Goal: Task Accomplishment & Management: Use online tool/utility

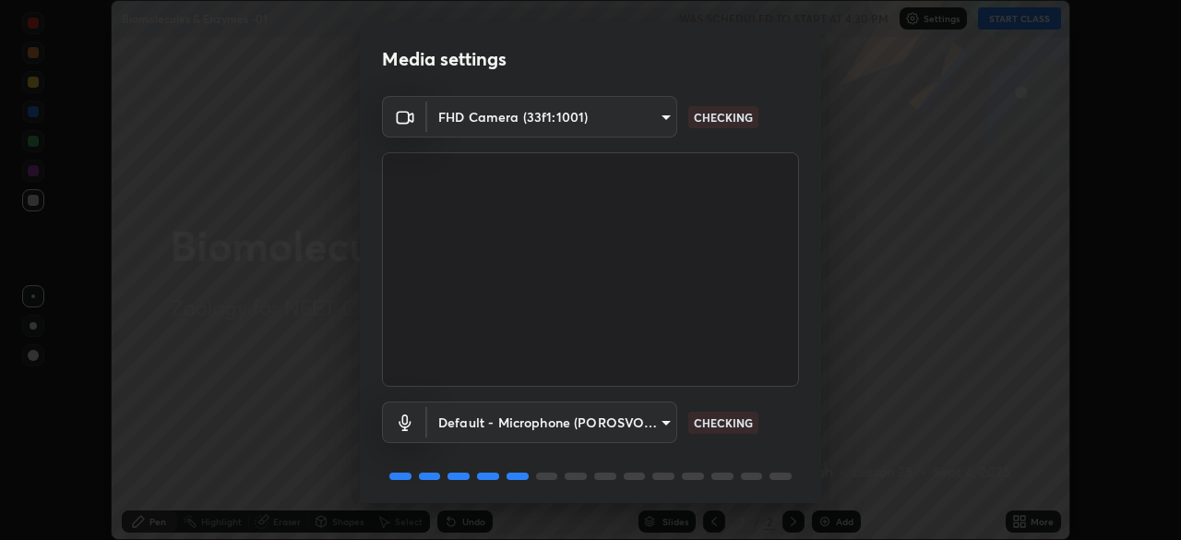
scroll to position [65, 0]
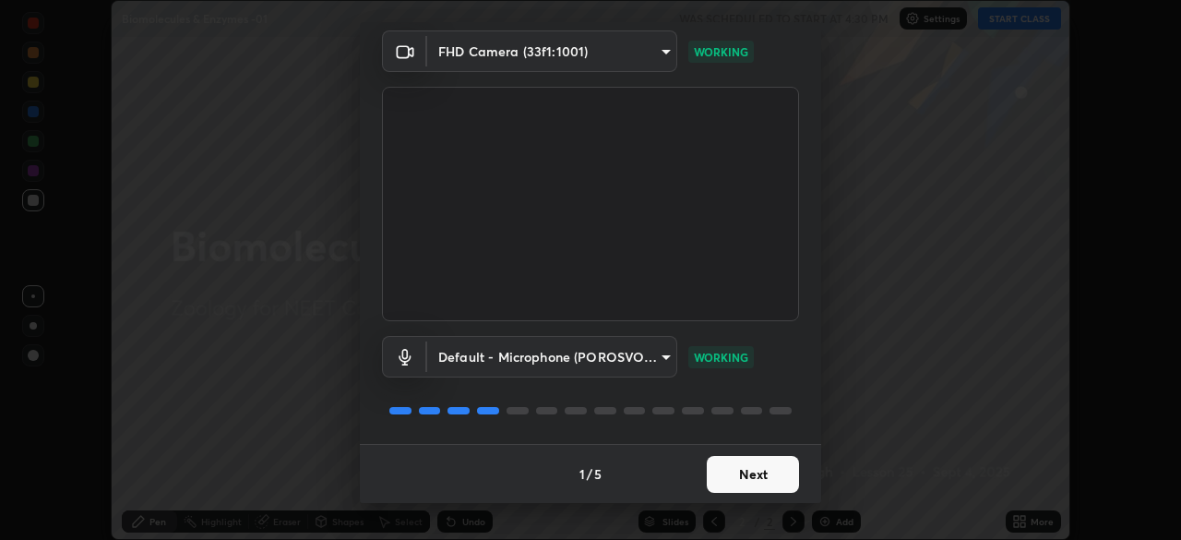
click at [729, 468] on button "Next" at bounding box center [752, 474] width 92 height 37
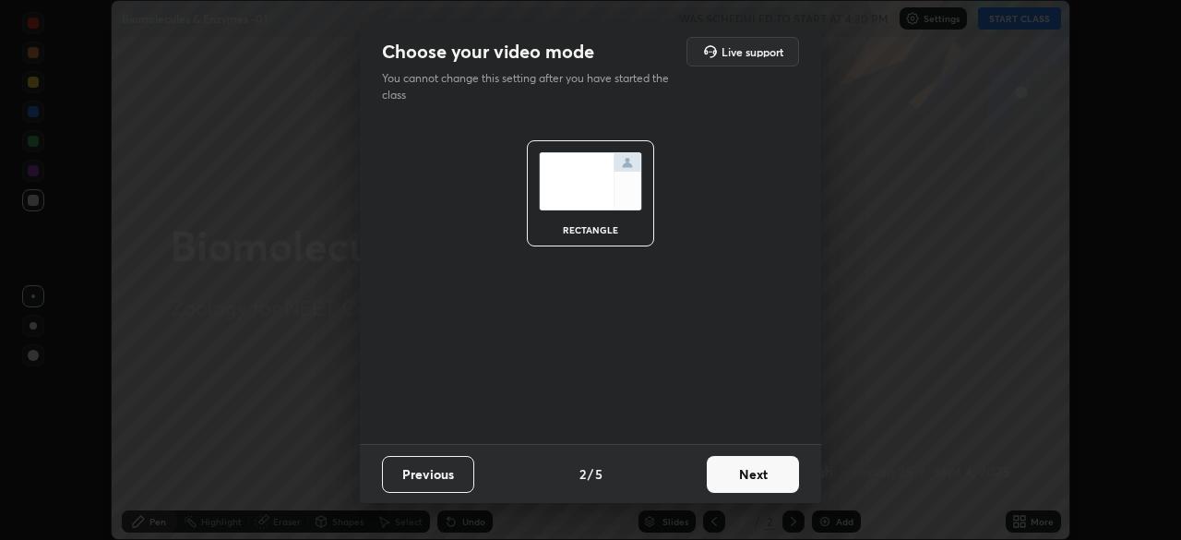
click at [741, 476] on button "Next" at bounding box center [752, 474] width 92 height 37
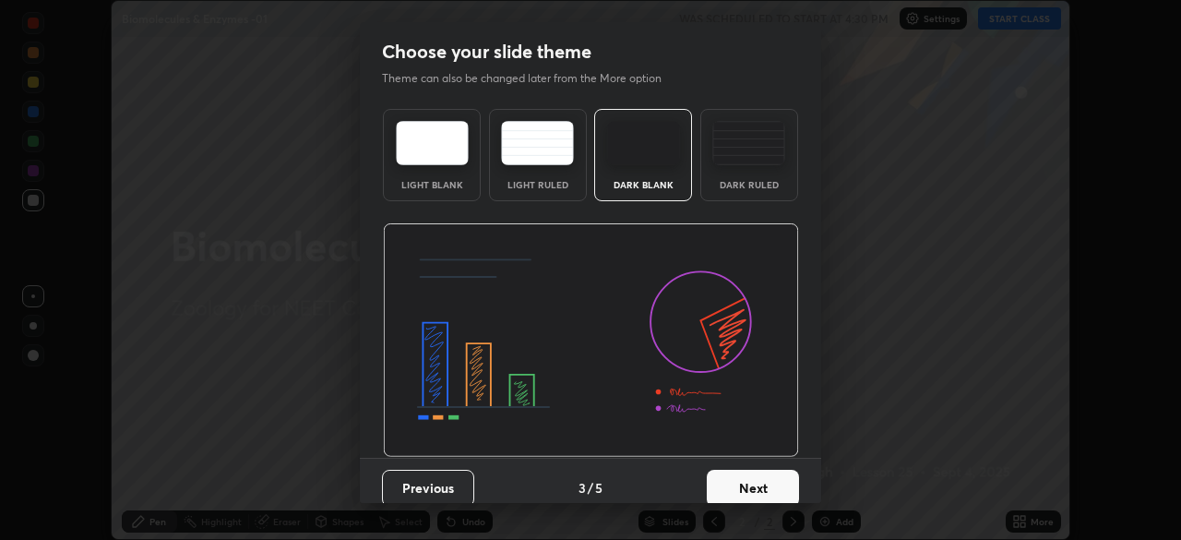
click at [728, 486] on button "Next" at bounding box center [752, 487] width 92 height 37
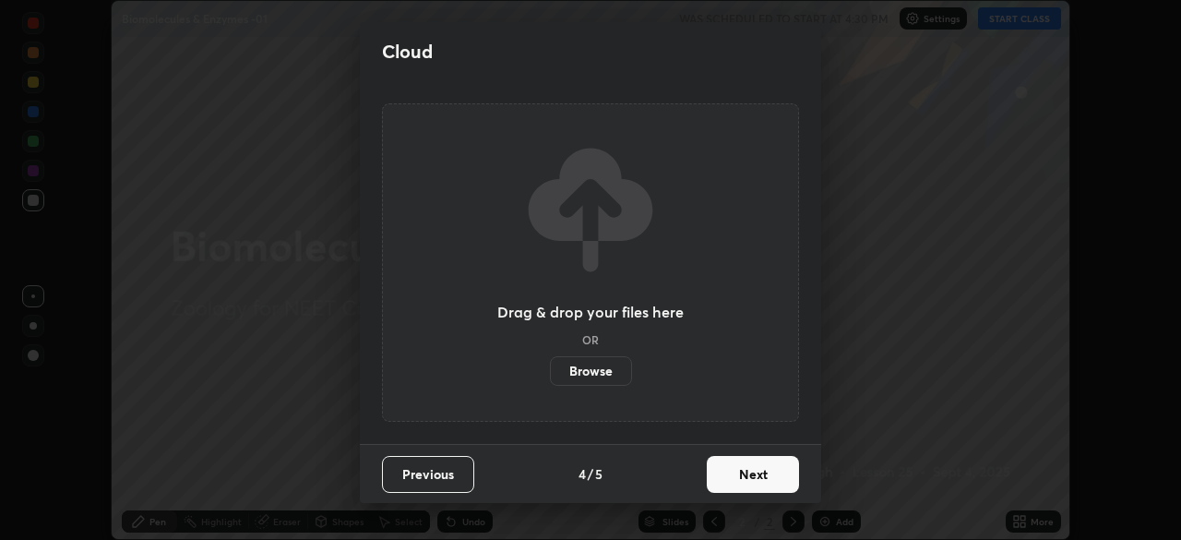
click at [733, 479] on button "Next" at bounding box center [752, 474] width 92 height 37
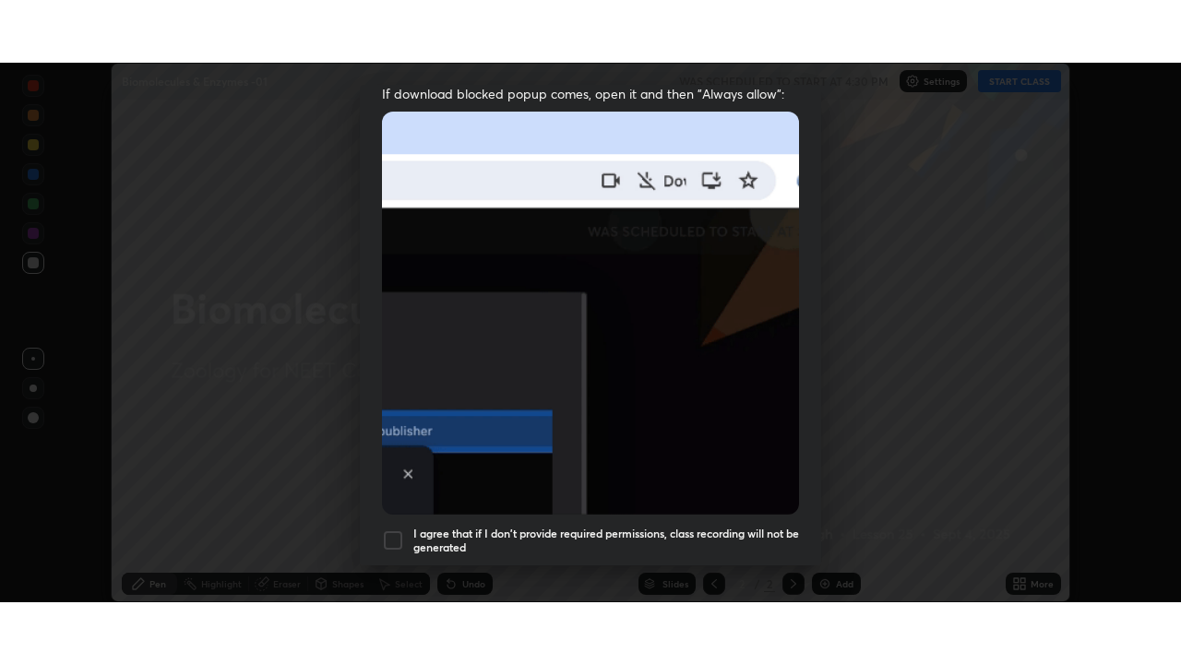
scroll to position [425, 0]
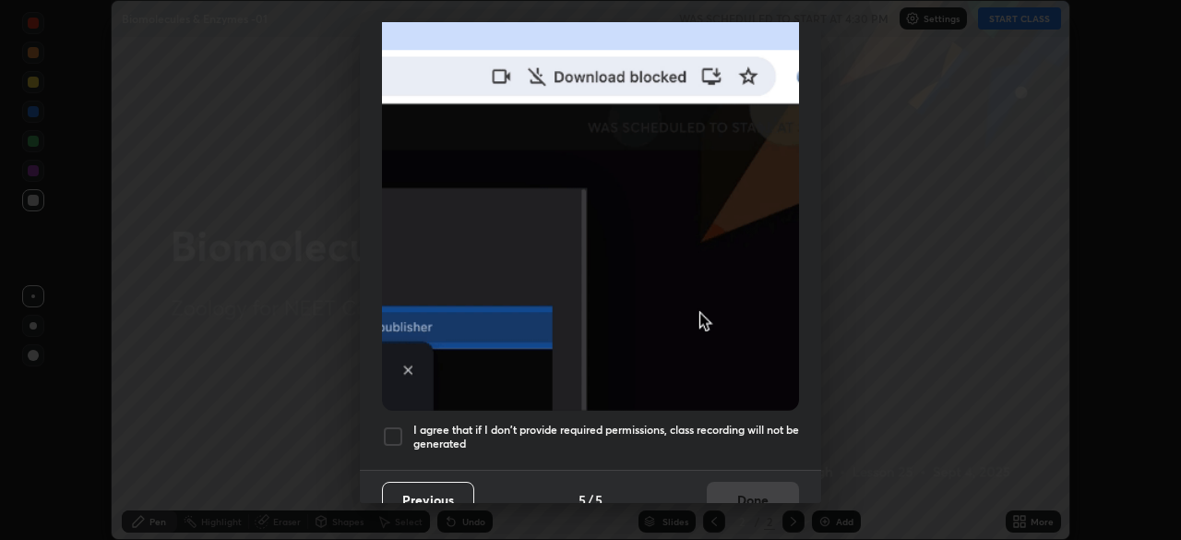
click at [394, 427] on div at bounding box center [393, 436] width 22 height 22
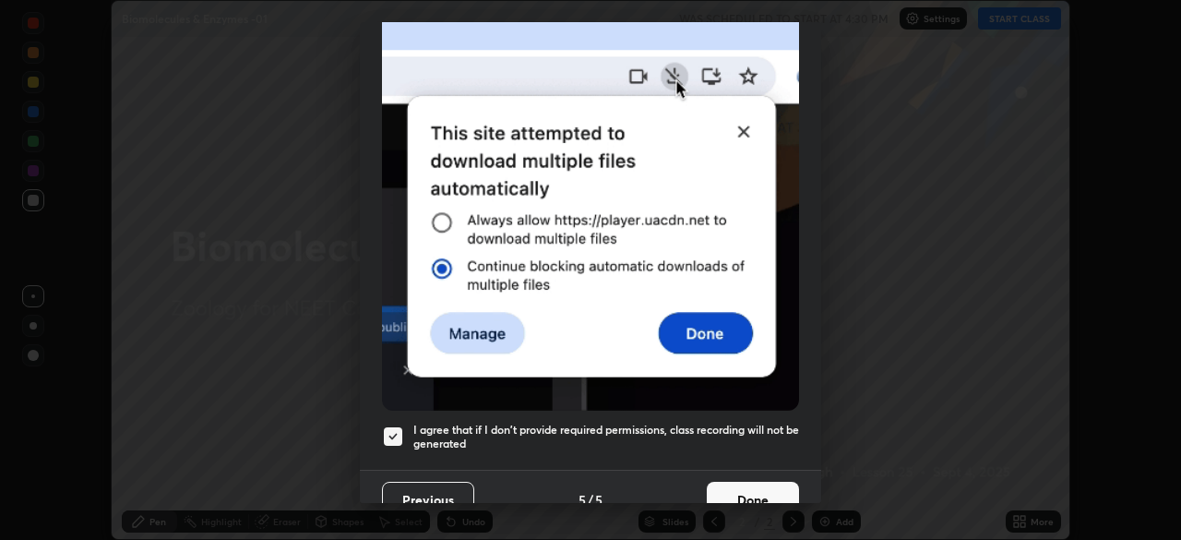
click at [735, 481] on button "Done" at bounding box center [752, 499] width 92 height 37
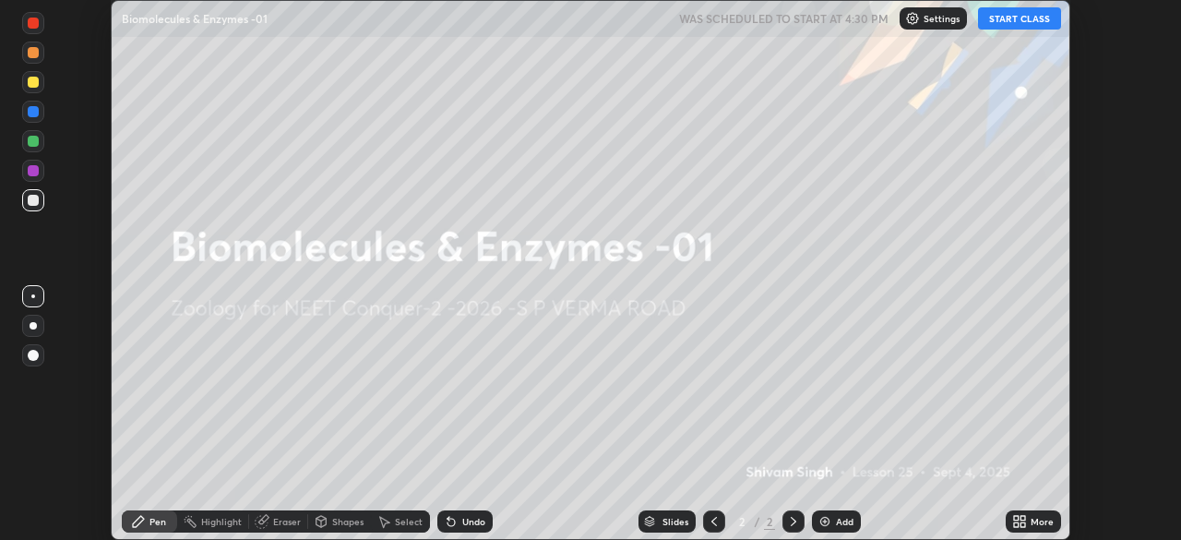
click at [1014, 21] on button "START CLASS" at bounding box center [1019, 18] width 83 height 22
click at [1022, 517] on icon at bounding box center [1022, 518] width 5 height 5
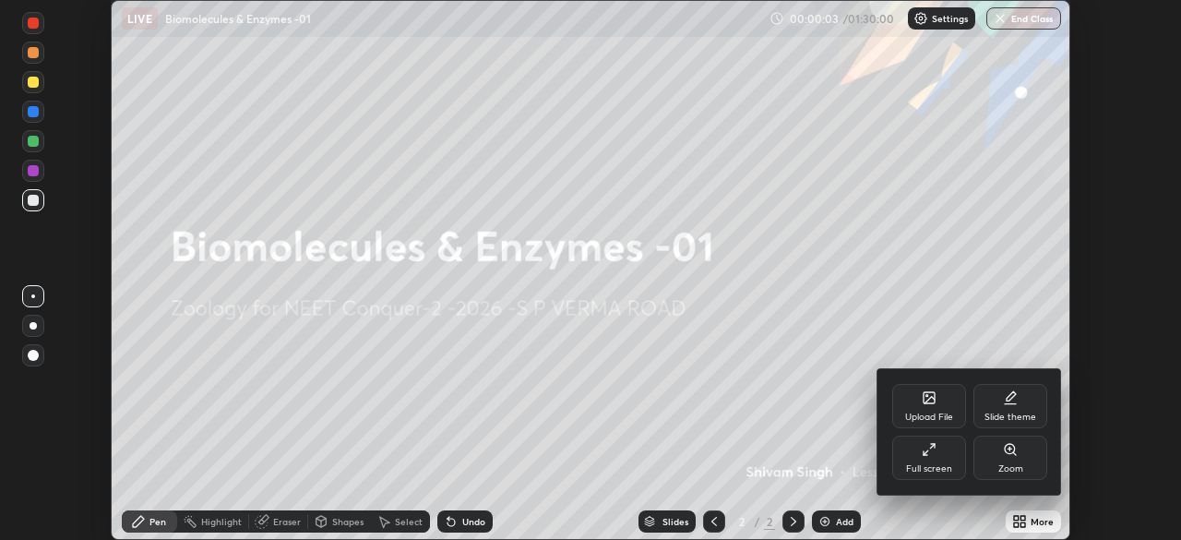
click at [932, 450] on icon at bounding box center [928, 449] width 15 height 15
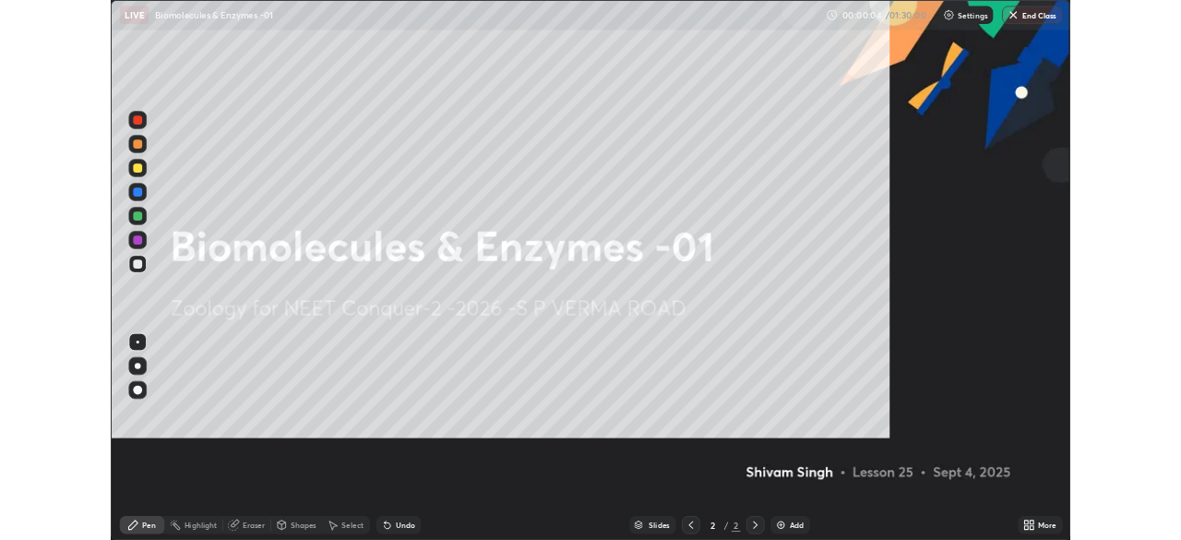
scroll to position [664, 1181]
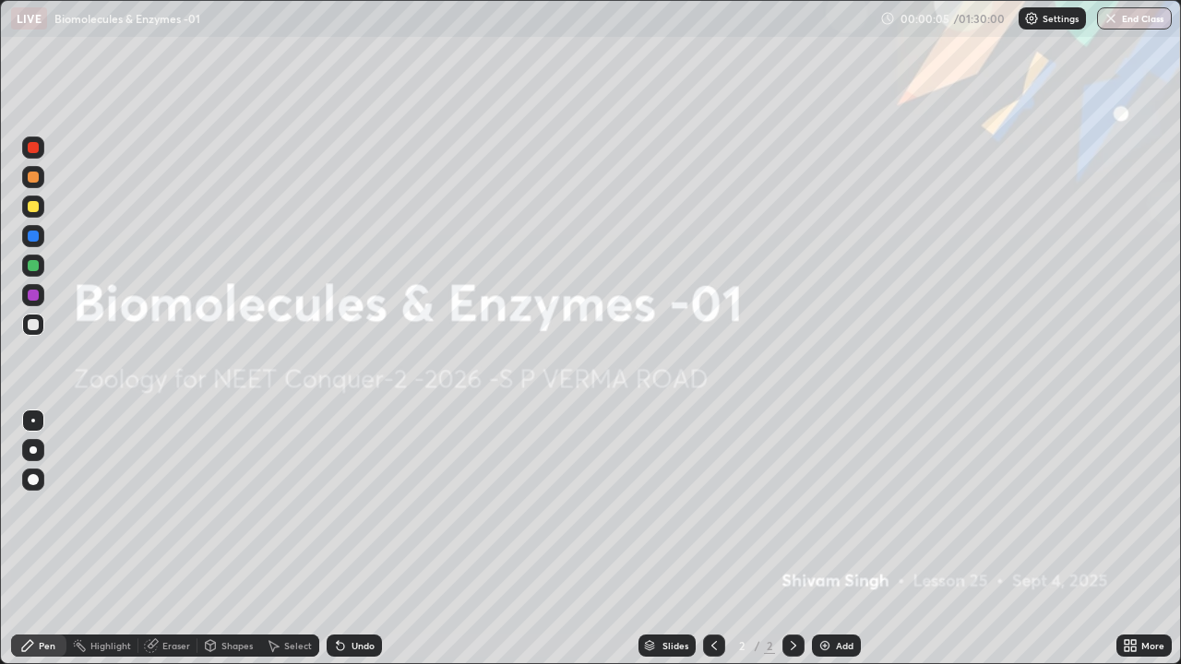
click at [823, 539] on img at bounding box center [824, 645] width 15 height 15
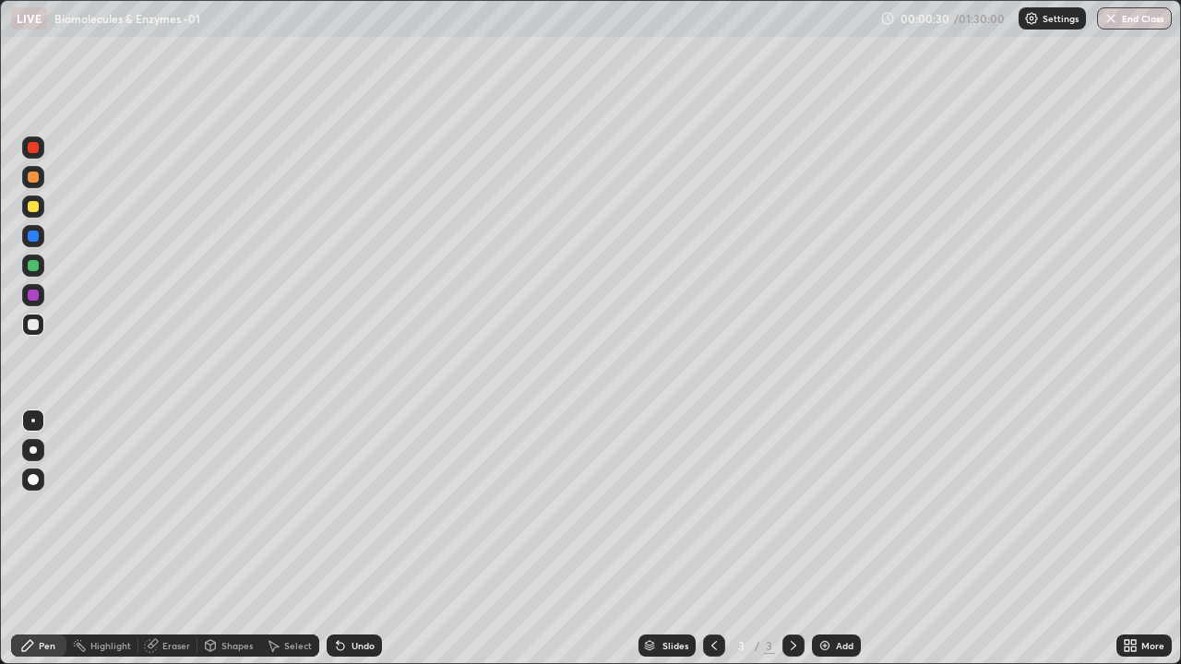
click at [33, 450] on div at bounding box center [33, 449] width 7 height 7
click at [32, 208] on div at bounding box center [33, 206] width 11 height 11
click at [34, 294] on div at bounding box center [33, 295] width 11 height 11
click at [37, 181] on div at bounding box center [33, 177] width 11 height 11
click at [33, 264] on div at bounding box center [33, 265] width 11 height 11
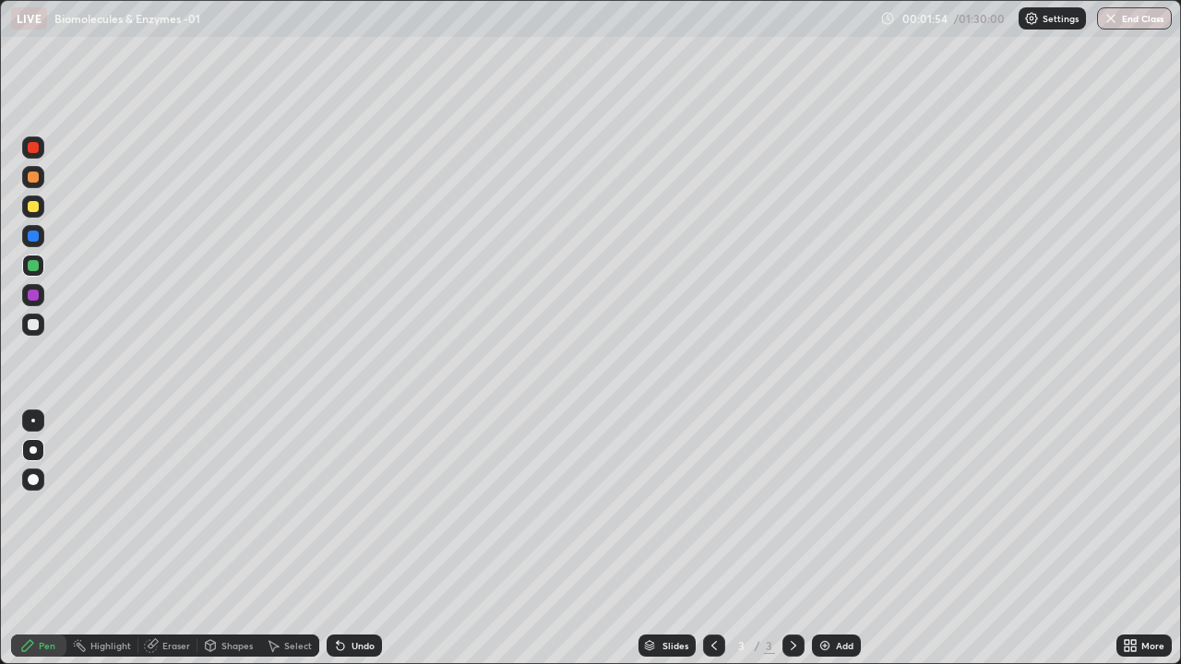
click at [34, 326] on div at bounding box center [33, 324] width 11 height 11
click at [34, 177] on div at bounding box center [33, 177] width 11 height 11
click at [37, 324] on div at bounding box center [33, 324] width 11 height 11
click at [38, 176] on div at bounding box center [33, 177] width 11 height 11
click at [38, 323] on div at bounding box center [33, 324] width 11 height 11
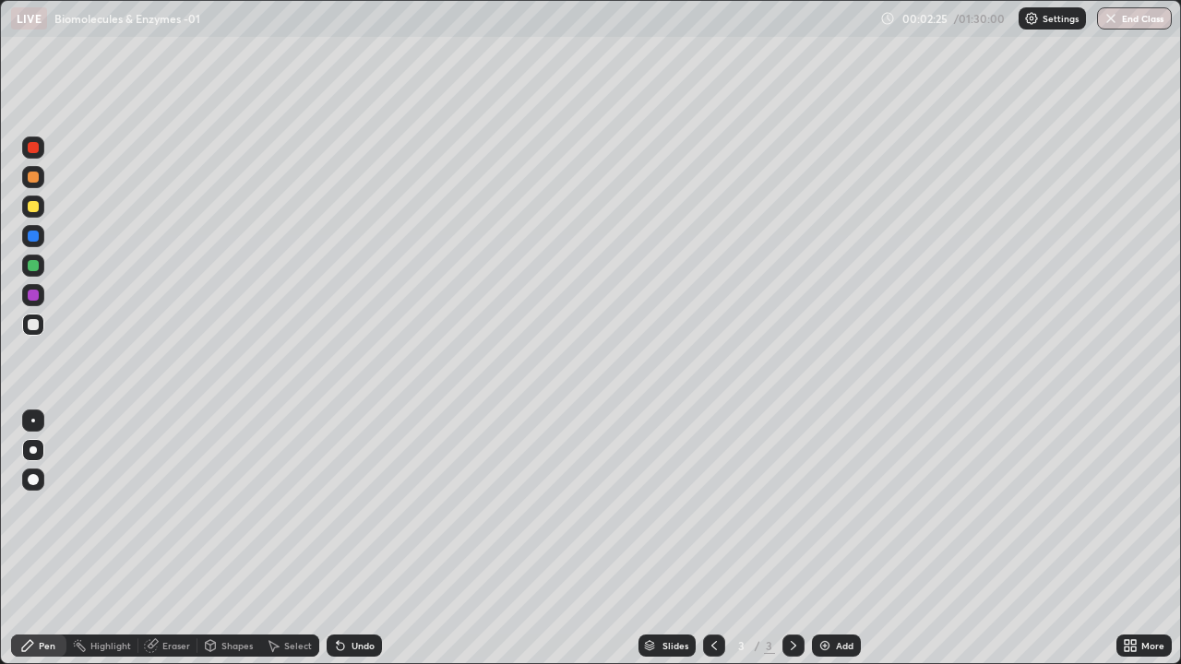
click at [32, 180] on div at bounding box center [33, 177] width 11 height 11
click at [34, 323] on div at bounding box center [33, 324] width 11 height 11
click at [31, 323] on div at bounding box center [33, 324] width 11 height 11
click at [38, 177] on div at bounding box center [33, 177] width 11 height 11
click at [339, 539] on icon at bounding box center [340, 645] width 15 height 15
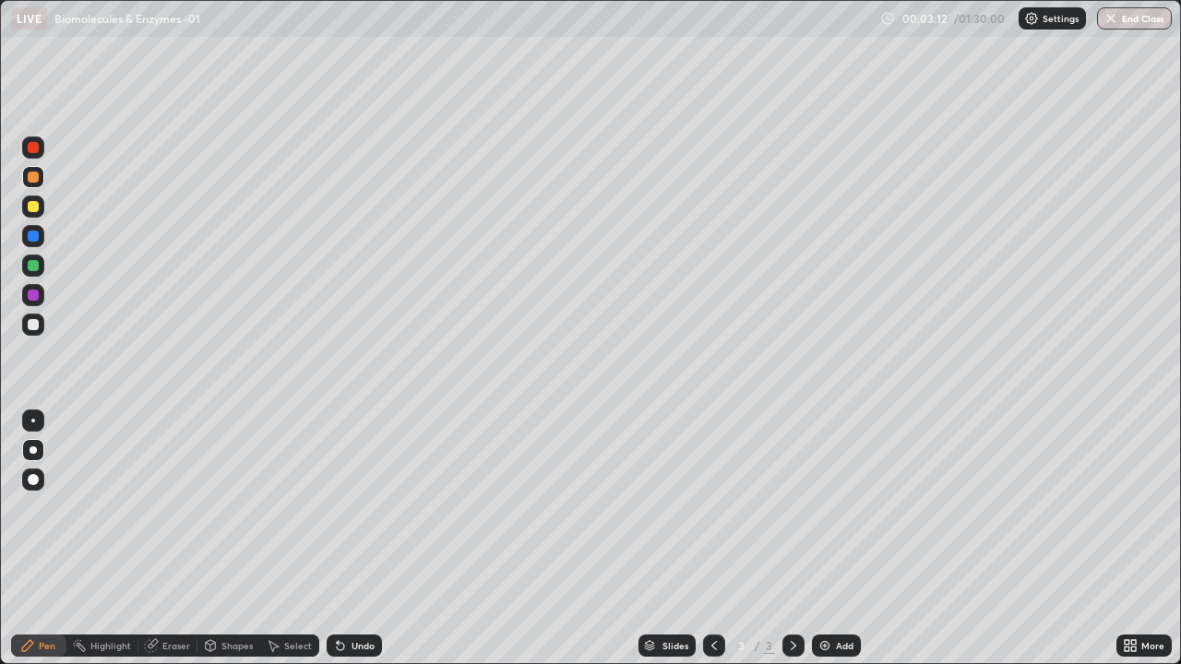
click at [337, 539] on icon at bounding box center [340, 646] width 7 height 7
click at [347, 539] on div "Undo" at bounding box center [353, 646] width 55 height 22
click at [352, 539] on div "Undo" at bounding box center [362, 645] width 23 height 9
click at [38, 325] on div at bounding box center [33, 324] width 11 height 11
click at [33, 421] on div at bounding box center [33, 421] width 4 height 4
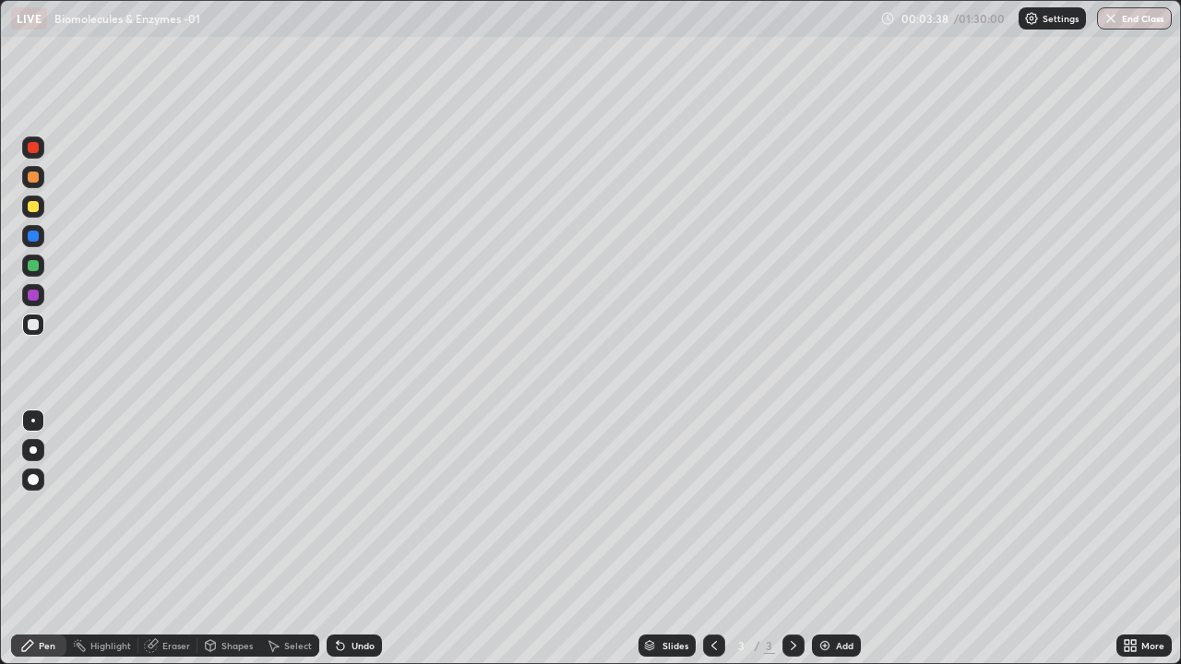
click at [30, 270] on div at bounding box center [33, 265] width 11 height 11
click at [34, 207] on div at bounding box center [33, 206] width 11 height 11
click at [30, 329] on div at bounding box center [33, 324] width 11 height 11
click at [31, 235] on div at bounding box center [33, 236] width 11 height 11
click at [32, 267] on div at bounding box center [33, 265] width 11 height 11
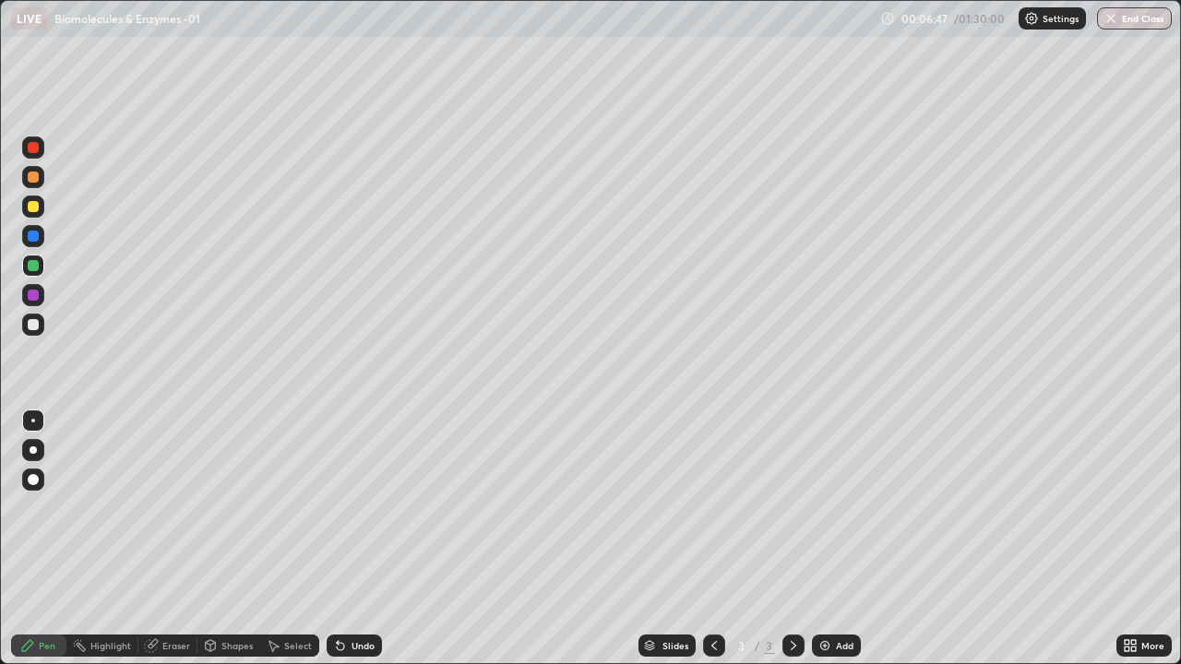
click at [31, 291] on div at bounding box center [33, 295] width 11 height 11
click at [823, 539] on img at bounding box center [824, 645] width 15 height 15
click at [34, 174] on div at bounding box center [33, 177] width 11 height 11
click at [36, 172] on div at bounding box center [33, 177] width 11 height 11
click at [35, 451] on div at bounding box center [33, 449] width 7 height 7
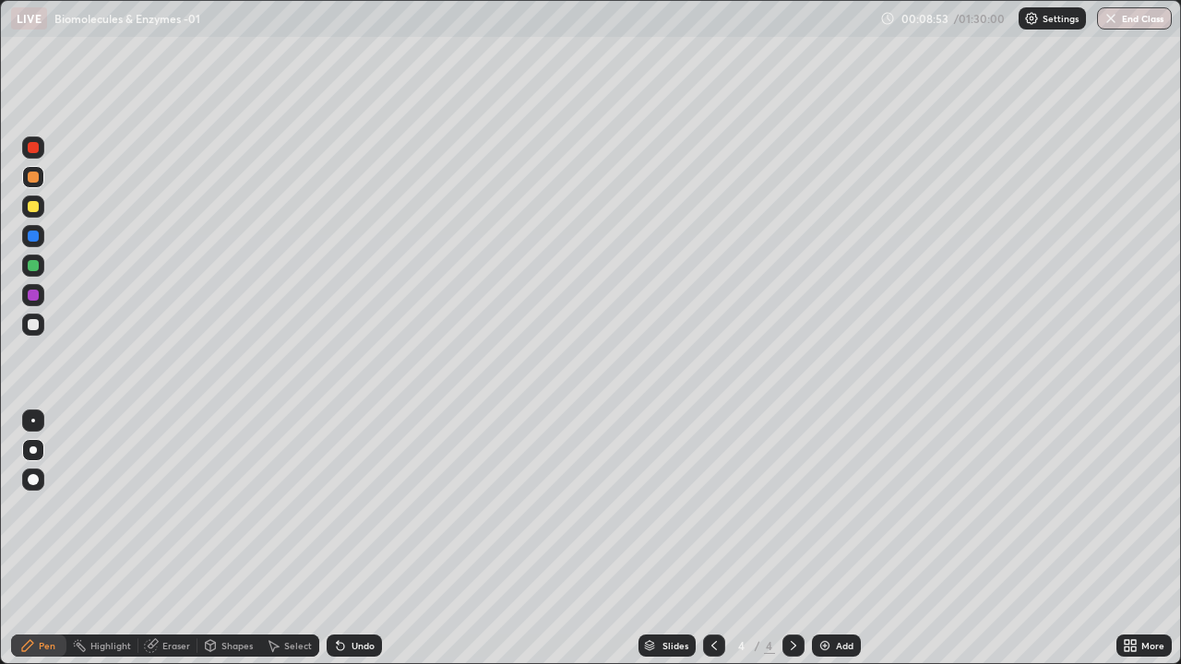
click at [35, 326] on div at bounding box center [33, 324] width 11 height 11
click at [350, 539] on div "Undo" at bounding box center [353, 646] width 55 height 22
click at [30, 236] on div at bounding box center [33, 236] width 11 height 11
click at [38, 324] on div at bounding box center [33, 324] width 11 height 11
click at [35, 205] on div at bounding box center [33, 206] width 11 height 11
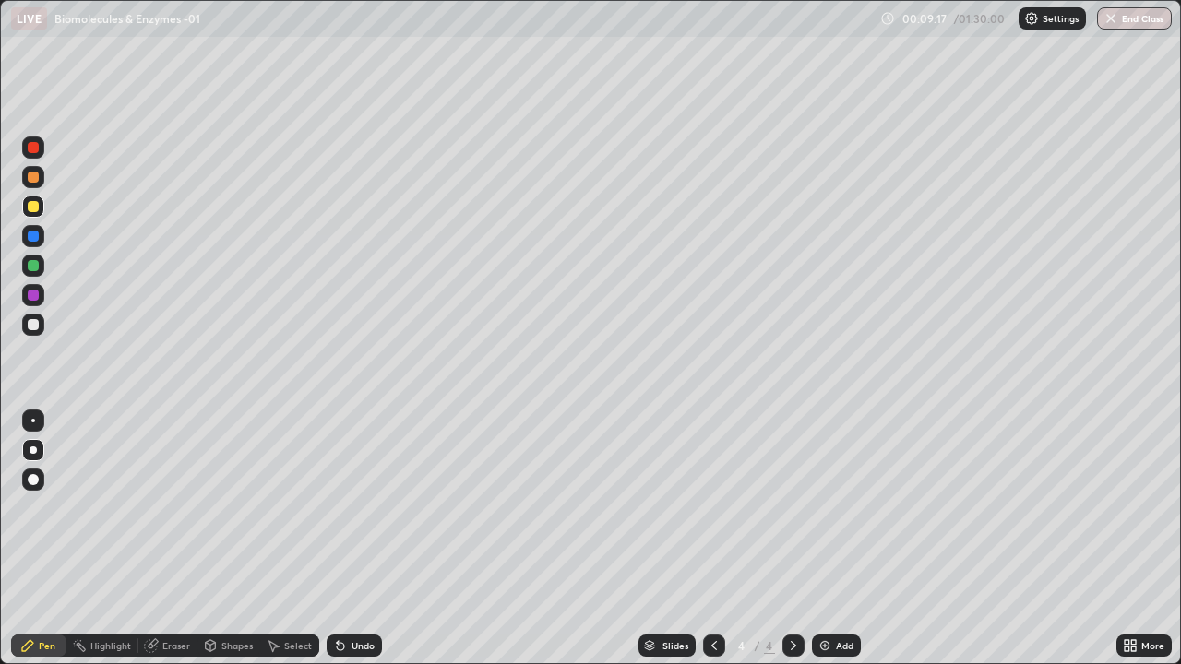
click at [31, 326] on div at bounding box center [33, 324] width 11 height 11
click at [42, 326] on div at bounding box center [33, 325] width 22 height 22
click at [38, 291] on div at bounding box center [33, 295] width 11 height 11
click at [356, 539] on div "Undo" at bounding box center [362, 645] width 23 height 9
click at [354, 539] on div "Undo" at bounding box center [353, 646] width 55 height 22
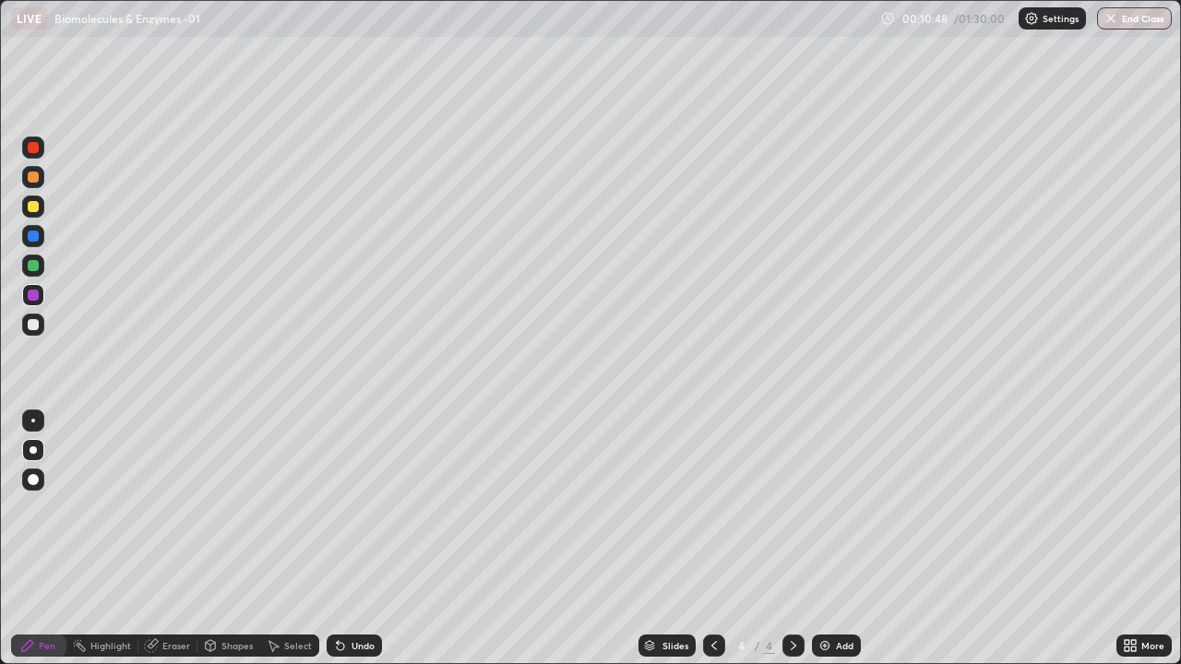
click at [30, 324] on div at bounding box center [33, 324] width 11 height 11
click at [32, 265] on div at bounding box center [33, 265] width 11 height 11
click at [360, 539] on div "Undo" at bounding box center [362, 645] width 23 height 9
click at [359, 539] on div "Undo" at bounding box center [362, 645] width 23 height 9
click at [356, 539] on div "Undo" at bounding box center [362, 645] width 23 height 9
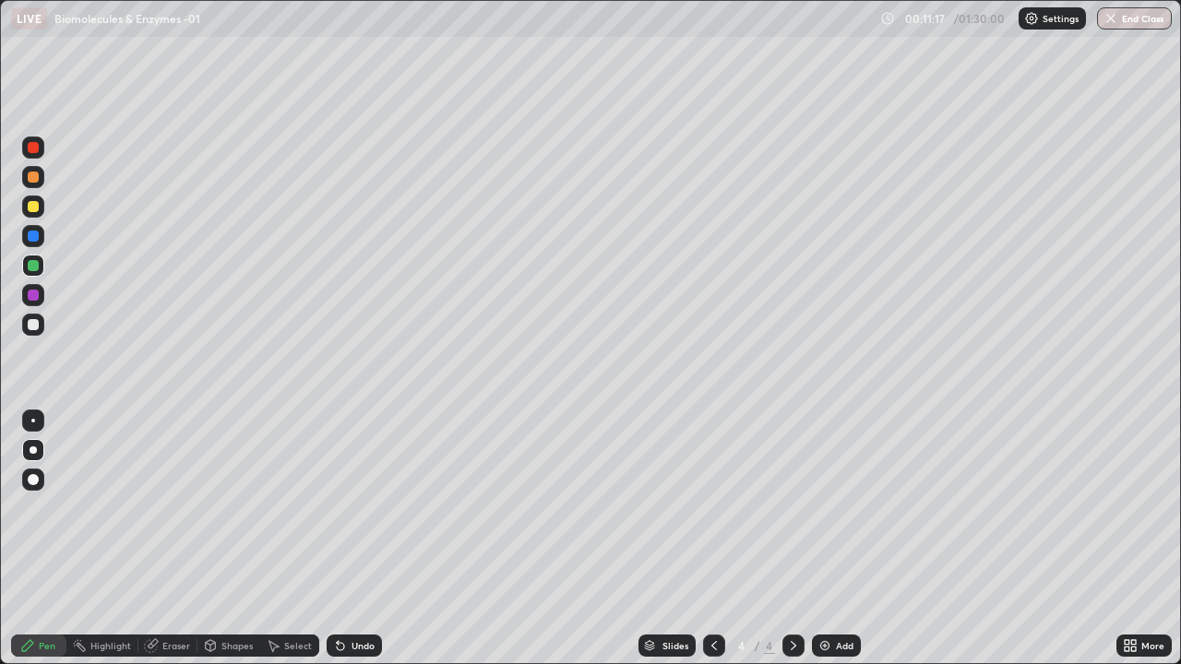
click at [34, 323] on div at bounding box center [33, 324] width 11 height 11
click at [33, 267] on div at bounding box center [33, 265] width 11 height 11
click at [33, 319] on div at bounding box center [33, 324] width 11 height 11
click at [351, 539] on div "Undo" at bounding box center [362, 645] width 23 height 9
click at [343, 539] on icon at bounding box center [340, 645] width 15 height 15
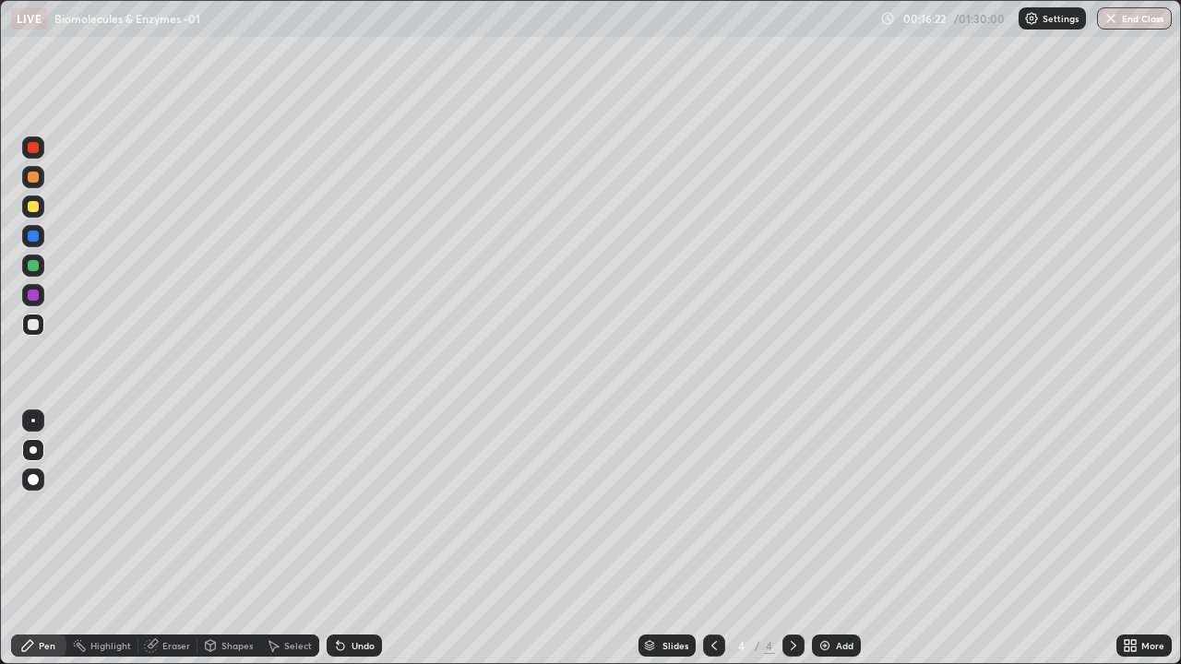
click at [825, 539] on img at bounding box center [824, 645] width 15 height 15
click at [30, 147] on div at bounding box center [33, 147] width 11 height 11
click at [33, 229] on div at bounding box center [33, 236] width 22 height 22
click at [35, 208] on div at bounding box center [33, 206] width 11 height 11
click at [35, 233] on div at bounding box center [33, 236] width 11 height 11
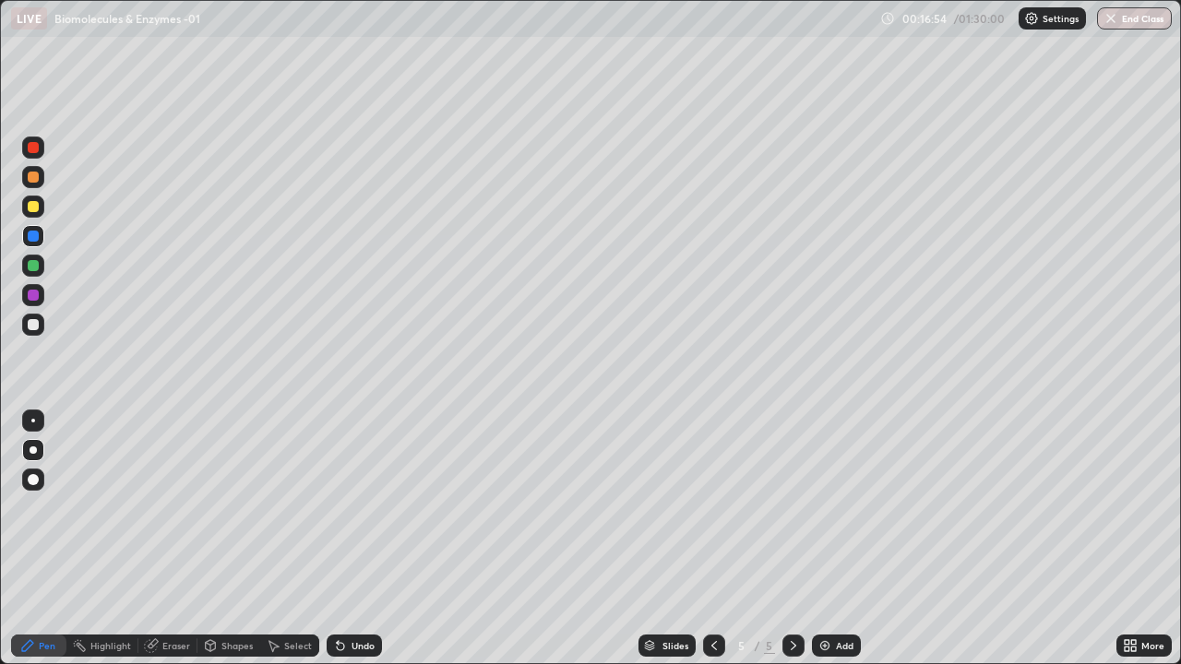
click at [36, 324] on div at bounding box center [33, 324] width 11 height 11
click at [34, 177] on div at bounding box center [33, 177] width 11 height 11
click at [31, 267] on div at bounding box center [33, 265] width 11 height 11
click at [33, 206] on div at bounding box center [33, 206] width 11 height 11
click at [34, 326] on div at bounding box center [33, 324] width 11 height 11
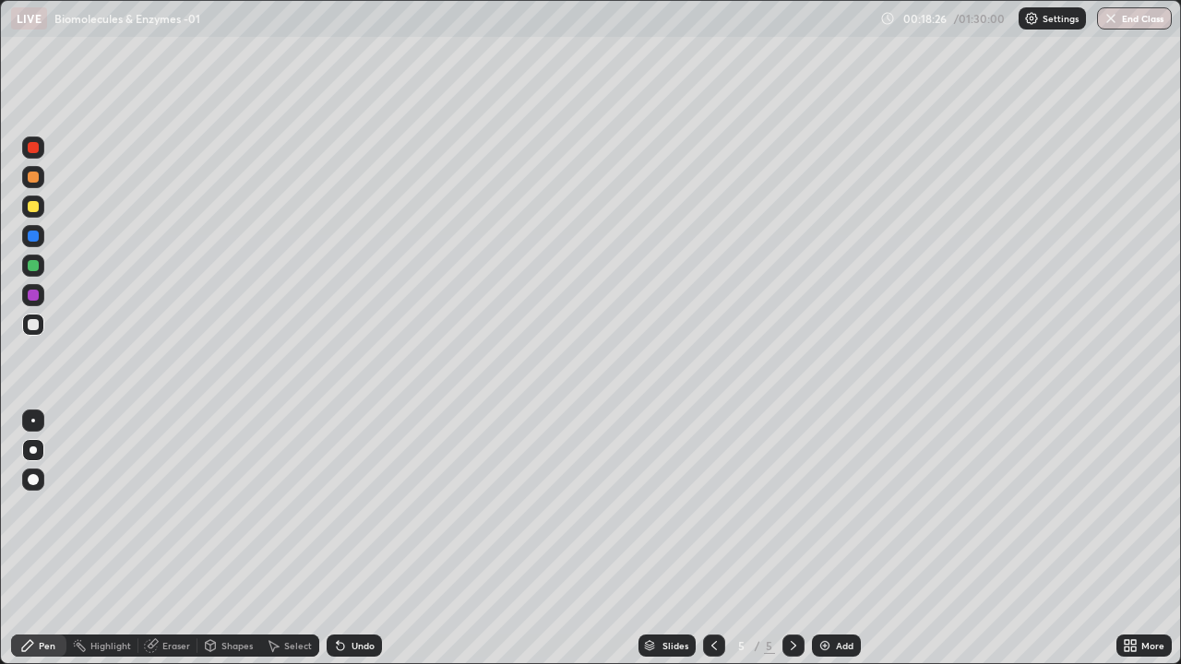
click at [34, 207] on div at bounding box center [33, 206] width 11 height 11
click at [35, 326] on div at bounding box center [33, 324] width 11 height 11
click at [31, 235] on div at bounding box center [33, 236] width 11 height 11
click at [31, 294] on div at bounding box center [33, 295] width 11 height 11
click at [33, 326] on div at bounding box center [33, 324] width 11 height 11
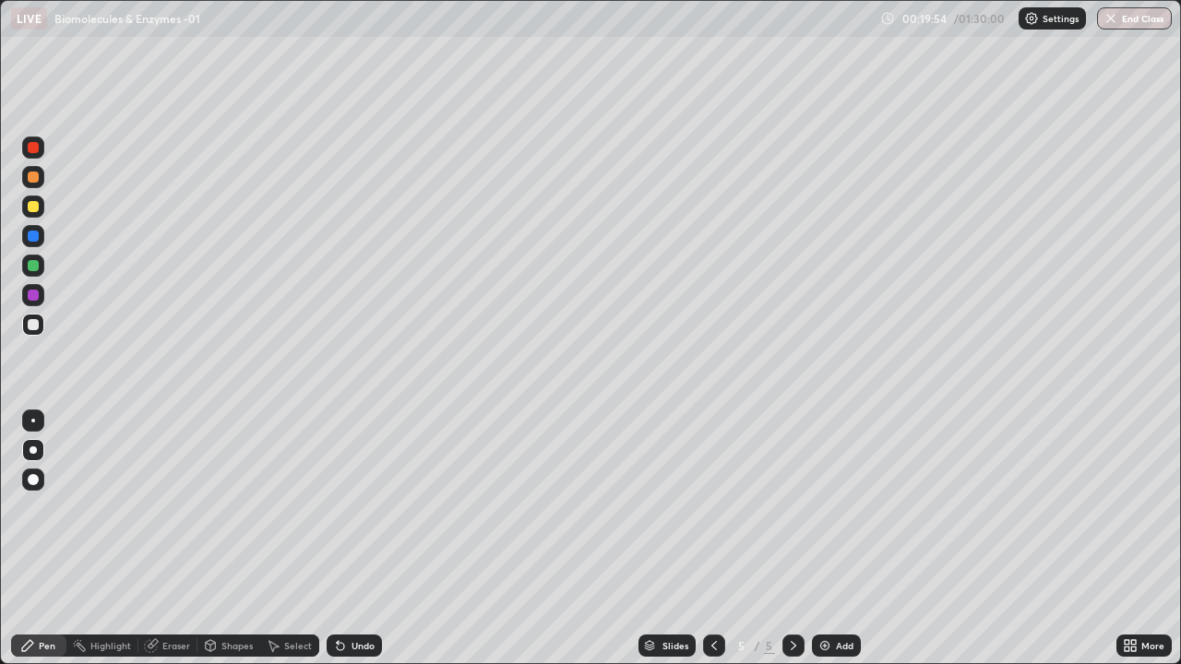
click at [31, 293] on div at bounding box center [33, 295] width 11 height 11
click at [822, 539] on img at bounding box center [824, 645] width 15 height 15
click at [30, 175] on div at bounding box center [33, 177] width 11 height 11
click at [36, 234] on div at bounding box center [33, 236] width 11 height 11
click at [356, 539] on div "Undo" at bounding box center [362, 645] width 23 height 9
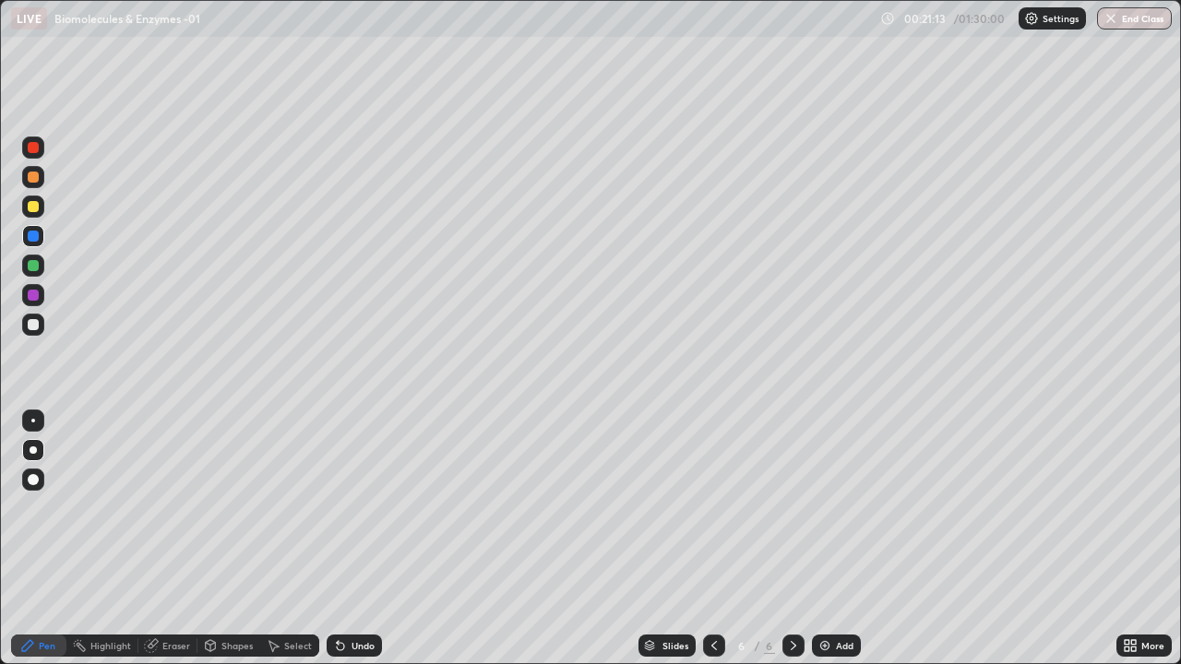
click at [38, 297] on div at bounding box center [33, 295] width 11 height 11
click at [37, 262] on div at bounding box center [33, 265] width 11 height 11
click at [32, 294] on div at bounding box center [33, 295] width 11 height 11
click at [34, 265] on div at bounding box center [33, 265] width 11 height 11
click at [36, 325] on div at bounding box center [33, 324] width 11 height 11
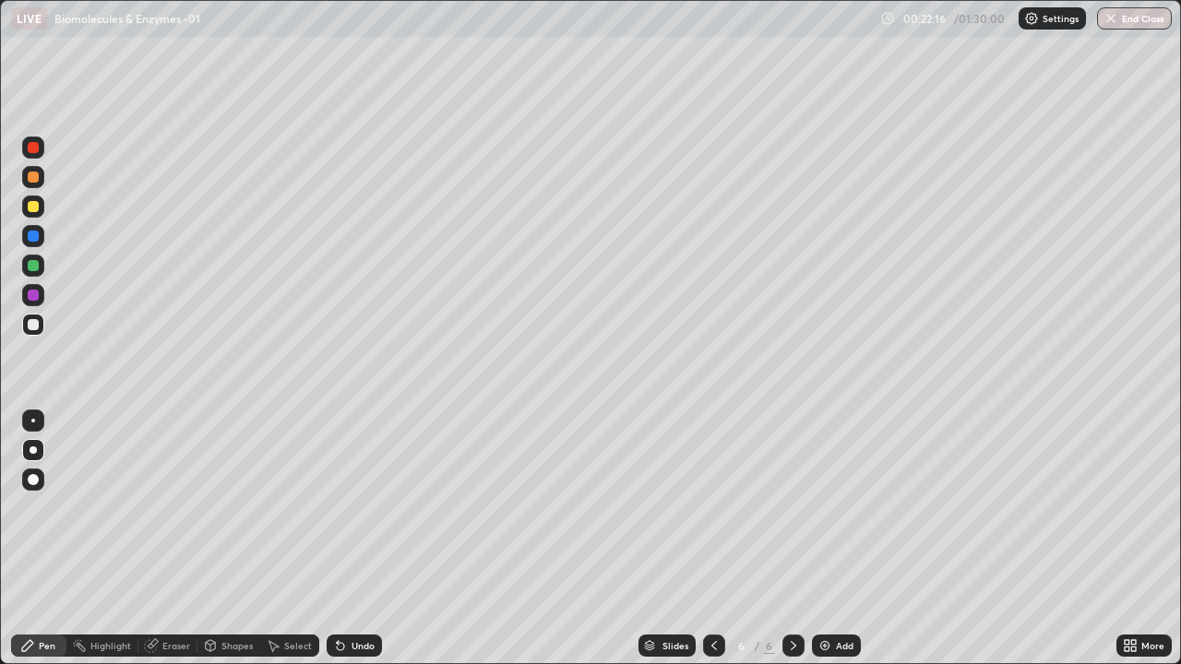
click at [370, 539] on div "Undo" at bounding box center [353, 646] width 55 height 22
click at [364, 539] on div "Undo" at bounding box center [353, 646] width 55 height 22
click at [31, 293] on div at bounding box center [33, 295] width 11 height 11
click at [33, 421] on div at bounding box center [33, 421] width 4 height 4
click at [358, 539] on div "Undo" at bounding box center [362, 645] width 23 height 9
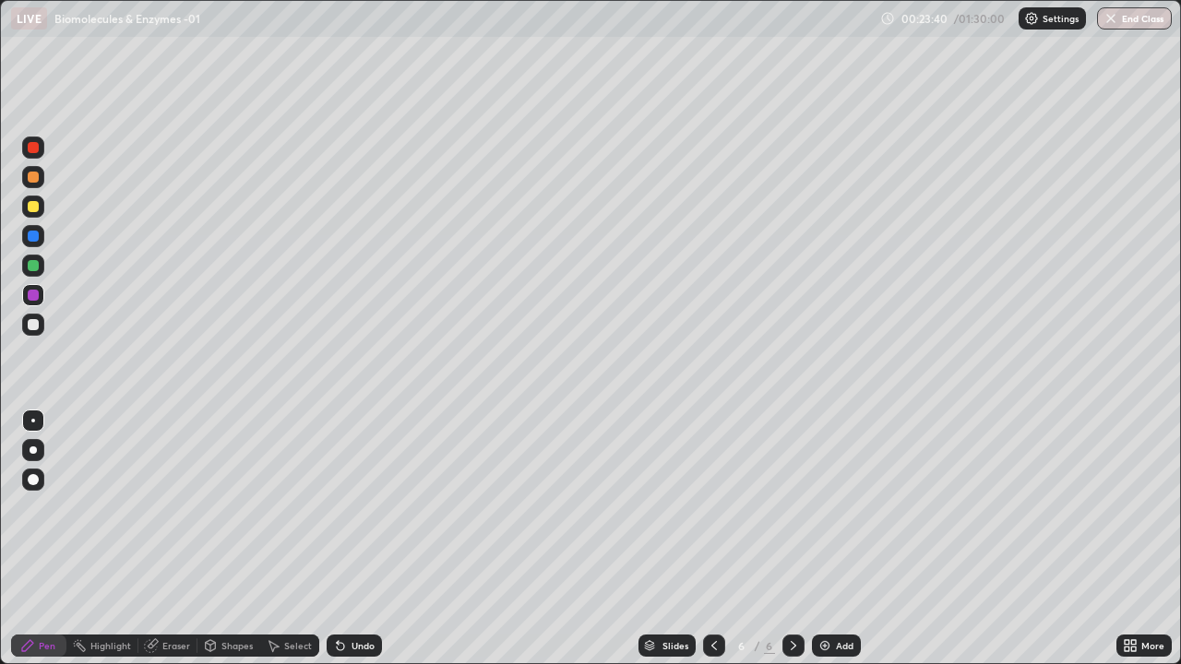
click at [360, 539] on div "Undo" at bounding box center [362, 645] width 23 height 9
click at [351, 539] on div "Undo" at bounding box center [353, 646] width 55 height 22
click at [346, 539] on div "Undo" at bounding box center [353, 646] width 55 height 22
click at [344, 539] on div "Undo" at bounding box center [353, 646] width 55 height 22
click at [33, 208] on div at bounding box center [33, 206] width 11 height 11
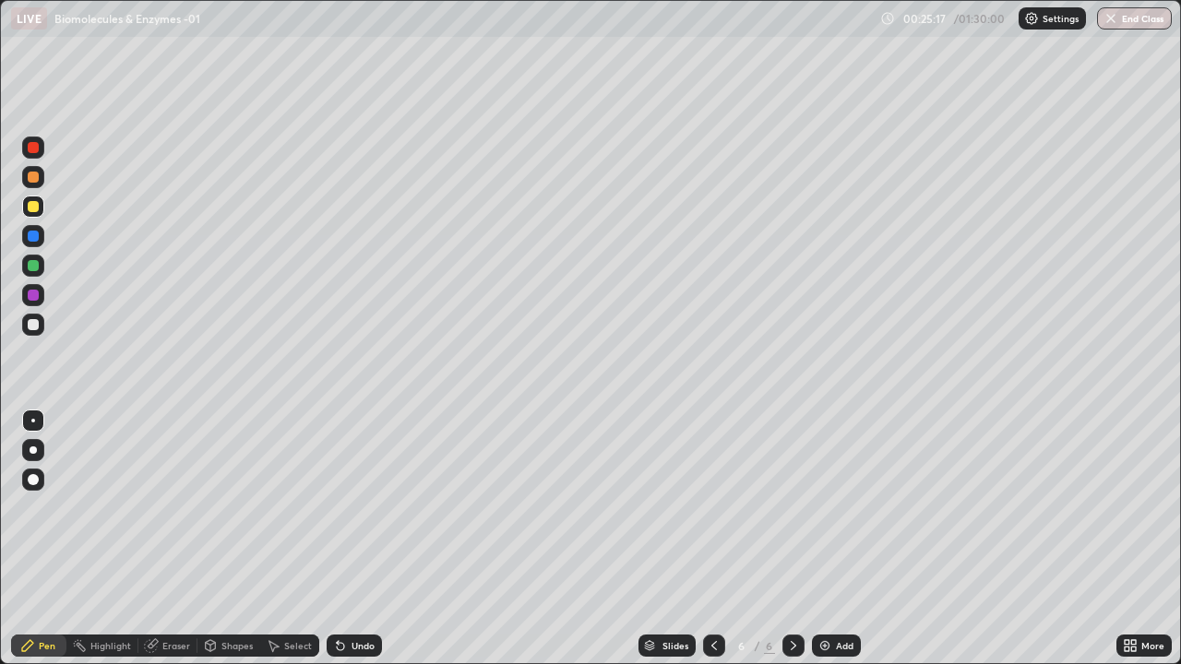
click at [368, 539] on div "Undo" at bounding box center [362, 645] width 23 height 9
click at [357, 539] on div "Undo" at bounding box center [362, 645] width 23 height 9
click at [358, 539] on div "Undo" at bounding box center [362, 645] width 23 height 9
click at [364, 539] on div "Undo" at bounding box center [353, 646] width 55 height 22
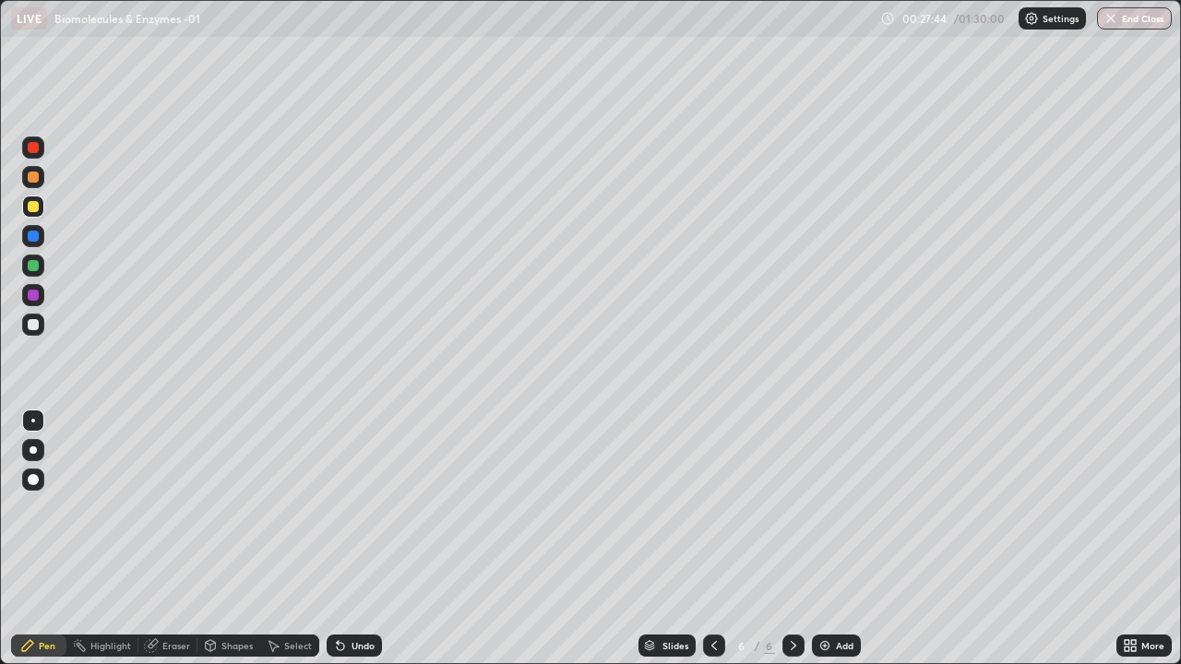
click at [821, 539] on img at bounding box center [824, 645] width 15 height 15
click at [31, 176] on div at bounding box center [33, 177] width 11 height 11
click at [36, 324] on div at bounding box center [33, 324] width 11 height 11
click at [31, 238] on div at bounding box center [33, 236] width 11 height 11
click at [33, 323] on div at bounding box center [33, 324] width 11 height 11
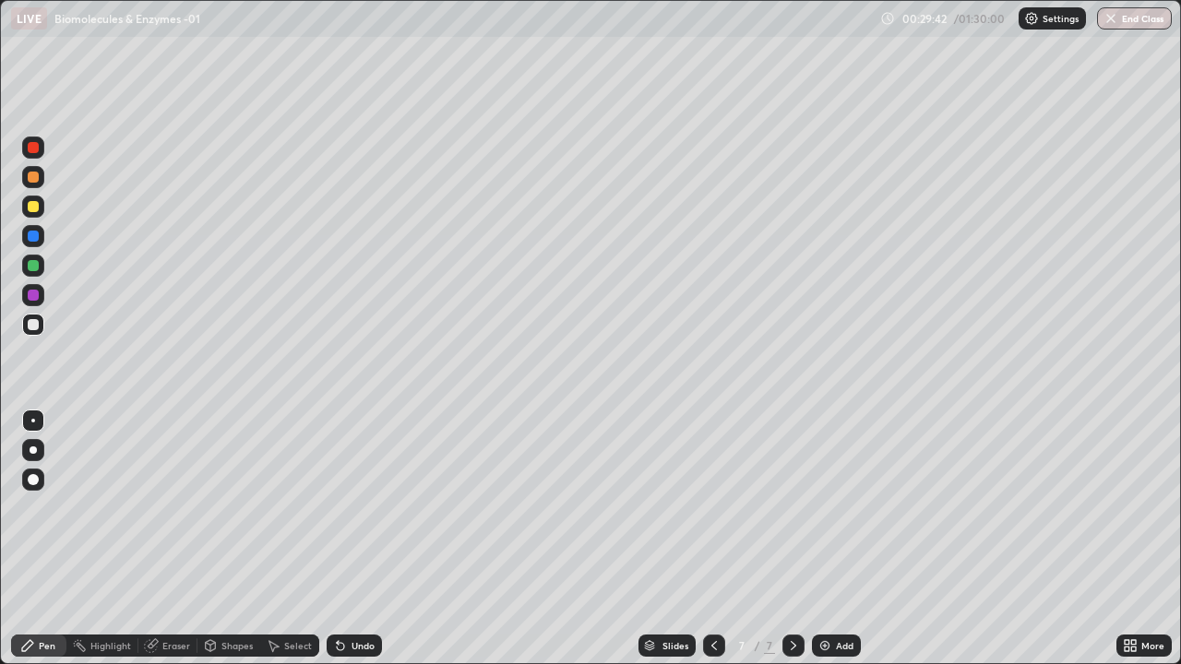
click at [351, 539] on div "Undo" at bounding box center [362, 645] width 23 height 9
click at [350, 539] on div "Undo" at bounding box center [353, 646] width 55 height 22
click at [292, 539] on div "Select" at bounding box center [298, 645] width 28 height 9
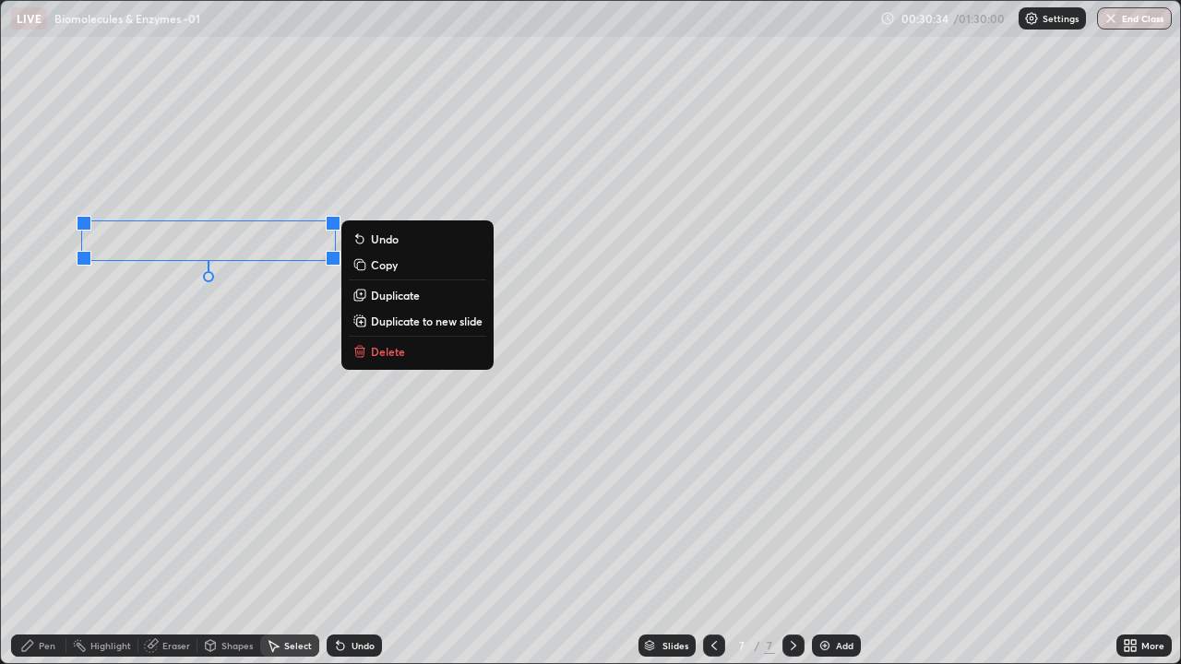
click at [230, 300] on div "0 ° Undo Copy Duplicate Duplicate to new slide Delete" at bounding box center [590, 332] width 1179 height 662
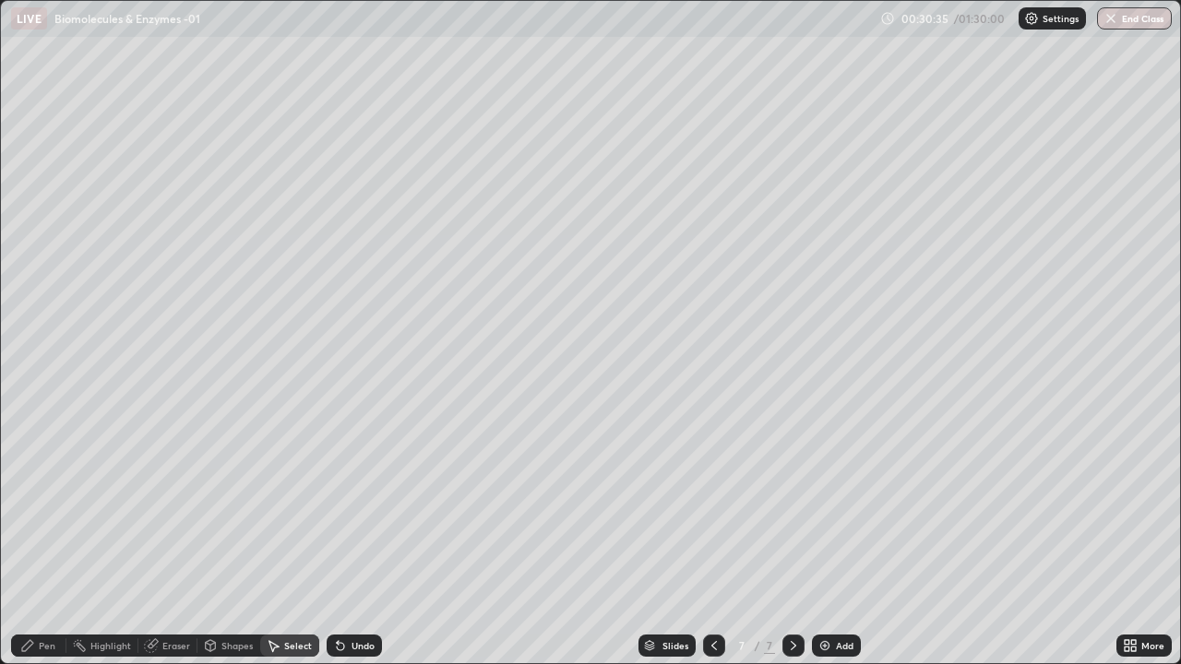
click at [41, 539] on div "Pen" at bounding box center [38, 646] width 55 height 22
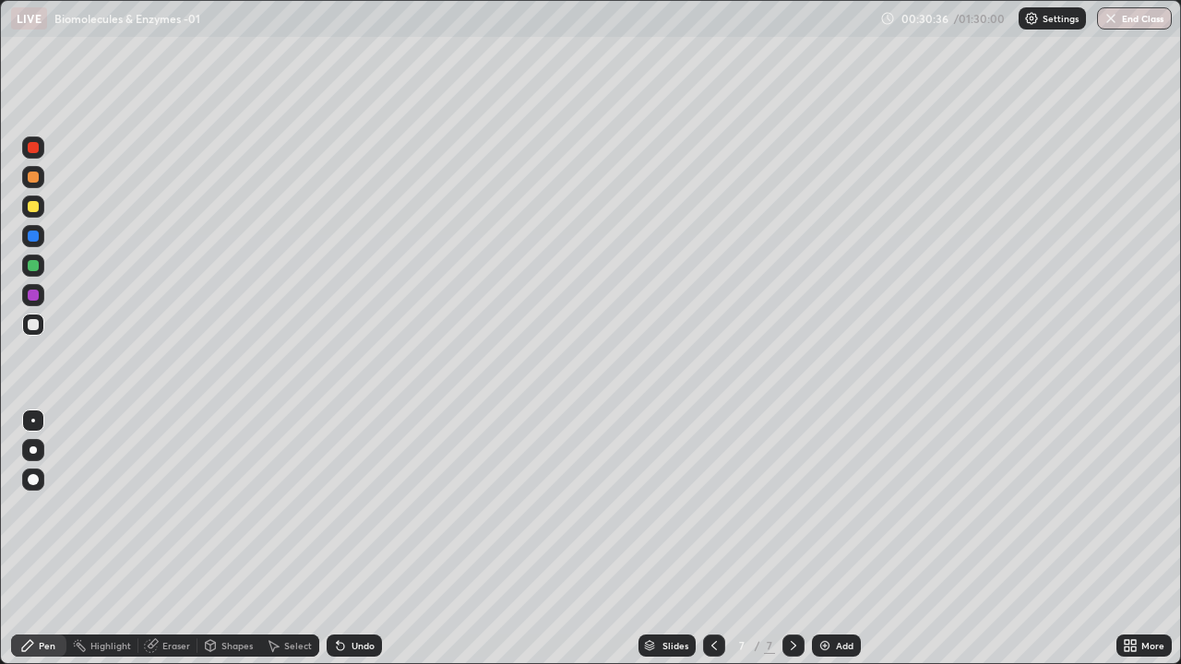
click at [35, 265] on div at bounding box center [33, 265] width 11 height 11
click at [33, 448] on div at bounding box center [33, 449] width 7 height 7
click at [31, 216] on div at bounding box center [33, 207] width 22 height 22
click at [34, 264] on div at bounding box center [33, 265] width 11 height 11
click at [35, 326] on div at bounding box center [33, 324] width 11 height 11
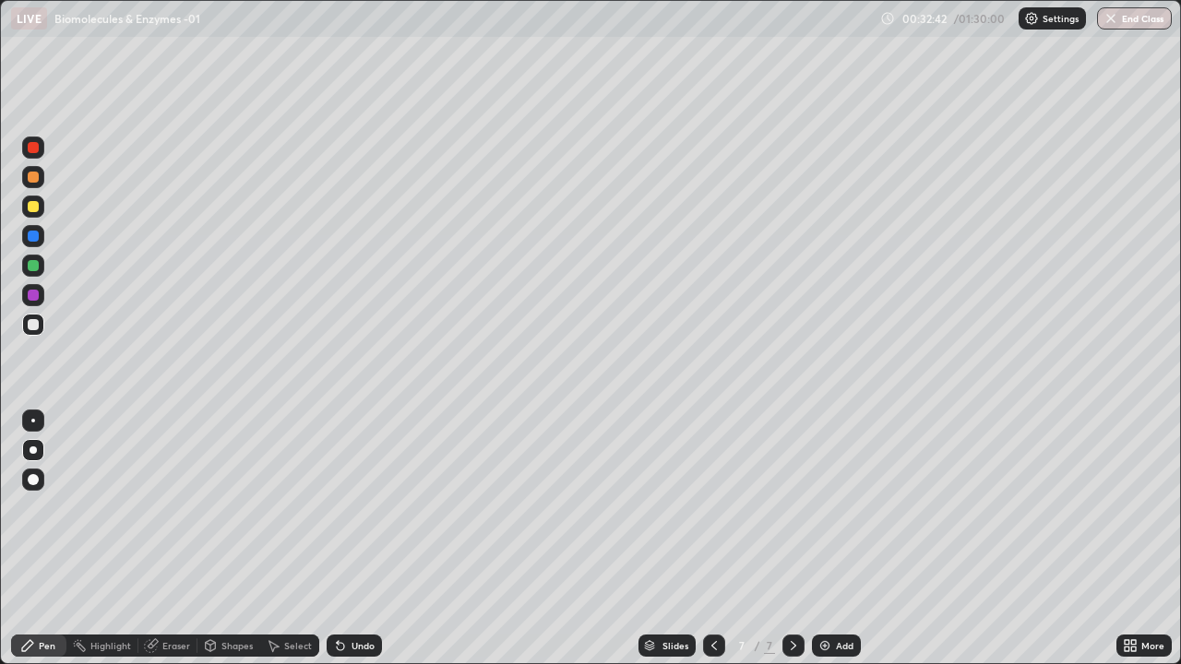
click at [30, 296] on div at bounding box center [33, 295] width 11 height 11
click at [30, 325] on div at bounding box center [33, 324] width 11 height 11
click at [1123, 539] on icon at bounding box center [1129, 645] width 15 height 15
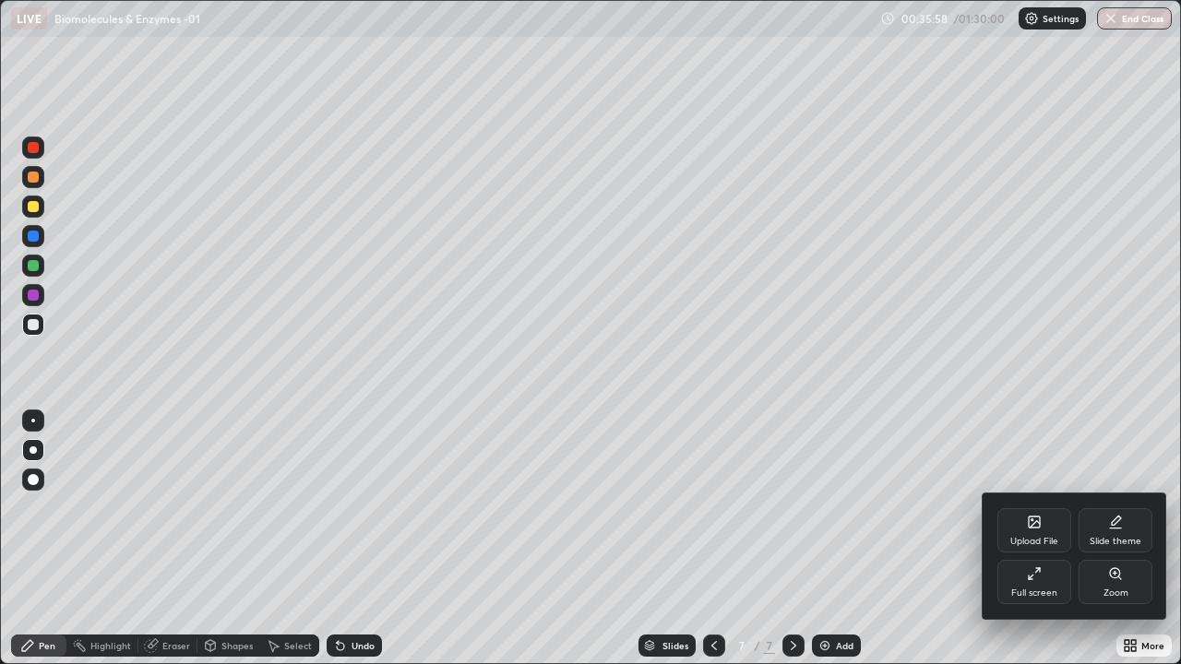
click at [1038, 530] on div "Upload File" at bounding box center [1034, 530] width 74 height 44
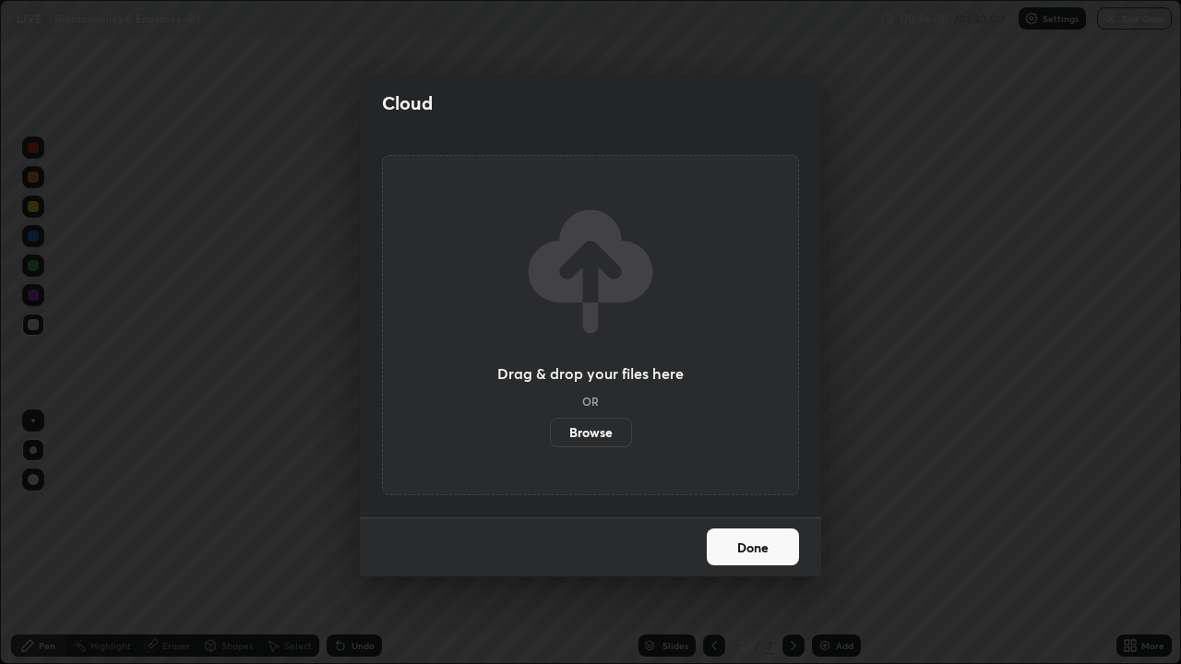
click at [752, 539] on button "Done" at bounding box center [752, 546] width 92 height 37
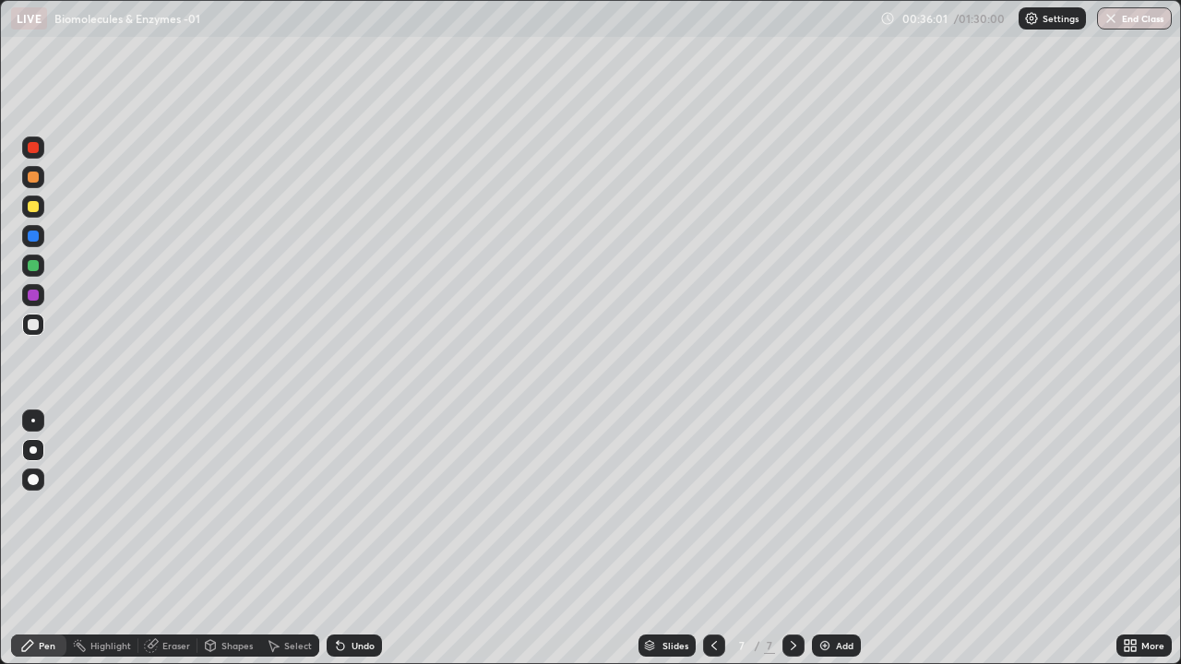
click at [1134, 539] on icon at bounding box center [1129, 645] width 15 height 15
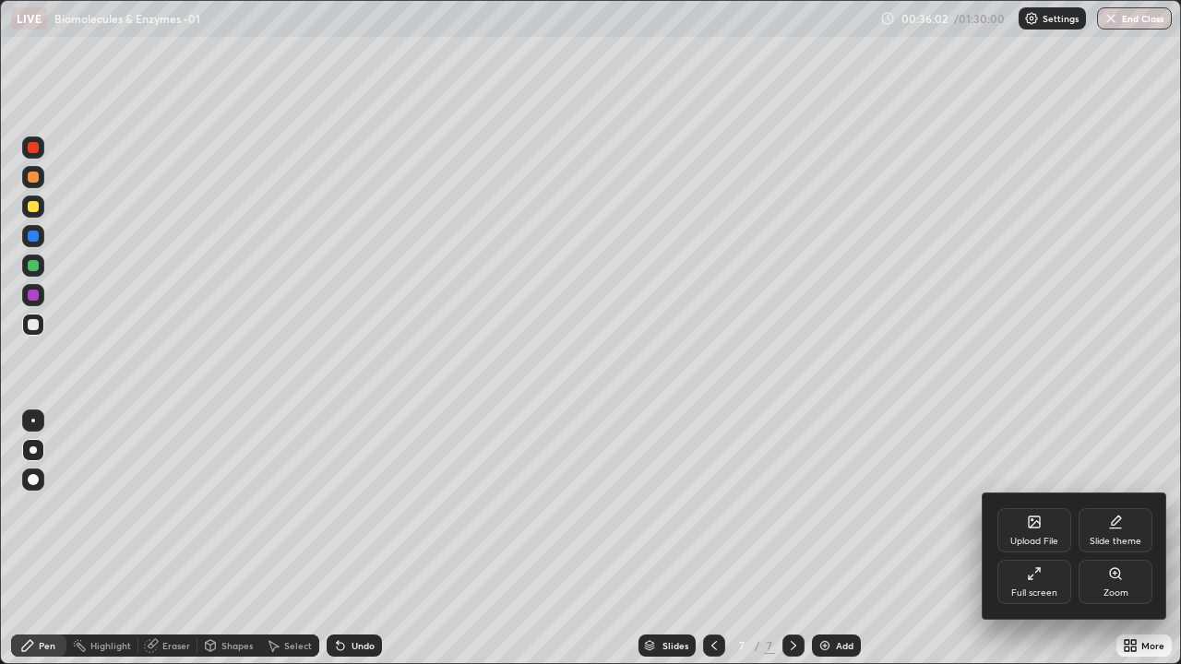
click at [1035, 539] on div "Full screen" at bounding box center [1034, 582] width 74 height 44
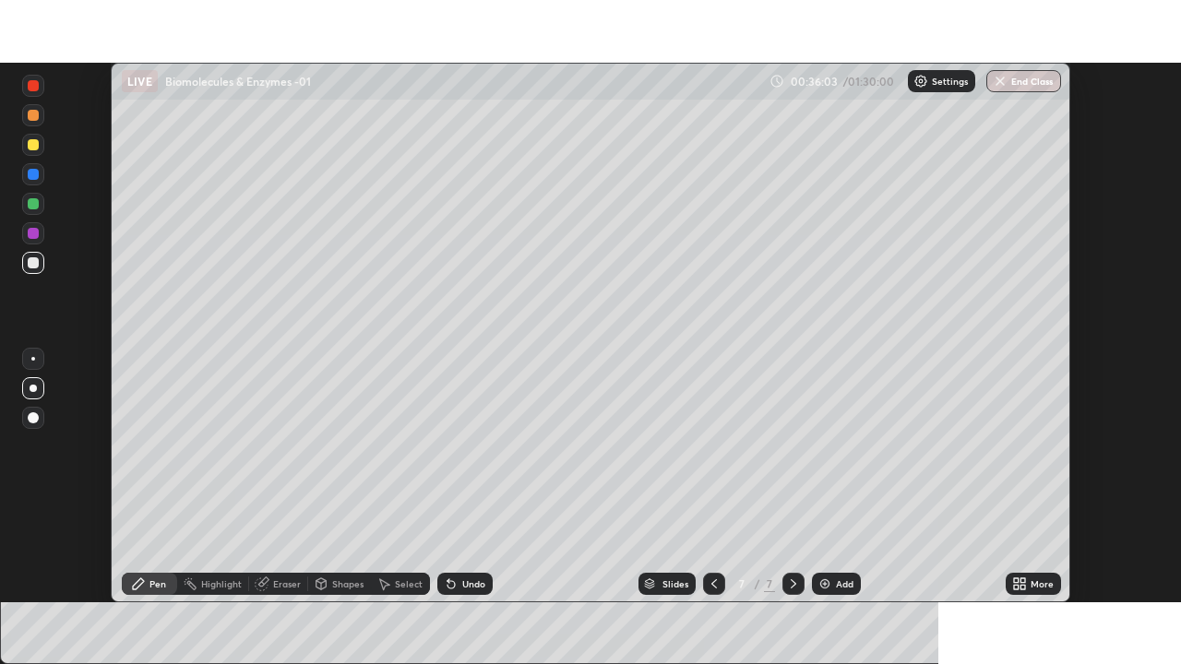
scroll to position [91691, 91050]
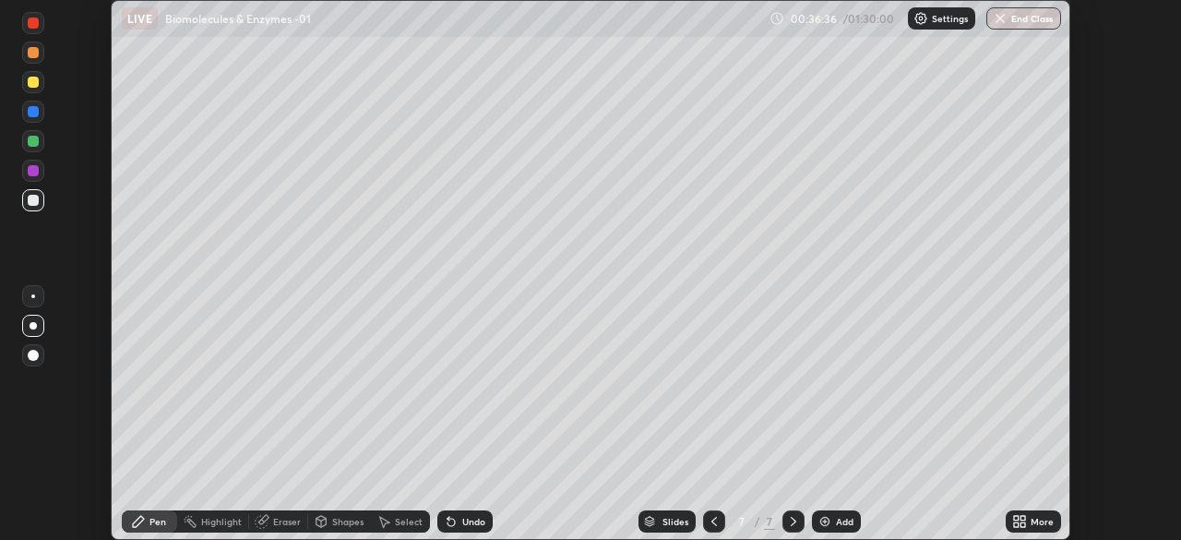
click at [1017, 517] on icon at bounding box center [1016, 518] width 5 height 5
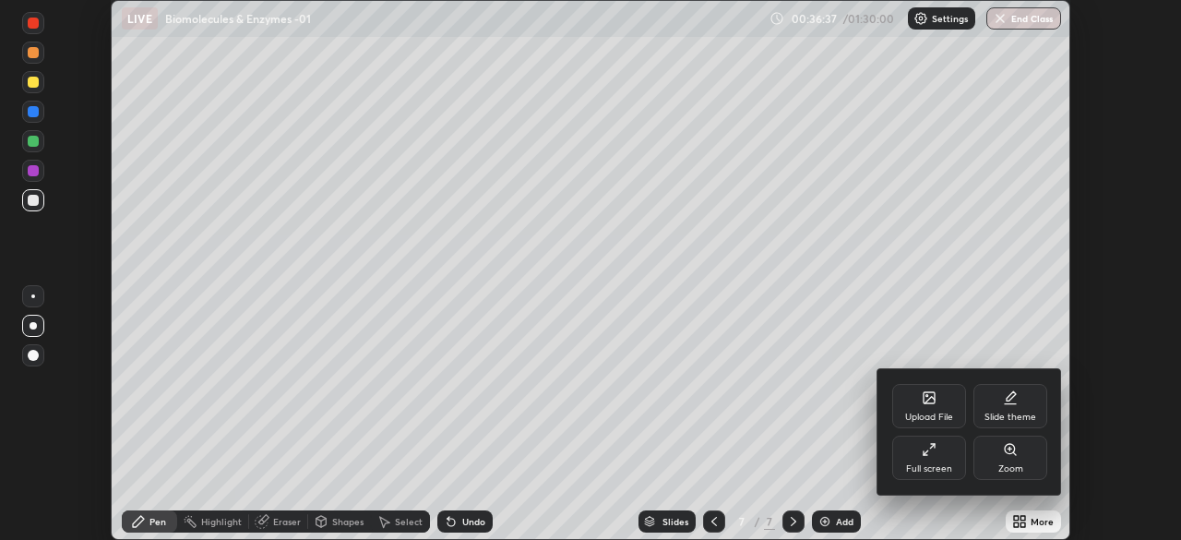
click at [931, 458] on div "Full screen" at bounding box center [929, 457] width 74 height 44
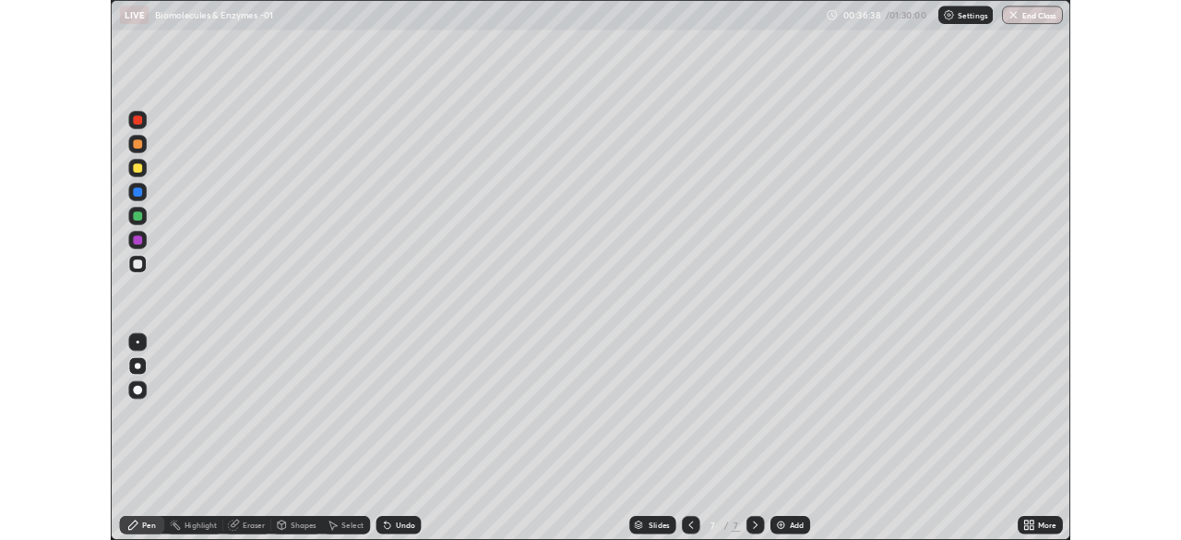
scroll to position [664, 1181]
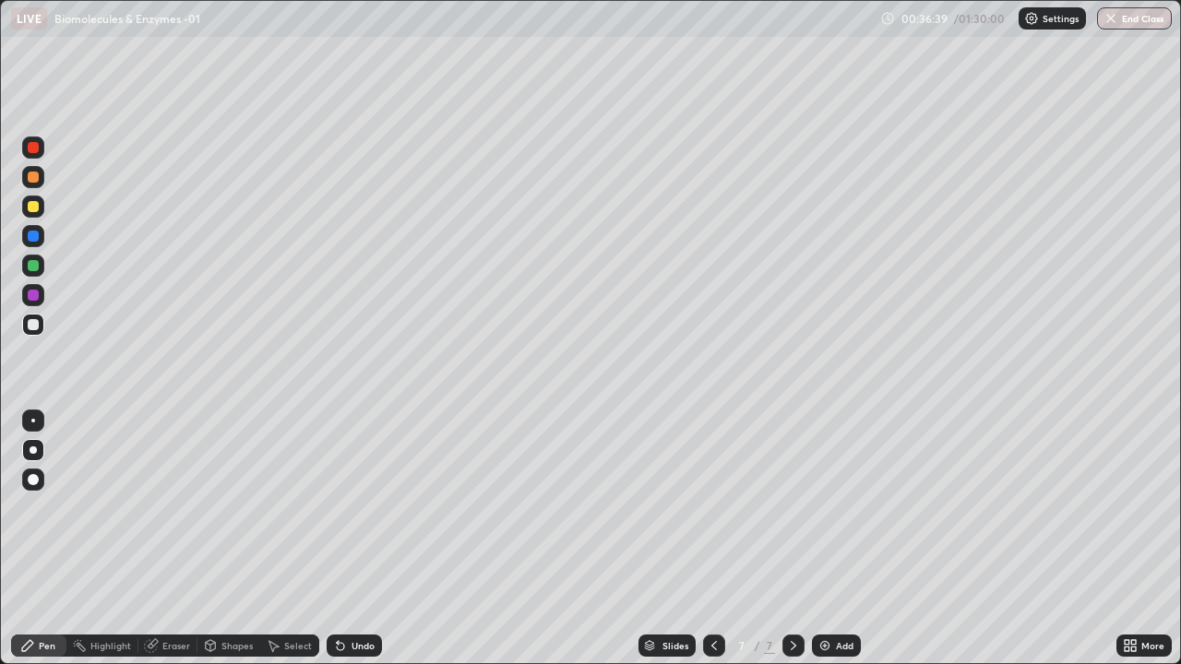
click at [1132, 539] on icon at bounding box center [1133, 642] width 5 height 5
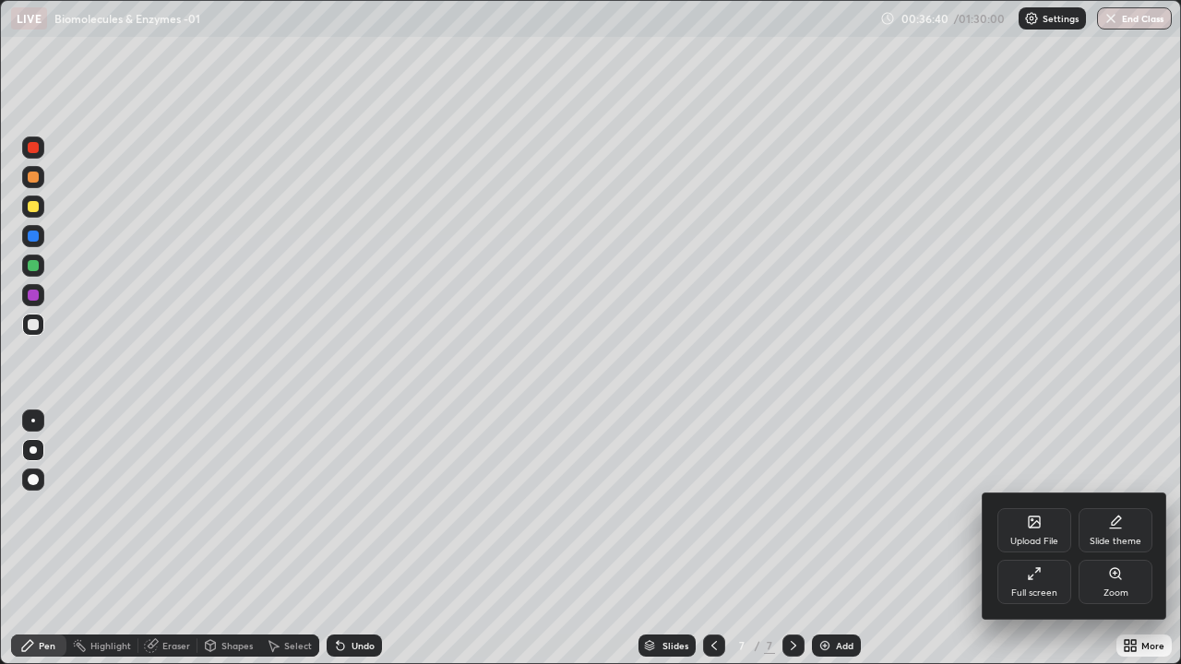
click at [1113, 539] on div "Zoom" at bounding box center [1115, 582] width 74 height 44
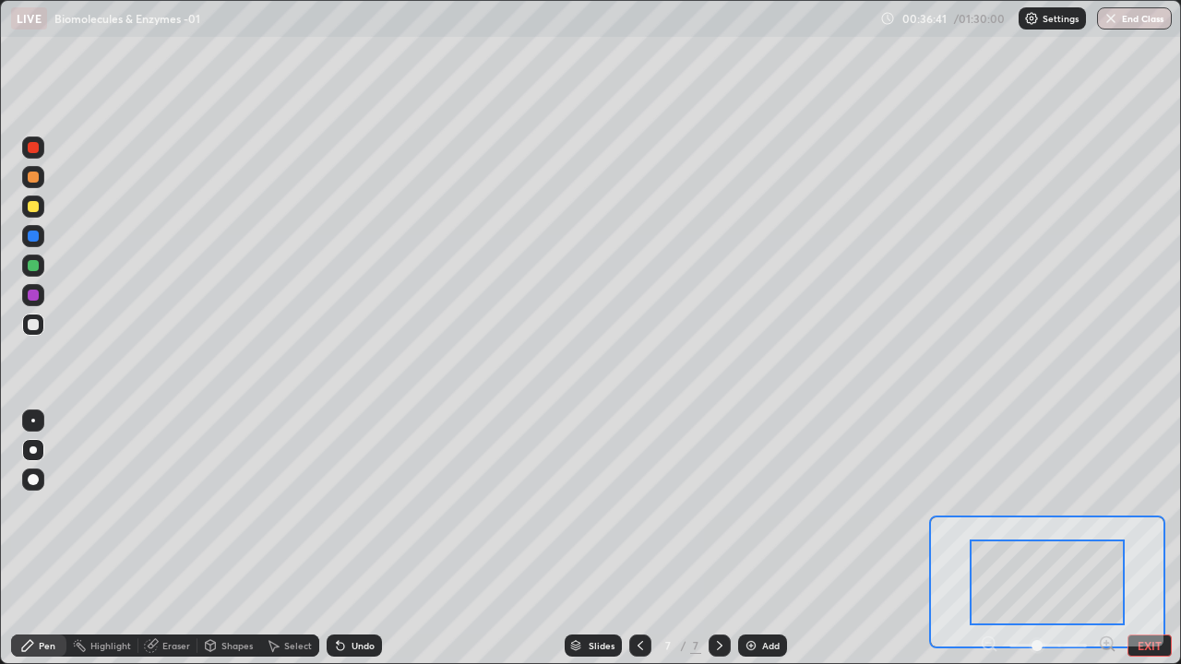
click at [979, 539] on div at bounding box center [1047, 646] width 137 height 22
click at [1152, 539] on button "EXIT" at bounding box center [1149, 646] width 44 height 22
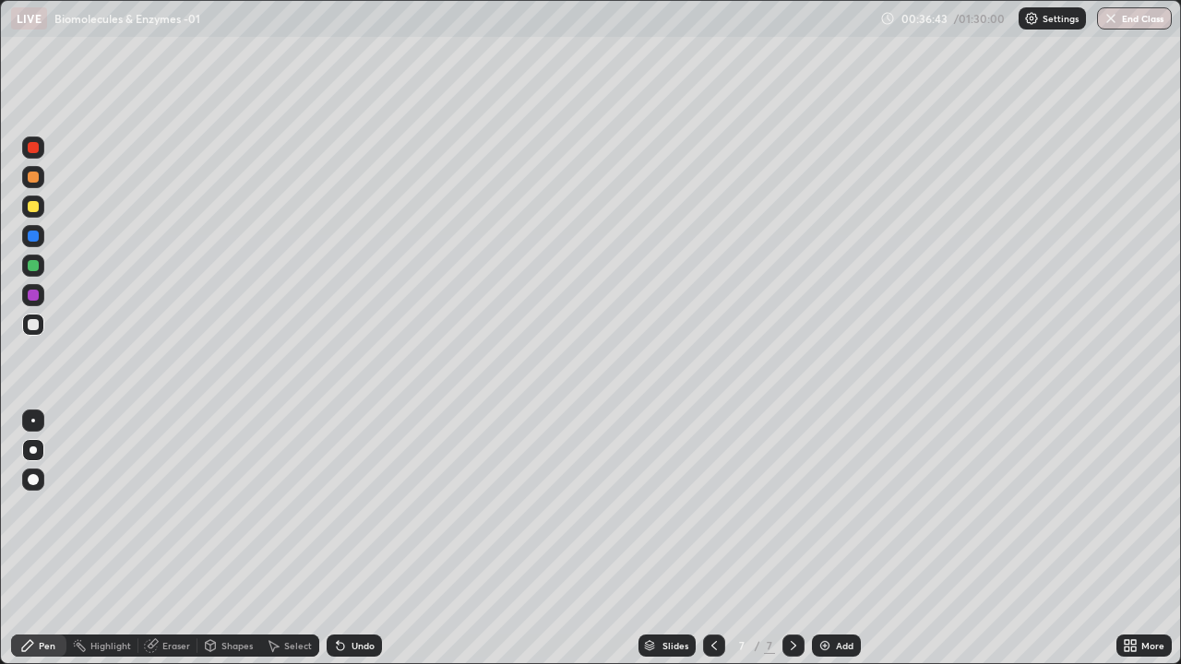
click at [1130, 539] on icon at bounding box center [1129, 645] width 15 height 15
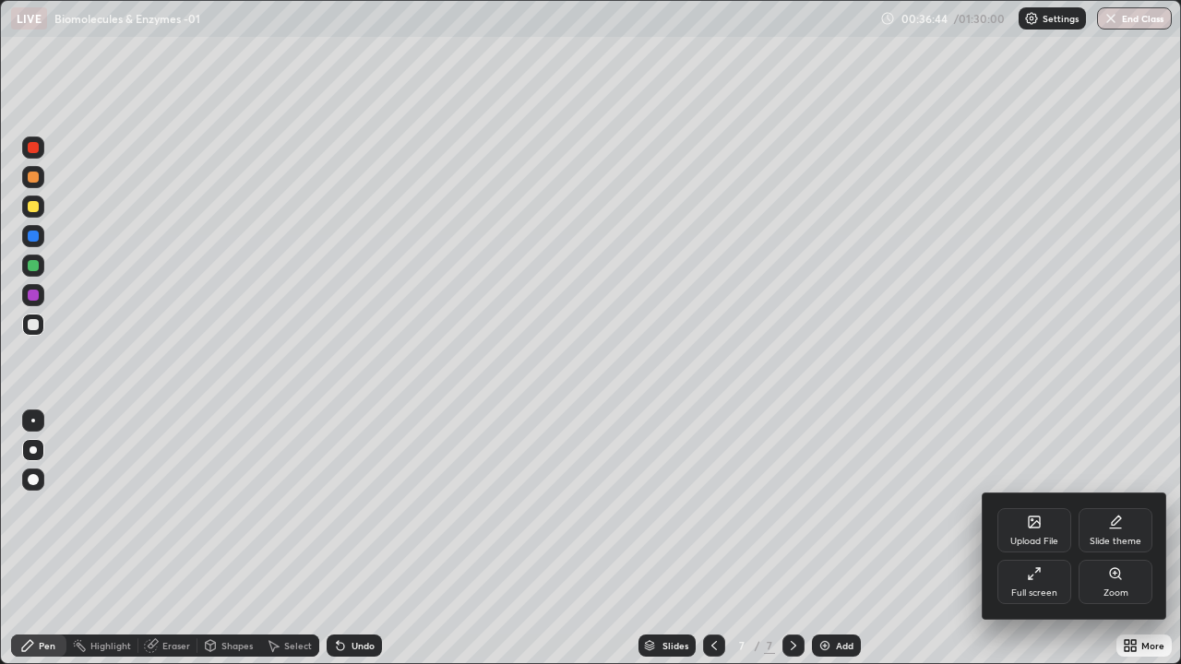
click at [1029, 522] on icon at bounding box center [1033, 521] width 11 height 11
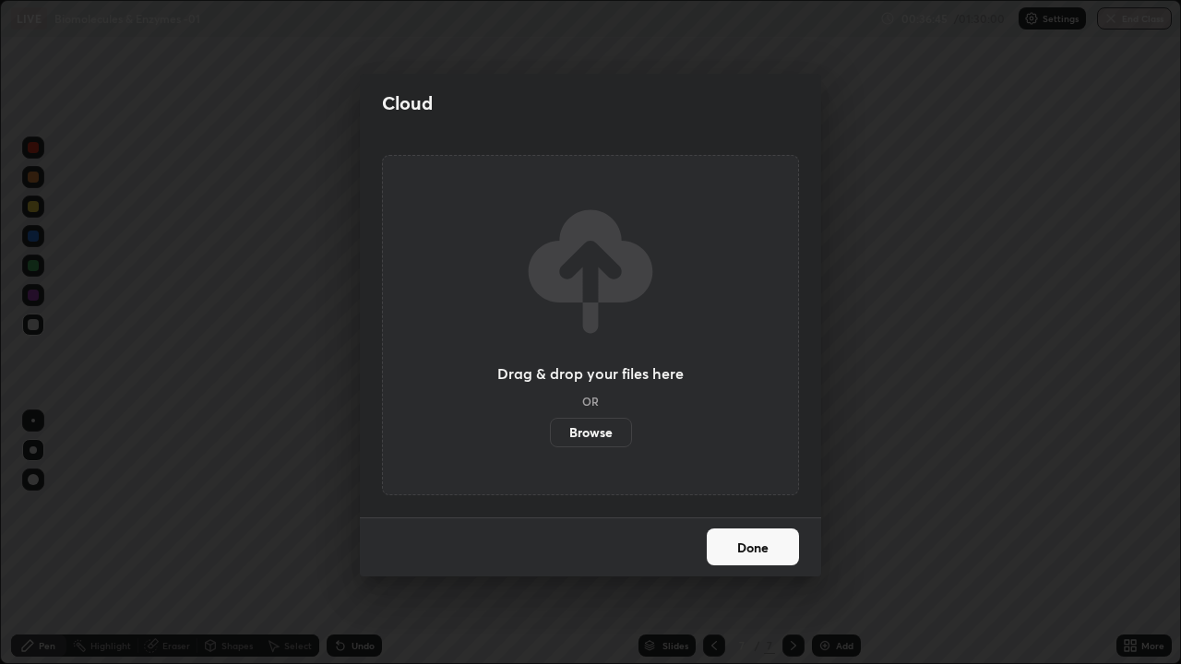
click at [599, 428] on label "Browse" at bounding box center [591, 433] width 82 height 30
click at [550, 428] on input "Browse" at bounding box center [550, 433] width 0 height 30
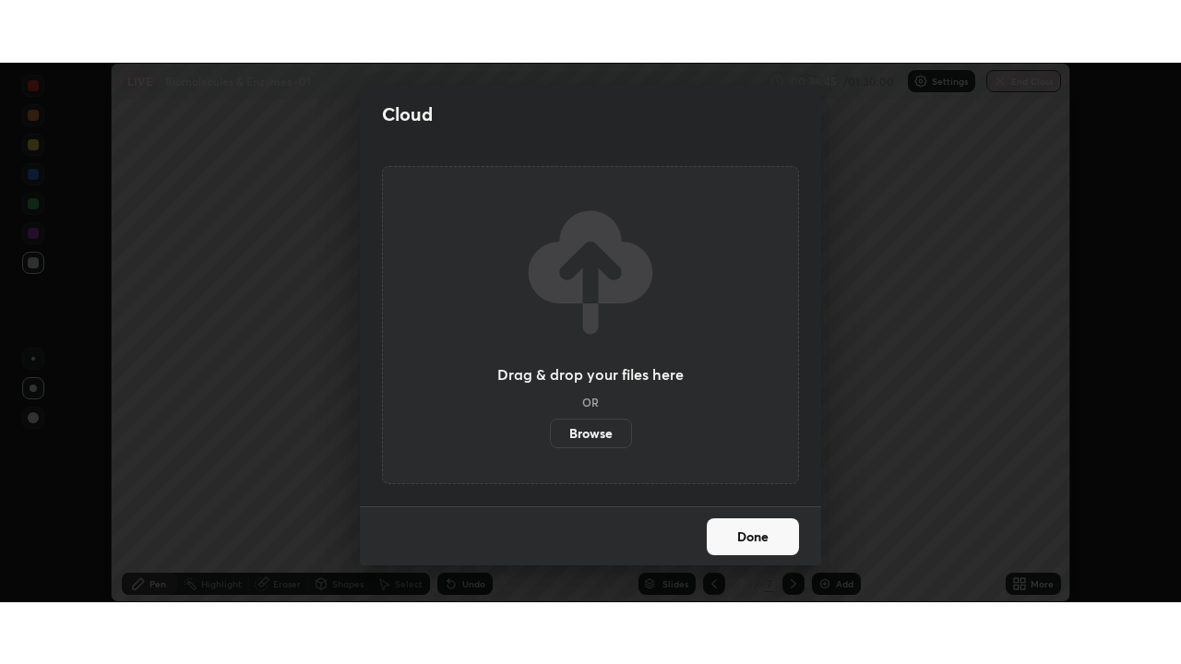
scroll to position [91691, 91050]
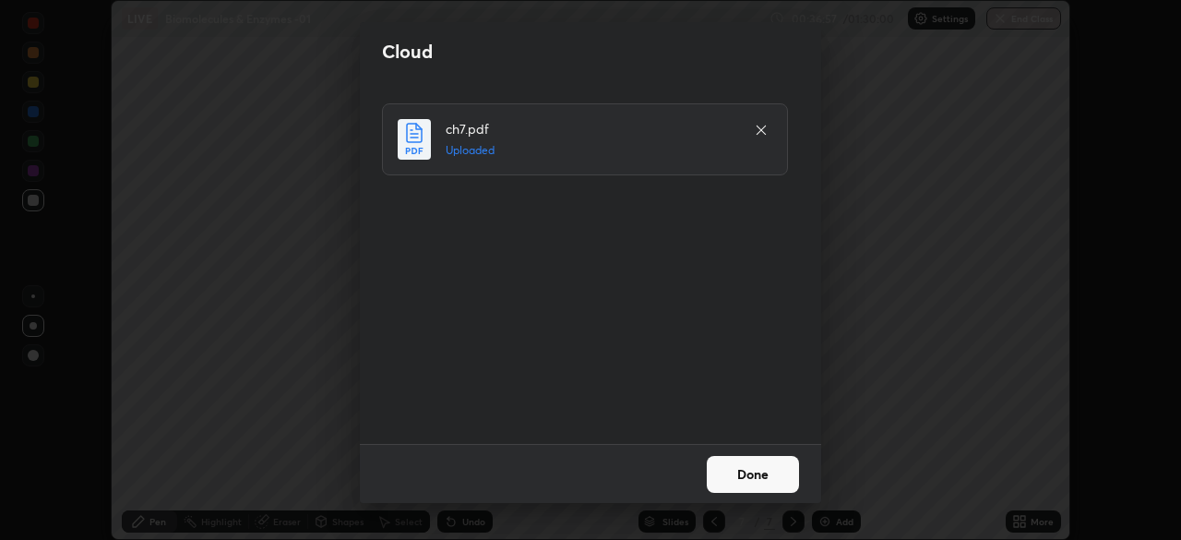
click at [743, 472] on button "Done" at bounding box center [752, 474] width 92 height 37
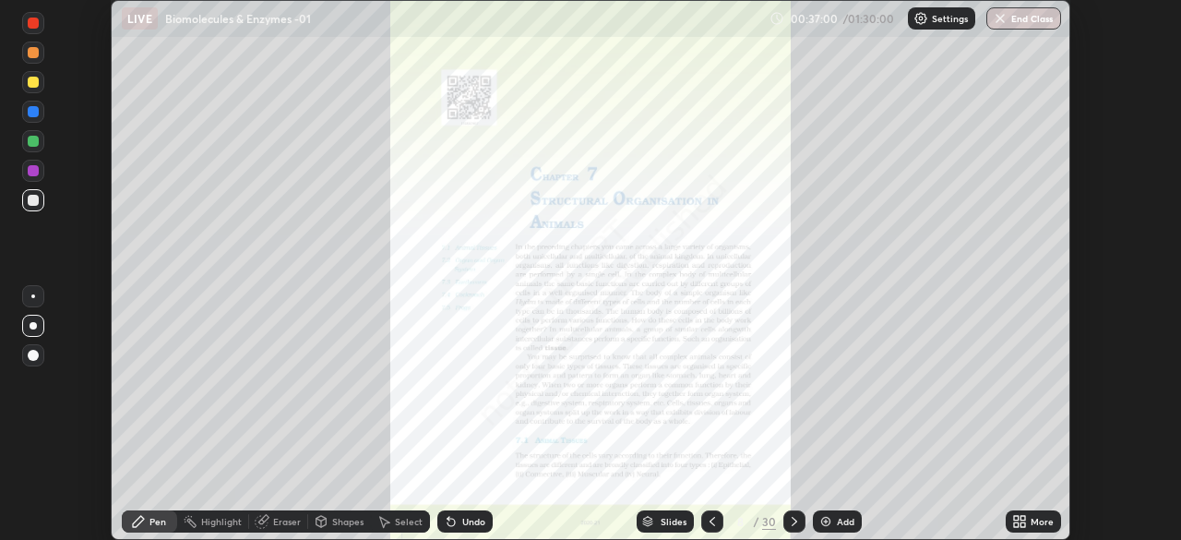
click at [1021, 524] on icon at bounding box center [1022, 524] width 5 height 5
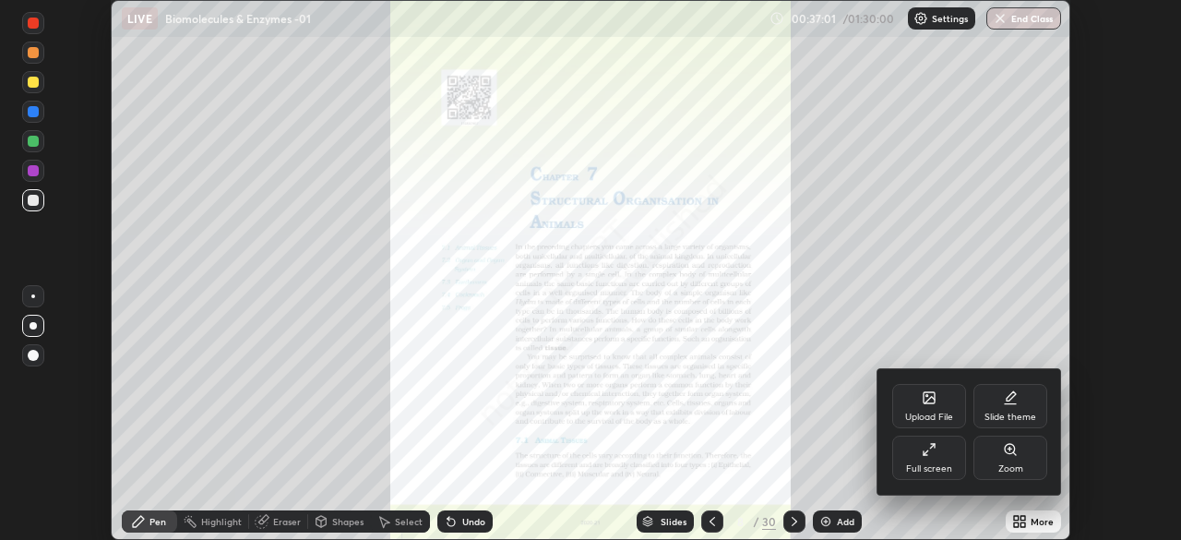
click at [931, 458] on div "Full screen" at bounding box center [929, 457] width 74 height 44
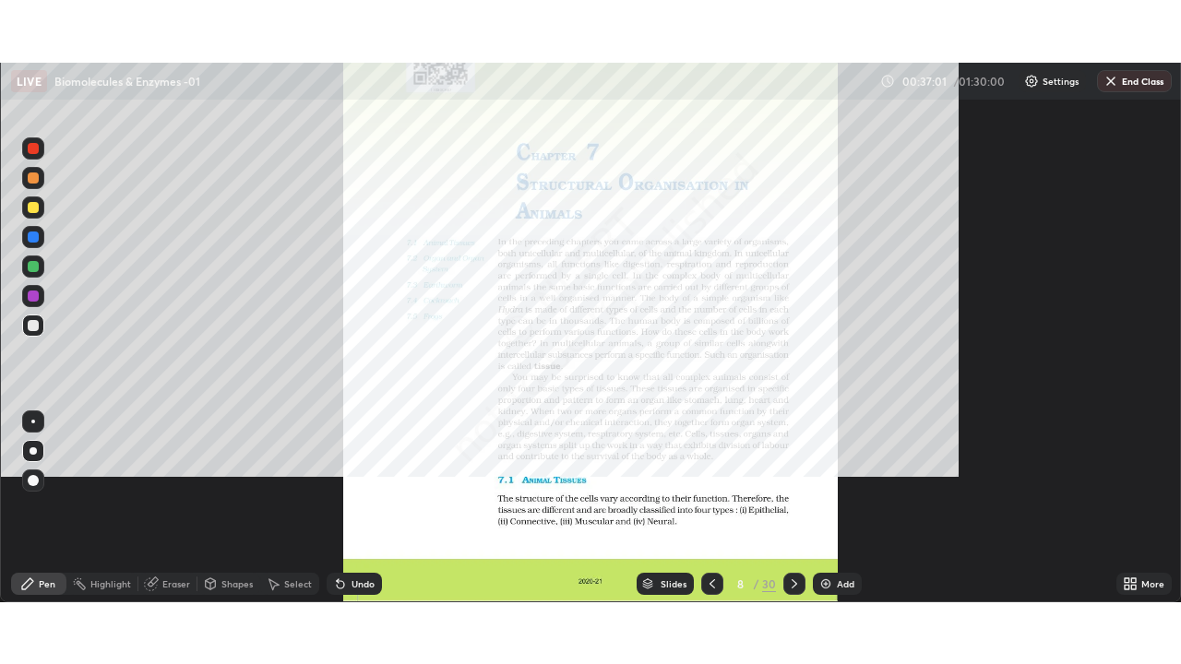
scroll to position [664, 1181]
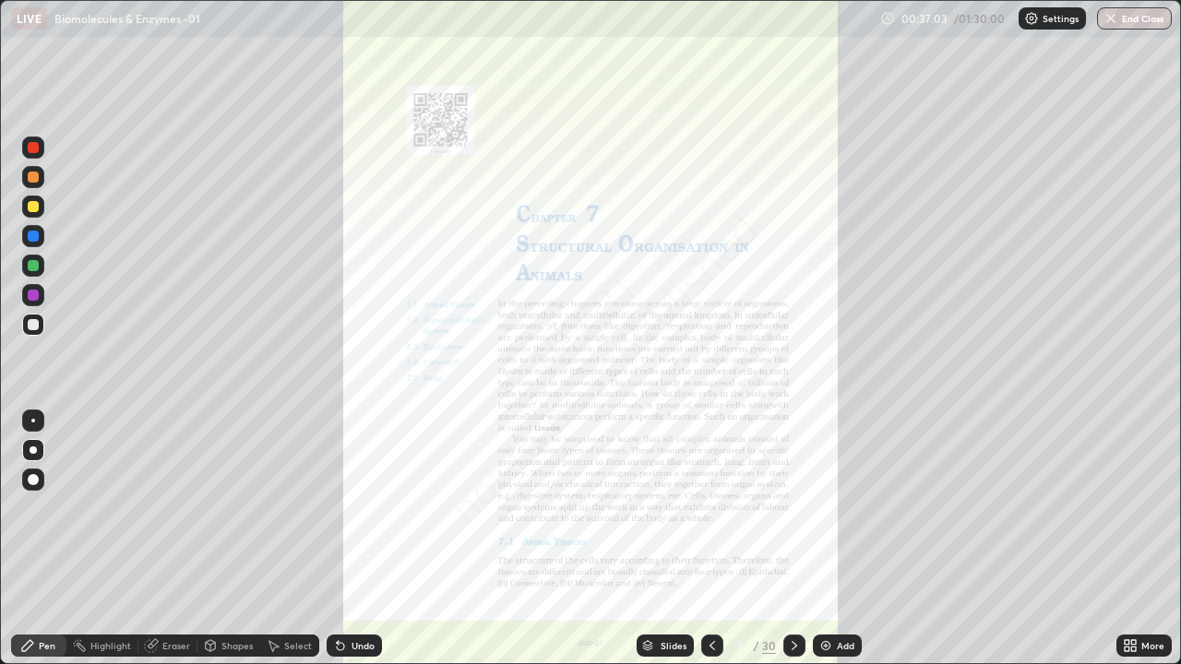
click at [654, 539] on div "Slides" at bounding box center [664, 646] width 57 height 22
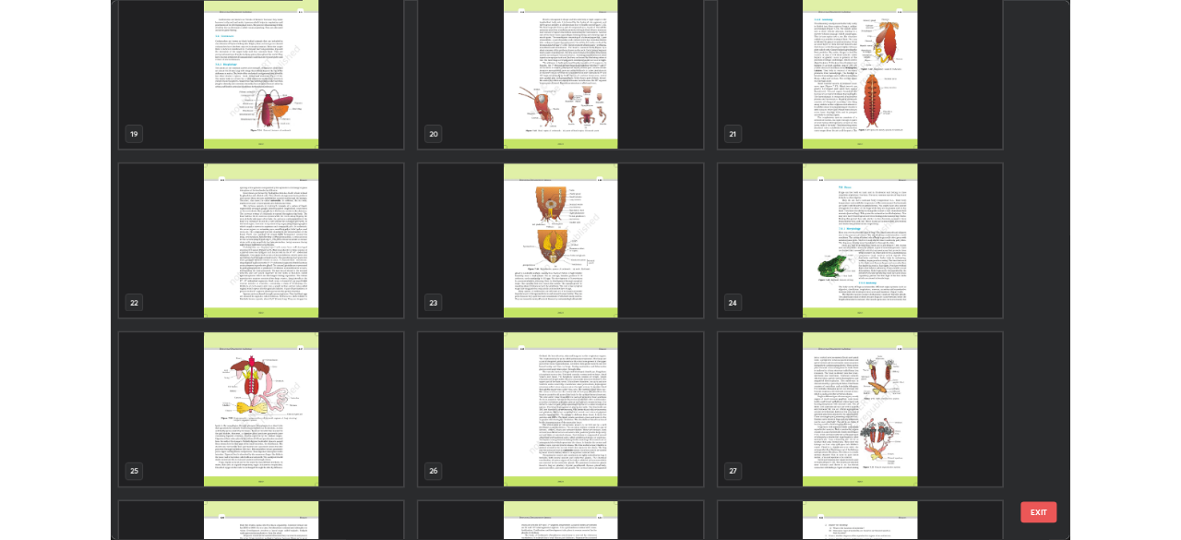
scroll to position [1259, 0]
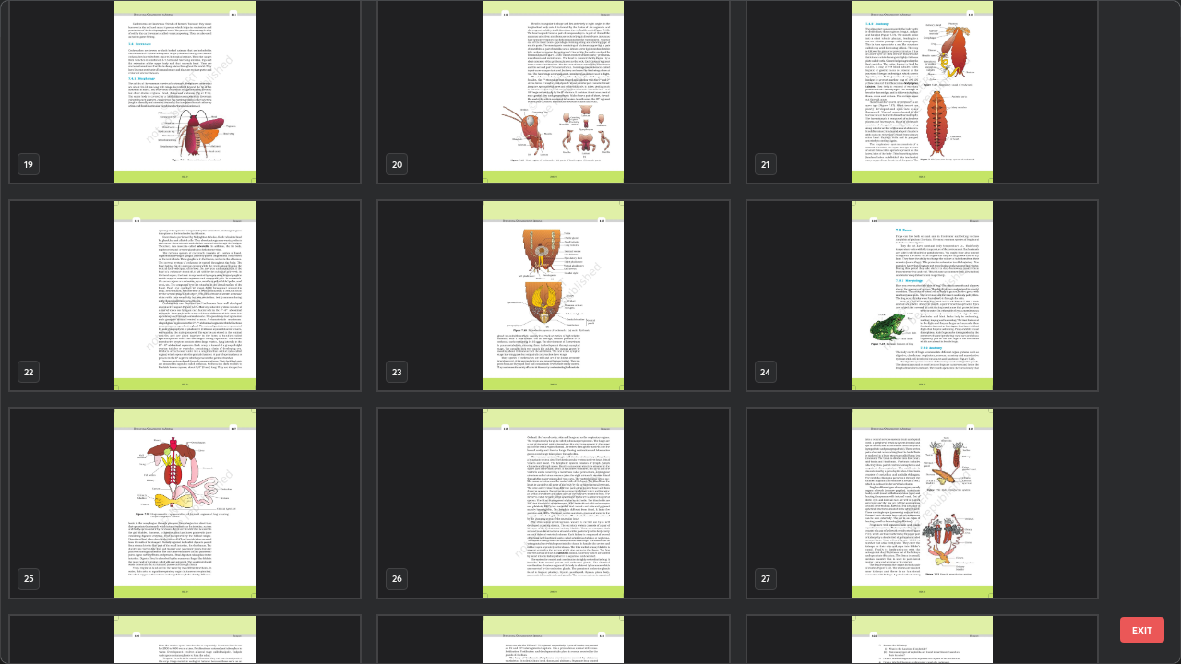
click at [875, 356] on img "grid" at bounding box center [922, 295] width 350 height 189
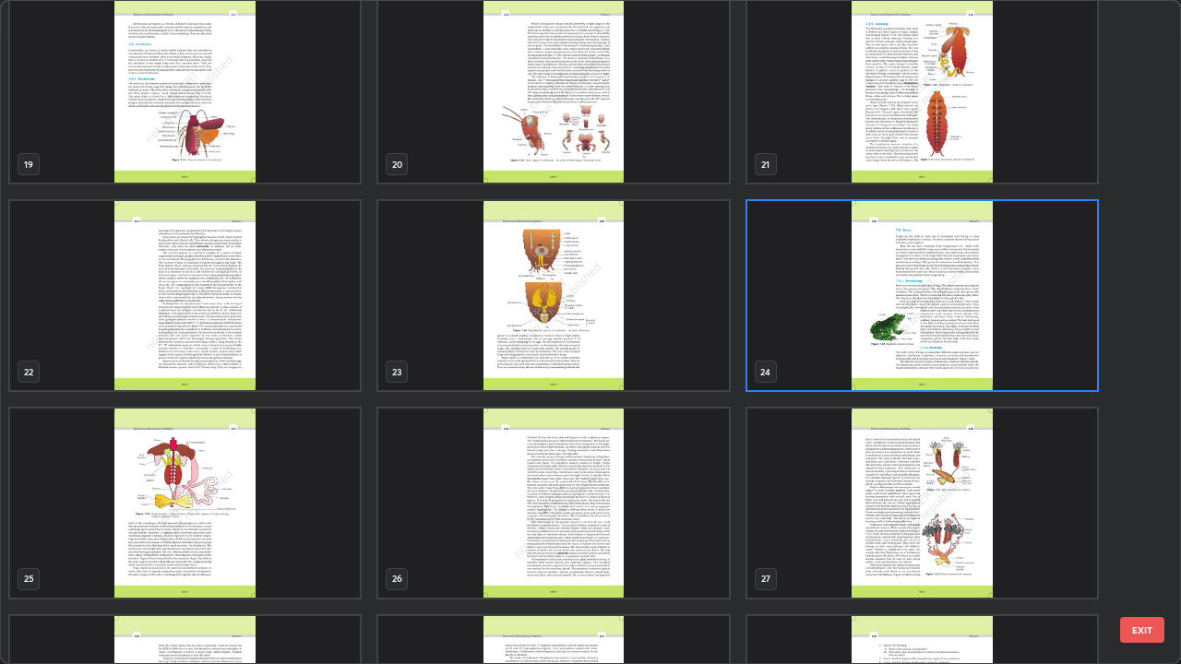
click at [881, 355] on img "grid" at bounding box center [922, 295] width 350 height 189
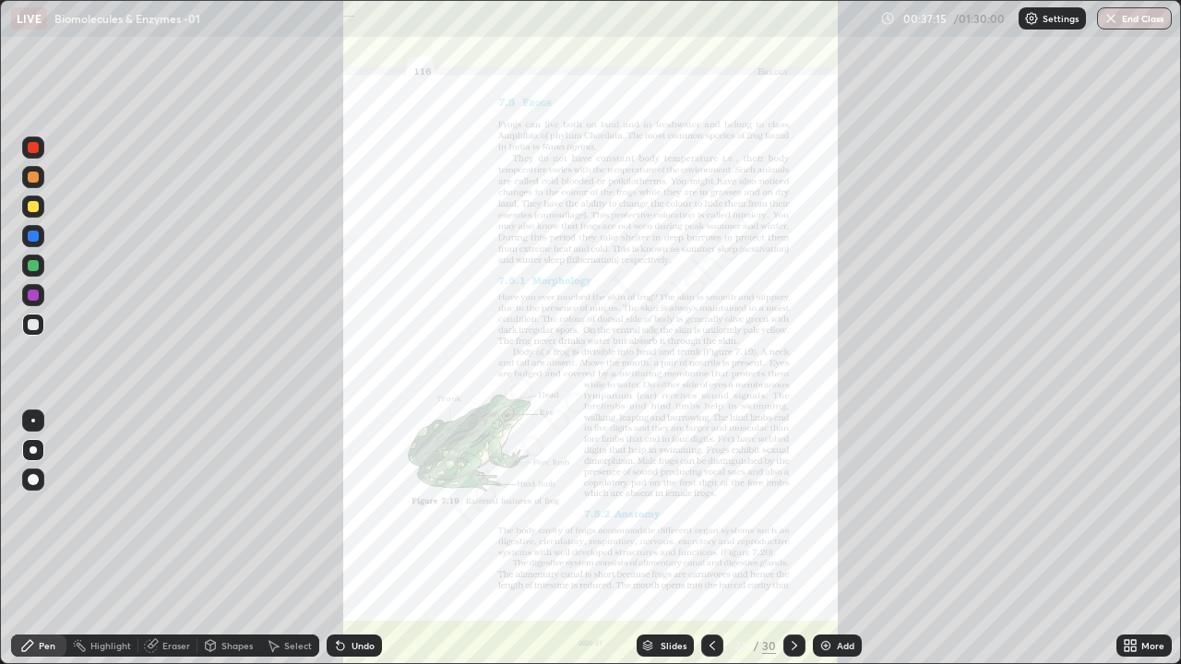
click at [1133, 539] on icon at bounding box center [1133, 649] width 5 height 5
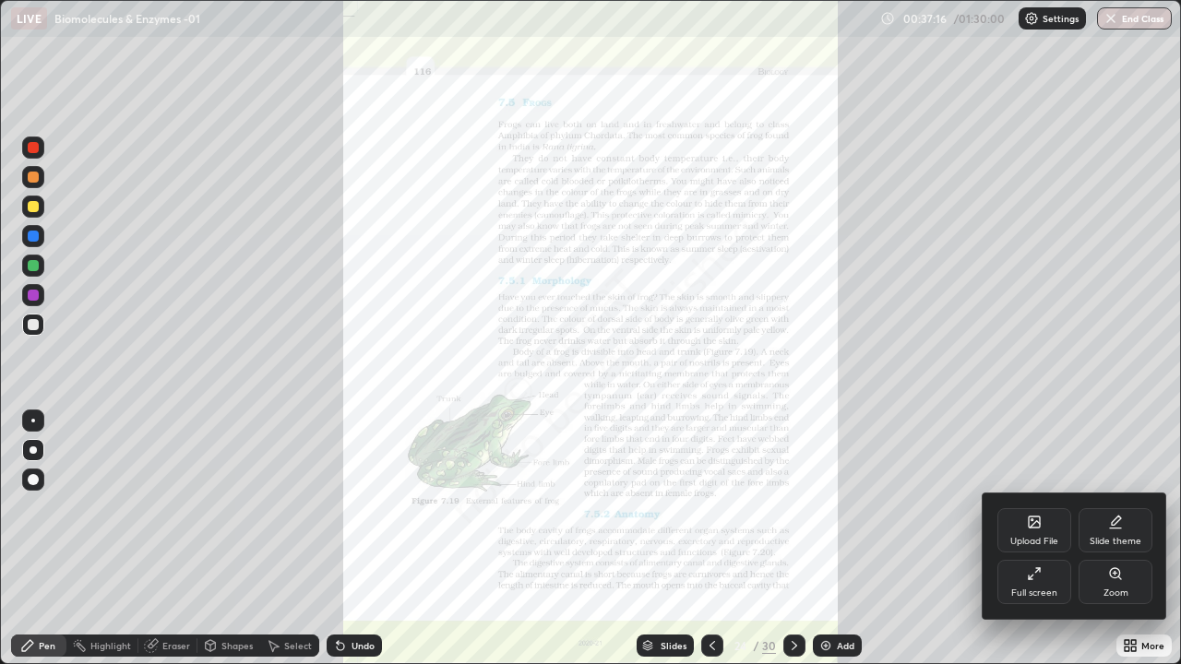
click at [1103, 539] on div "Zoom" at bounding box center [1115, 582] width 74 height 44
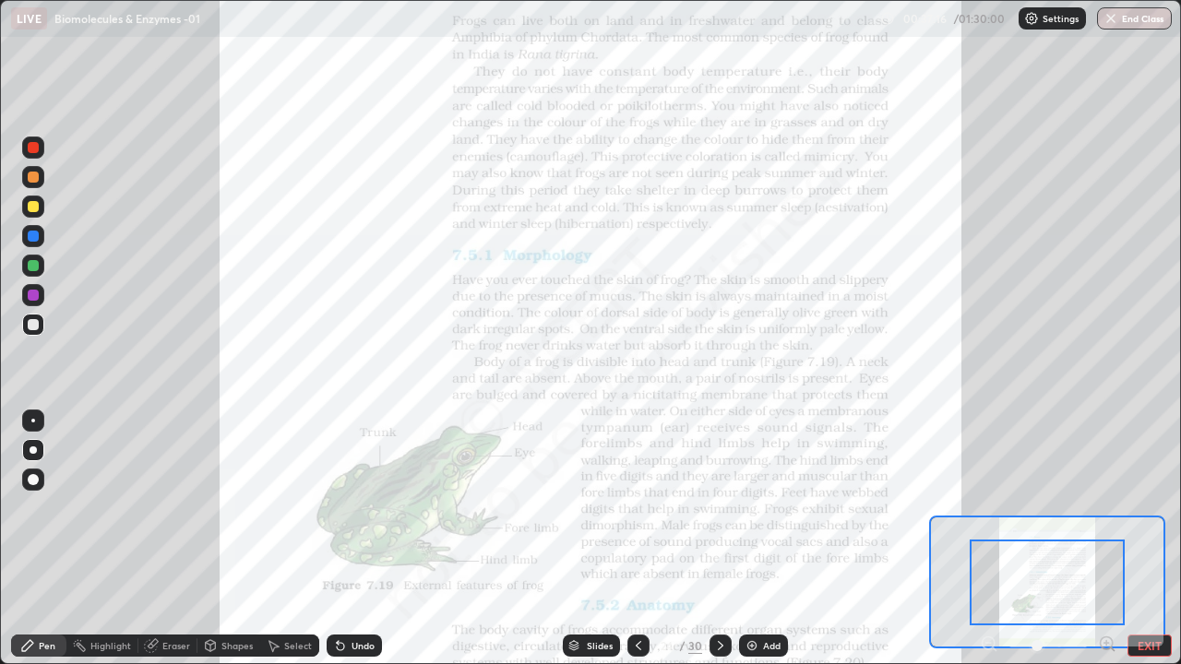
click at [1106, 539] on icon at bounding box center [1106, 643] width 5 height 0
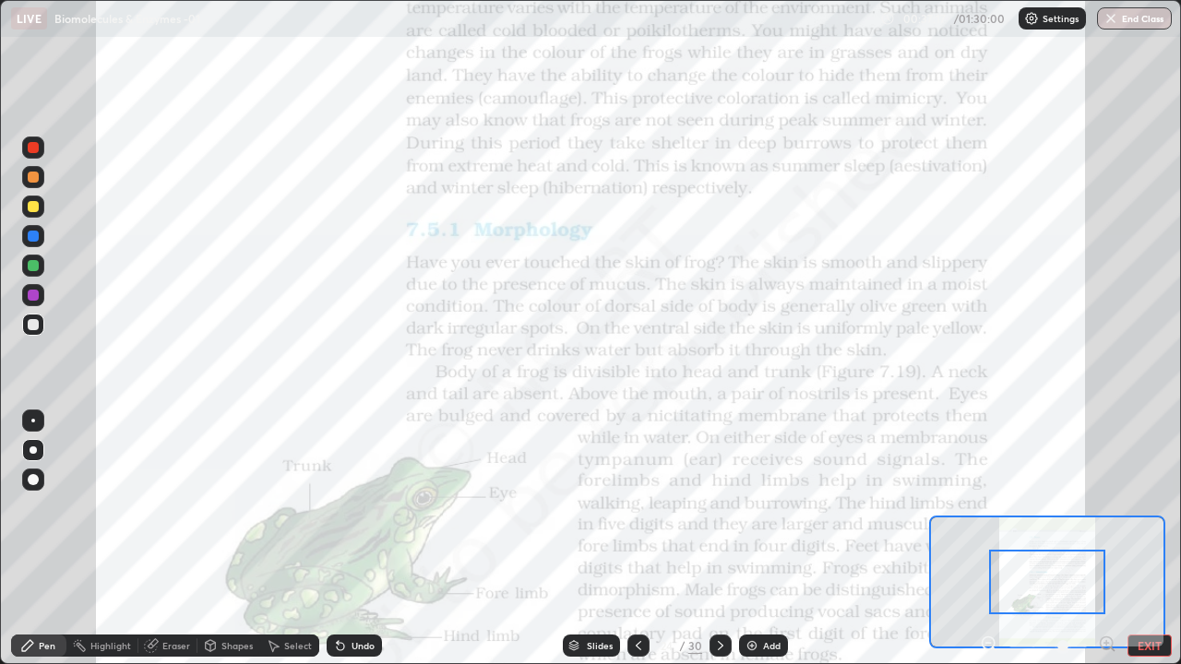
click at [1105, 539] on icon at bounding box center [1106, 643] width 5 height 0
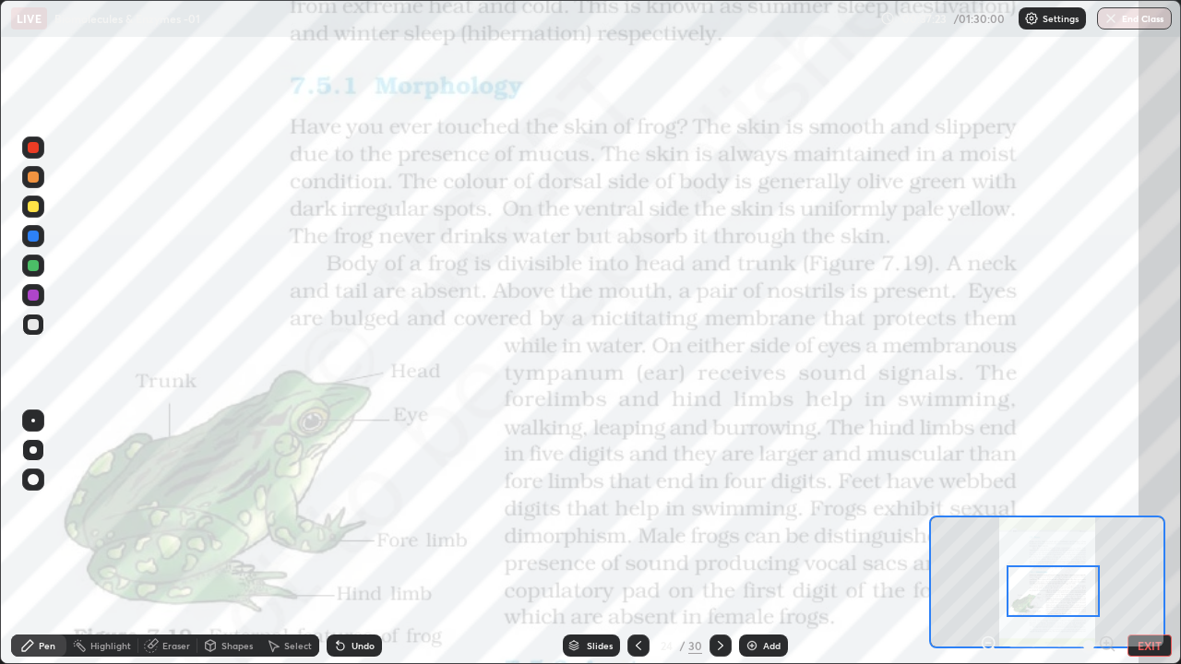
click at [30, 299] on div at bounding box center [33, 295] width 11 height 11
click at [33, 421] on div at bounding box center [33, 421] width 4 height 4
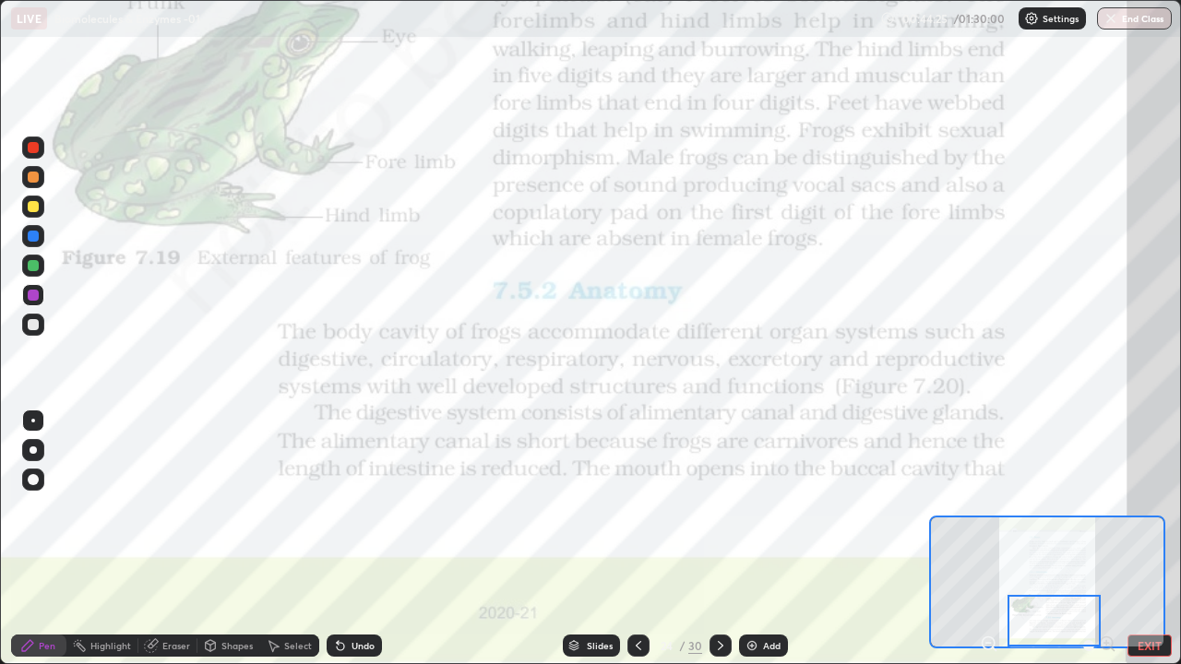
click at [718, 539] on icon at bounding box center [720, 645] width 15 height 15
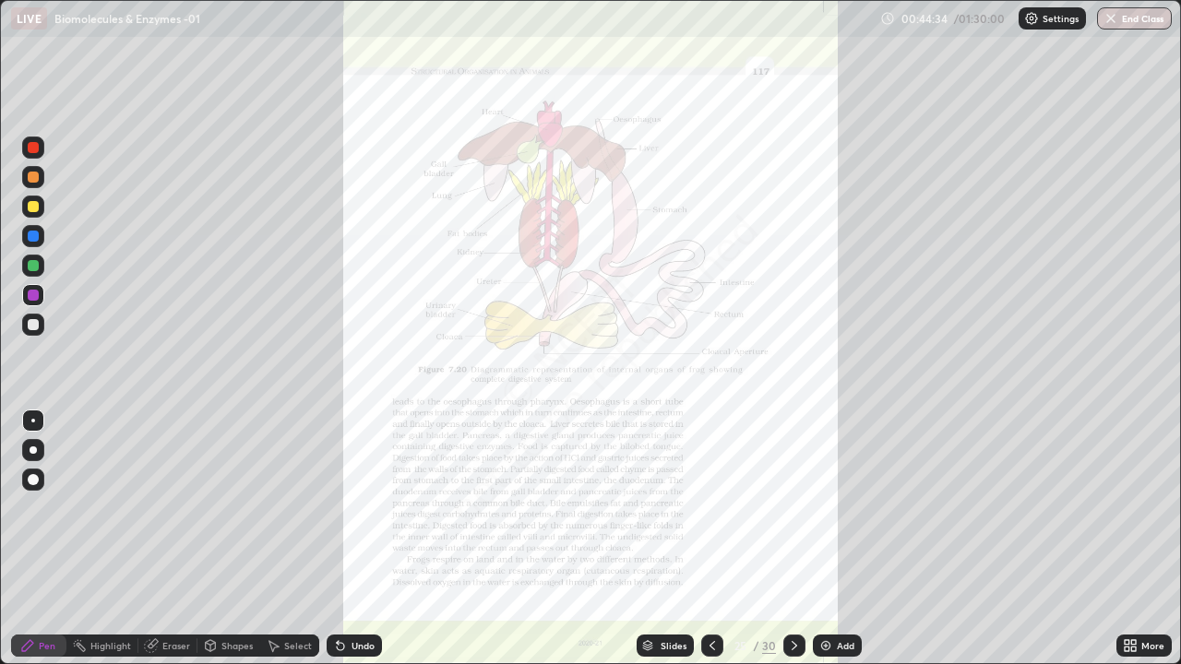
click at [364, 539] on div "Undo" at bounding box center [362, 645] width 23 height 9
click at [362, 539] on div "Undo" at bounding box center [353, 646] width 55 height 22
click at [354, 539] on div "Undo" at bounding box center [353, 646] width 55 height 22
click at [1131, 539] on icon at bounding box center [1133, 649] width 5 height 5
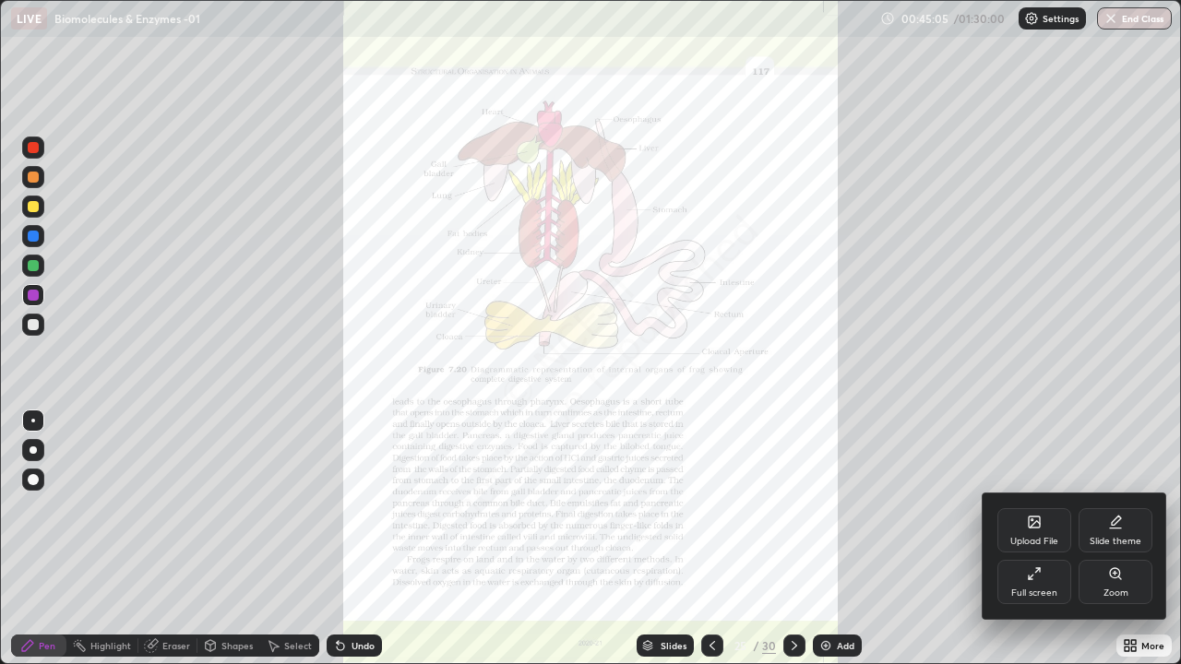
click at [1116, 539] on div "Zoom" at bounding box center [1115, 582] width 74 height 44
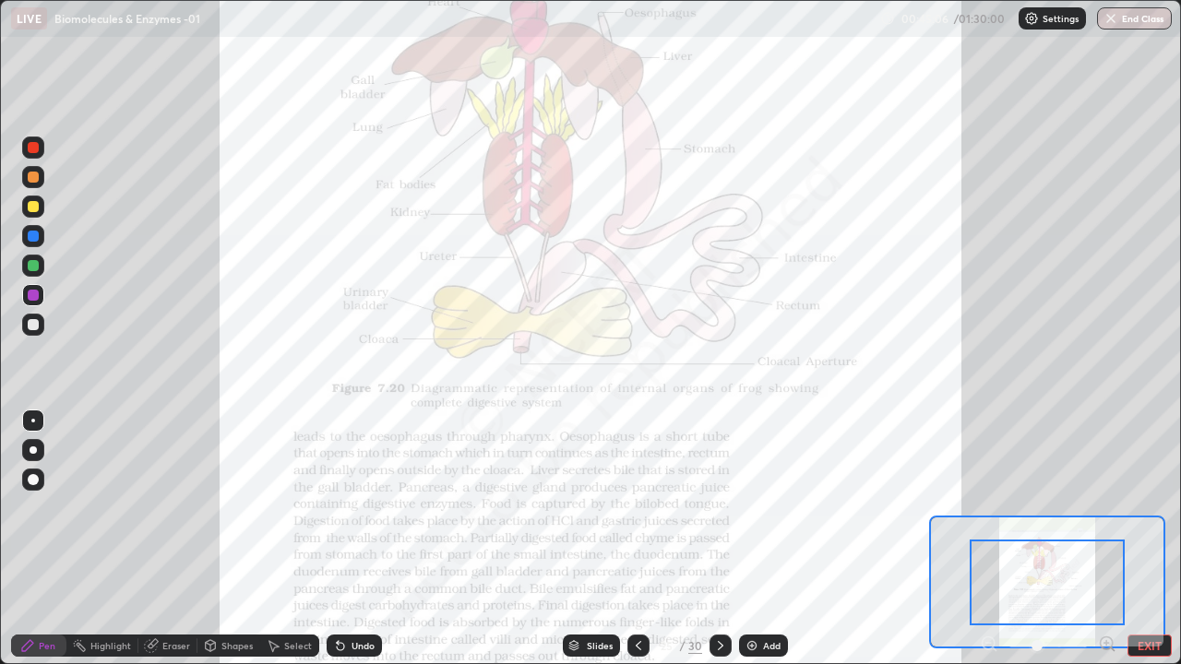
click at [1106, 539] on icon at bounding box center [1106, 643] width 5 height 0
click at [1106, 539] on icon at bounding box center [1106, 643] width 0 height 5
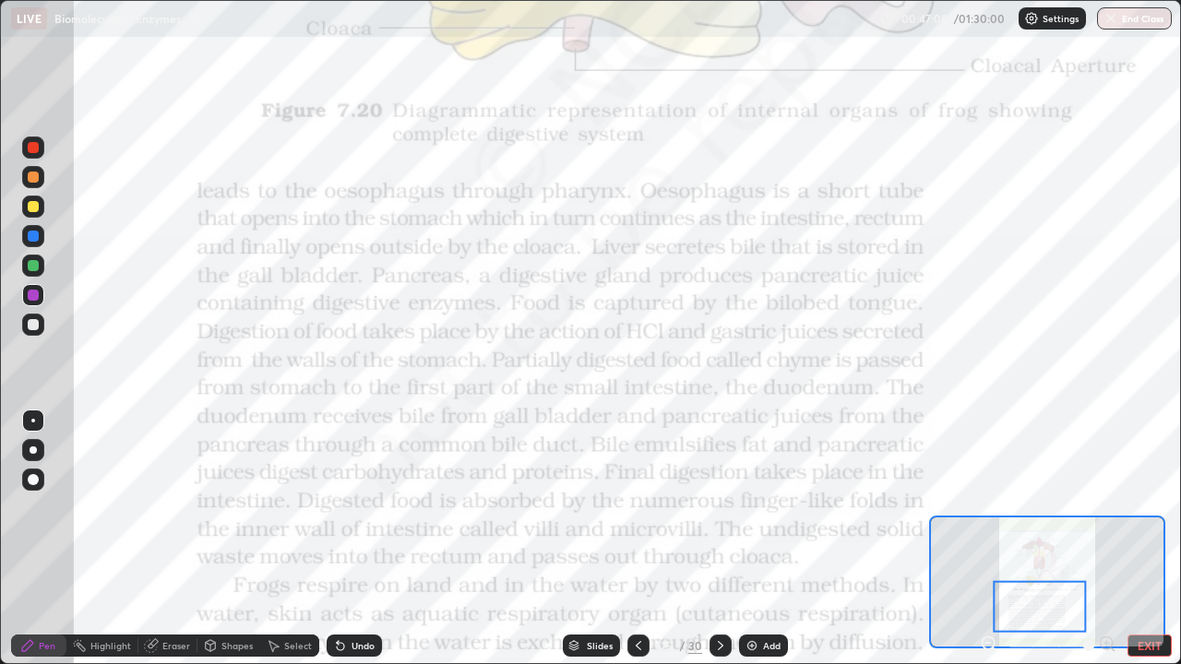
click at [362, 539] on div "Undo" at bounding box center [362, 645] width 23 height 9
click at [30, 215] on div at bounding box center [33, 207] width 22 height 22
click at [36, 152] on div at bounding box center [33, 148] width 22 height 22
click at [636, 539] on icon at bounding box center [638, 645] width 15 height 15
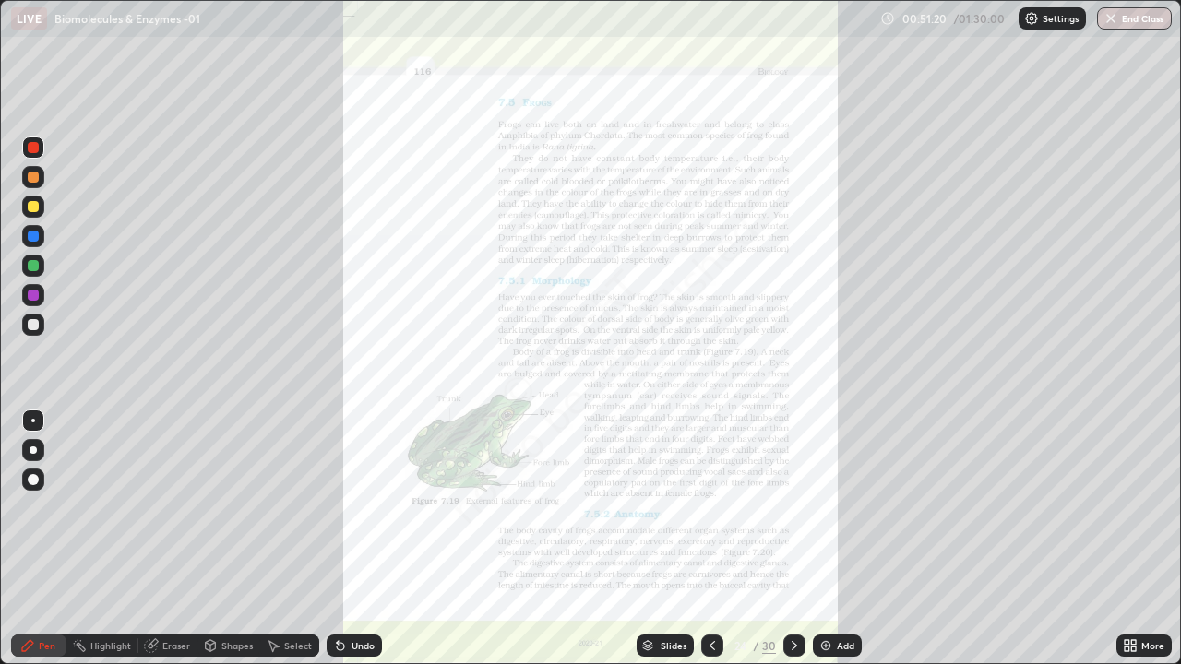
click at [825, 539] on img at bounding box center [825, 645] width 15 height 15
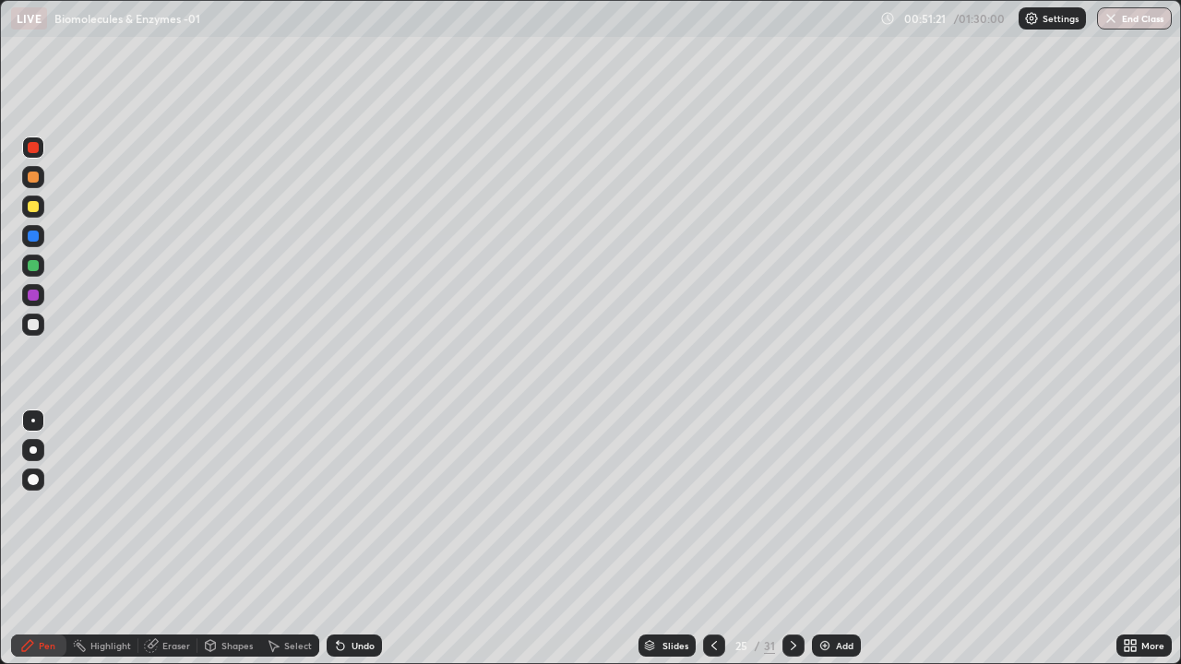
click at [34, 178] on div at bounding box center [33, 177] width 11 height 11
click at [34, 147] on div at bounding box center [33, 147] width 11 height 11
click at [38, 235] on div at bounding box center [33, 236] width 11 height 11
click at [33, 450] on div at bounding box center [33, 449] width 7 height 7
click at [36, 263] on div at bounding box center [33, 265] width 11 height 11
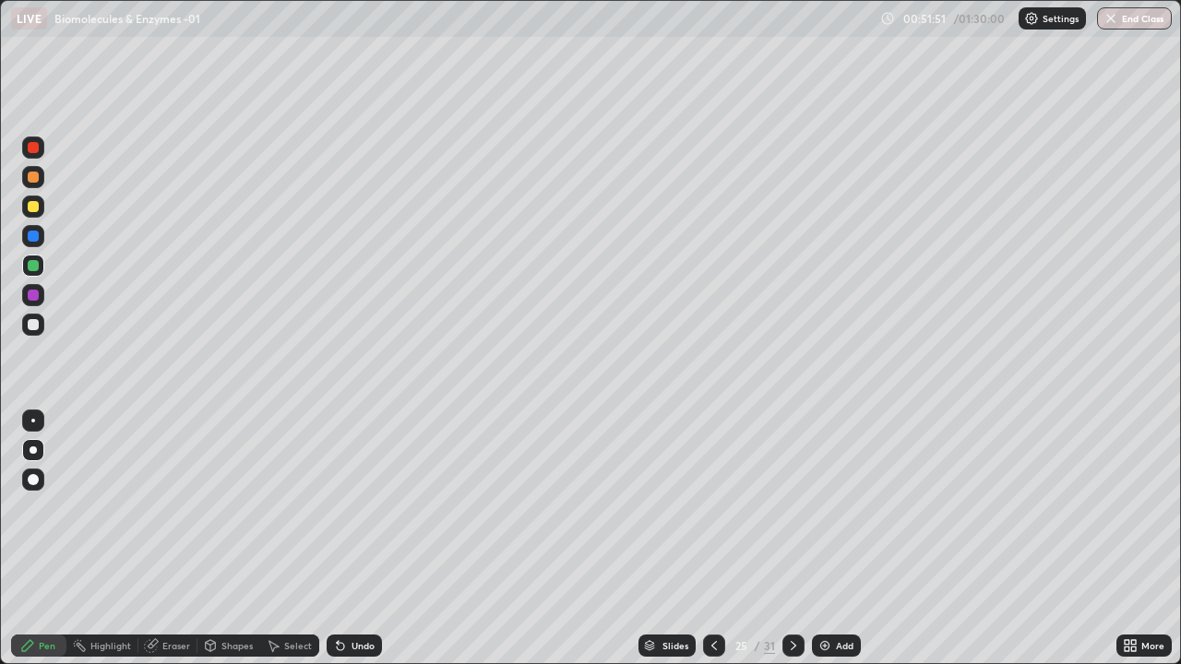
click at [354, 539] on div "Undo" at bounding box center [353, 646] width 55 height 22
click at [356, 539] on div "Undo" at bounding box center [362, 645] width 23 height 9
click at [354, 539] on div "Undo" at bounding box center [353, 646] width 55 height 22
click at [33, 294] on div at bounding box center [33, 295] width 11 height 11
click at [34, 325] on div at bounding box center [33, 324] width 11 height 11
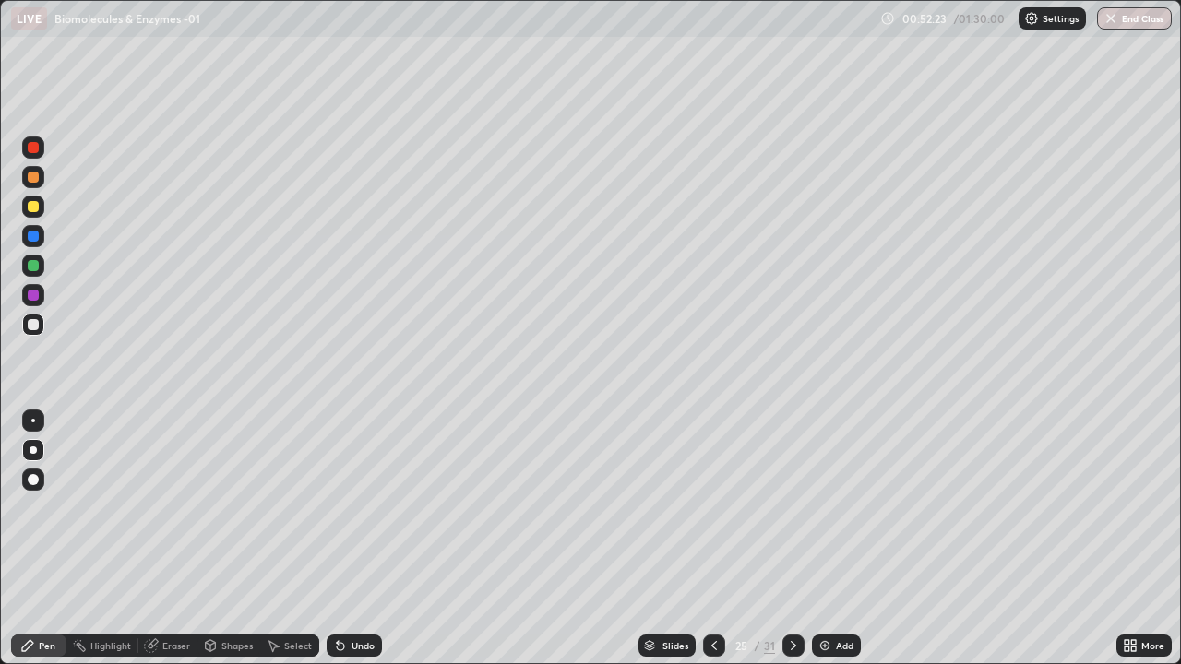
click at [33, 421] on div at bounding box center [33, 421] width 4 height 4
click at [36, 177] on div at bounding box center [33, 177] width 11 height 11
click at [35, 266] on div at bounding box center [33, 265] width 11 height 11
click at [177, 539] on div "Eraser" at bounding box center [176, 645] width 28 height 9
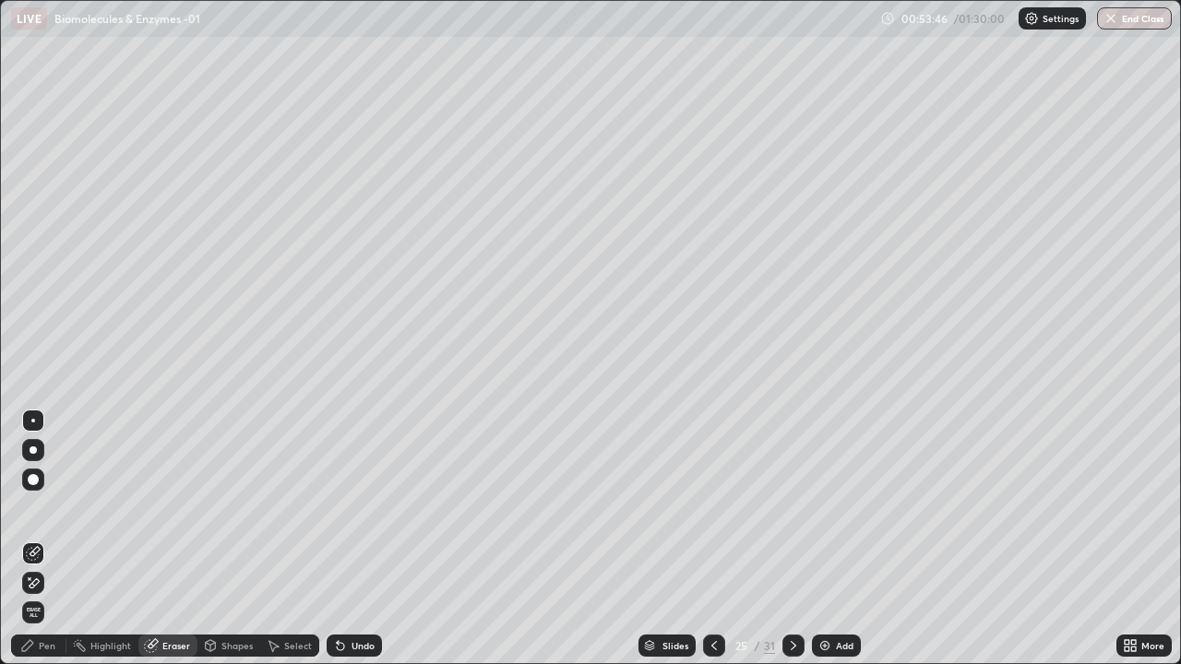
click at [40, 539] on div "Pen" at bounding box center [47, 645] width 17 height 9
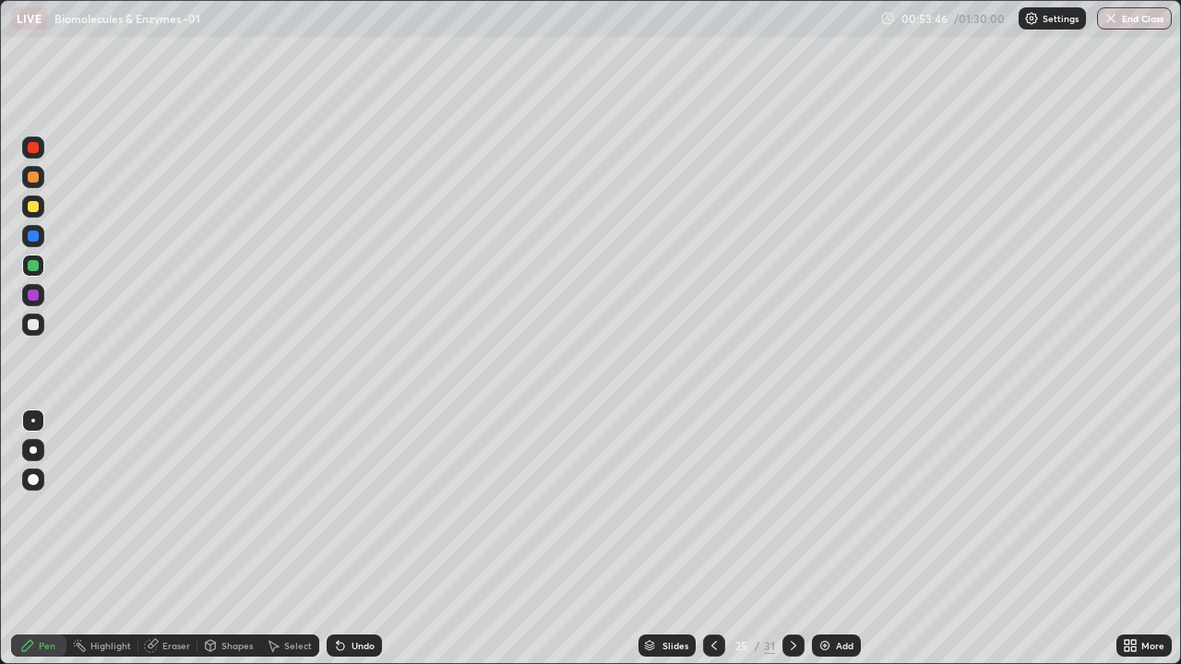
click at [31, 332] on div at bounding box center [33, 325] width 22 height 22
click at [34, 295] on div at bounding box center [33, 295] width 11 height 11
click at [32, 328] on div at bounding box center [33, 324] width 11 height 11
click at [36, 260] on div at bounding box center [33, 265] width 11 height 11
click at [35, 317] on div at bounding box center [33, 325] width 22 height 22
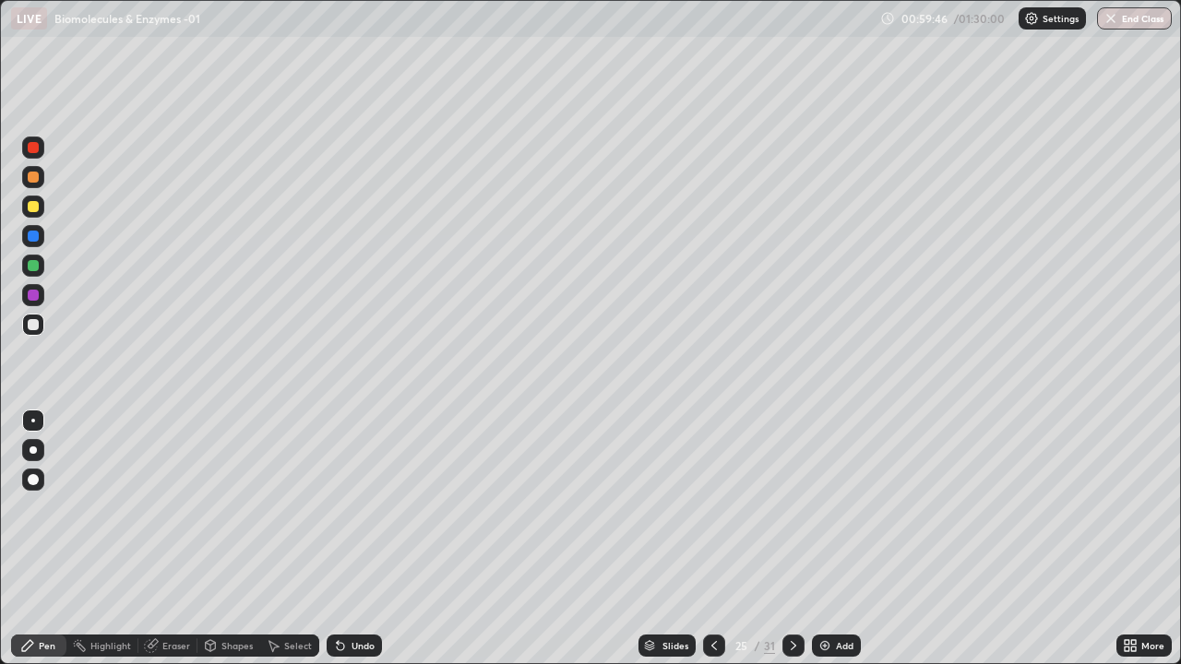
click at [822, 539] on img at bounding box center [824, 645] width 15 height 15
click at [37, 146] on div at bounding box center [33, 147] width 11 height 11
click at [33, 173] on div at bounding box center [33, 177] width 11 height 11
click at [40, 322] on div at bounding box center [33, 325] width 22 height 22
click at [34, 317] on div at bounding box center [33, 325] width 22 height 22
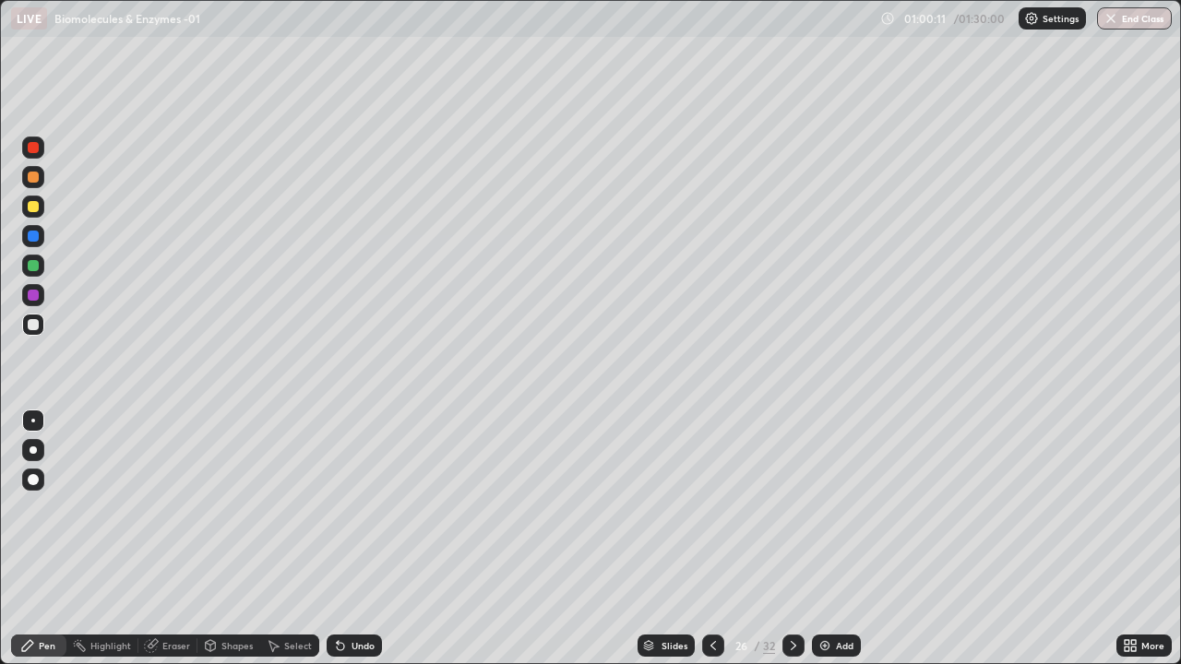
click at [30, 208] on div at bounding box center [33, 206] width 11 height 11
click at [35, 264] on div at bounding box center [33, 265] width 11 height 11
click at [36, 448] on div at bounding box center [33, 450] width 22 height 22
click at [36, 240] on div at bounding box center [33, 236] width 11 height 11
click at [33, 326] on div at bounding box center [33, 324] width 11 height 11
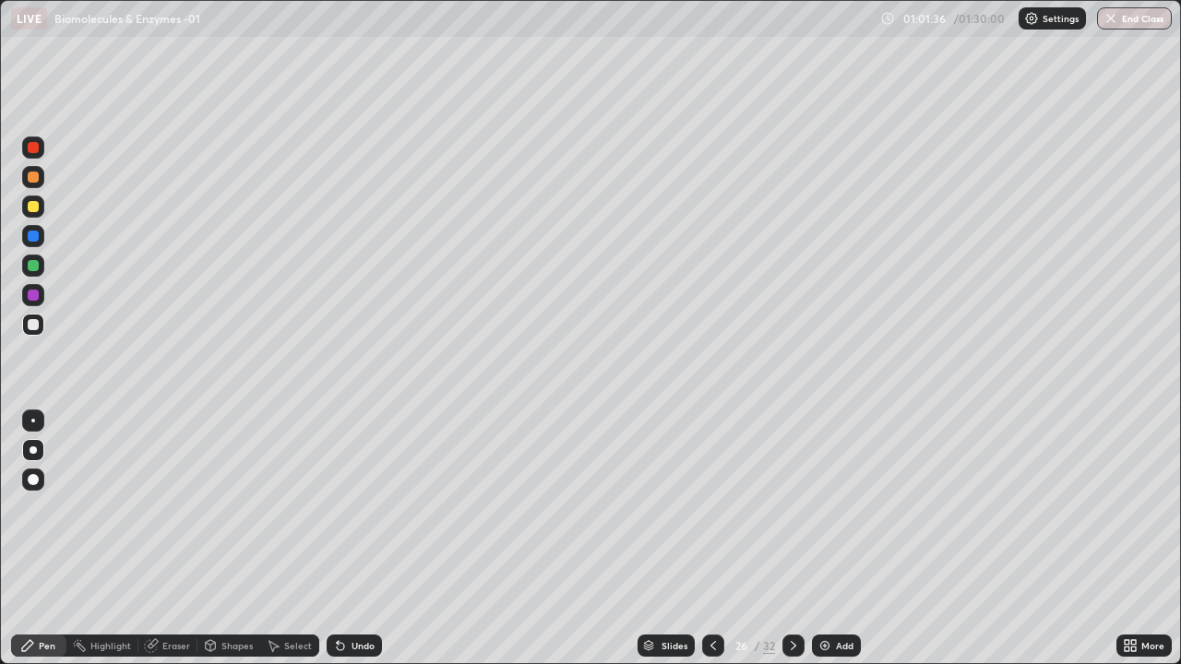
click at [32, 294] on div at bounding box center [33, 295] width 11 height 11
click at [32, 266] on div at bounding box center [33, 265] width 11 height 11
click at [34, 204] on div at bounding box center [33, 206] width 11 height 11
click at [34, 266] on div at bounding box center [33, 265] width 11 height 11
click at [360, 539] on div "Undo" at bounding box center [362, 645] width 23 height 9
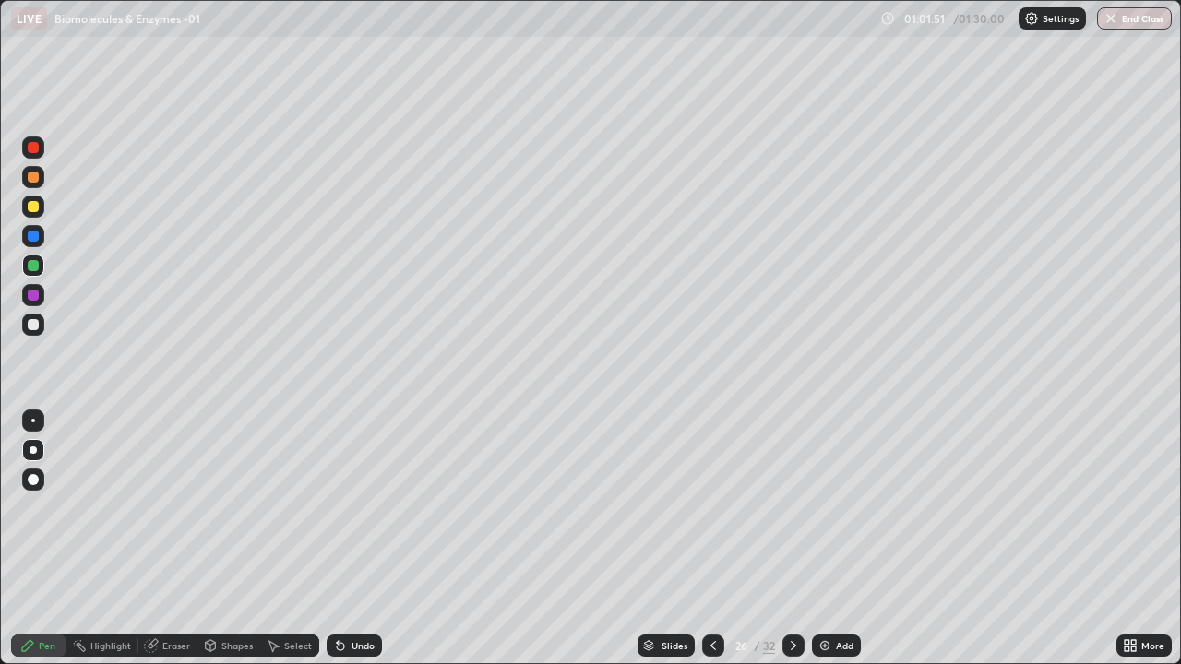
click at [359, 539] on div "Undo" at bounding box center [362, 645] width 23 height 9
click at [355, 539] on div "Undo" at bounding box center [362, 645] width 23 height 9
click at [353, 539] on div "Undo" at bounding box center [362, 645] width 23 height 9
click at [356, 539] on div "Undo" at bounding box center [362, 645] width 23 height 9
click at [354, 539] on div "Undo" at bounding box center [353, 646] width 55 height 22
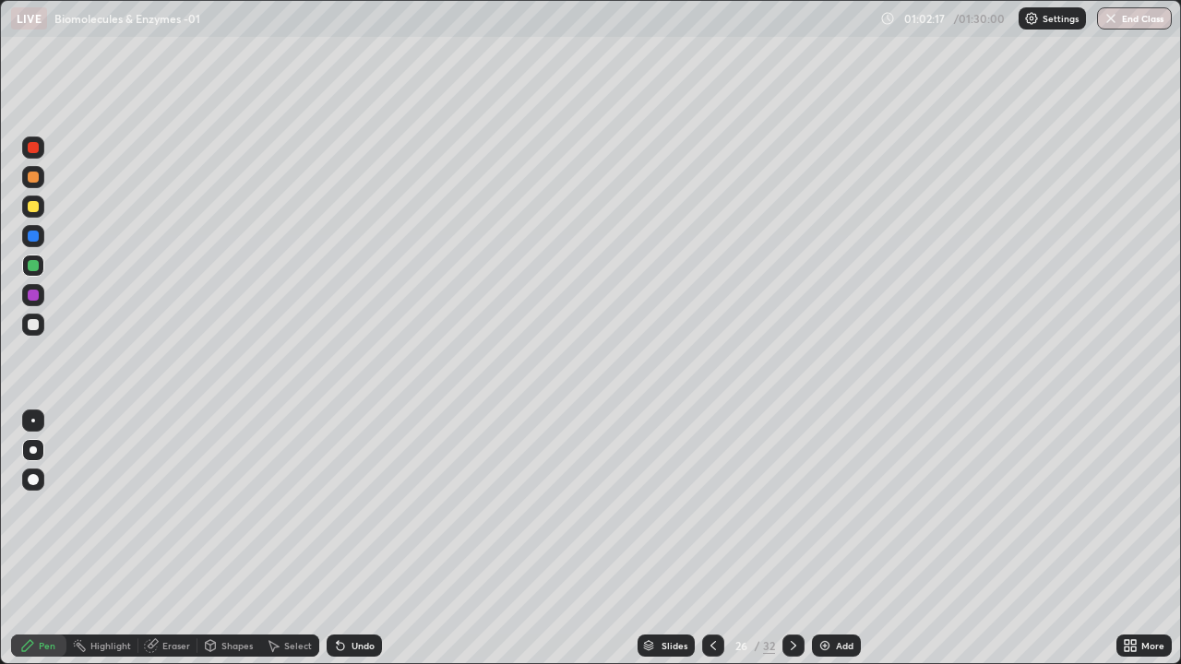
click at [354, 539] on div "Undo" at bounding box center [362, 645] width 23 height 9
click at [357, 539] on div "Undo" at bounding box center [353, 646] width 55 height 22
click at [31, 294] on div at bounding box center [33, 295] width 11 height 11
click at [350, 539] on div "Undo" at bounding box center [353, 646] width 55 height 22
click at [28, 267] on div at bounding box center [33, 265] width 11 height 11
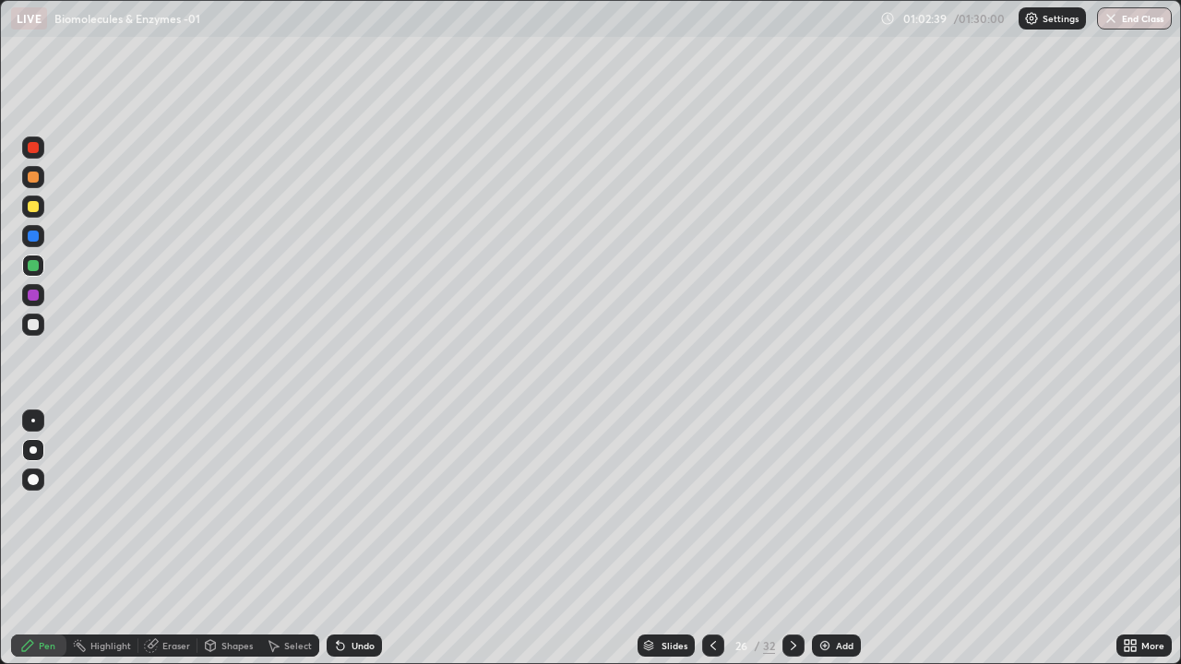
click at [33, 234] on div at bounding box center [33, 236] width 11 height 11
click at [39, 198] on div at bounding box center [33, 207] width 22 height 22
click at [348, 539] on div "Undo" at bounding box center [353, 646] width 55 height 22
click at [353, 539] on div "Undo" at bounding box center [362, 645] width 23 height 9
click at [355, 539] on div "Undo" at bounding box center [362, 645] width 23 height 9
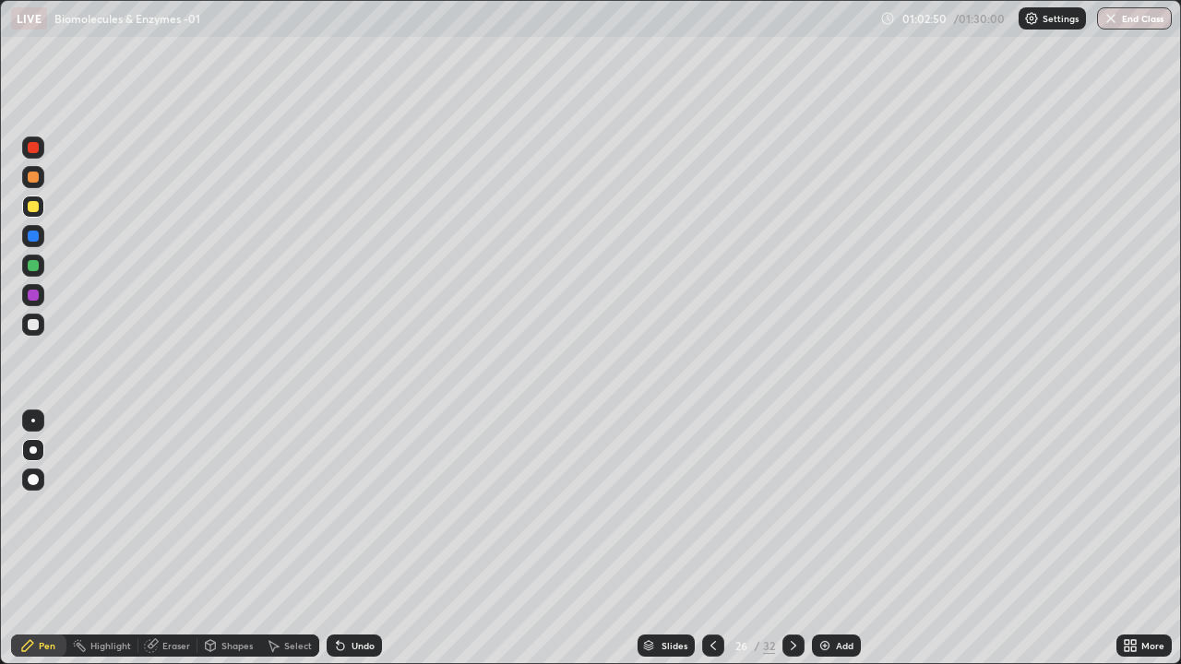
click at [354, 539] on div "Undo" at bounding box center [362, 645] width 23 height 9
click at [359, 539] on div "Undo" at bounding box center [362, 645] width 23 height 9
click at [356, 539] on div "Undo" at bounding box center [362, 645] width 23 height 9
click at [368, 539] on div "Undo" at bounding box center [353, 646] width 55 height 22
click at [823, 539] on img at bounding box center [824, 645] width 15 height 15
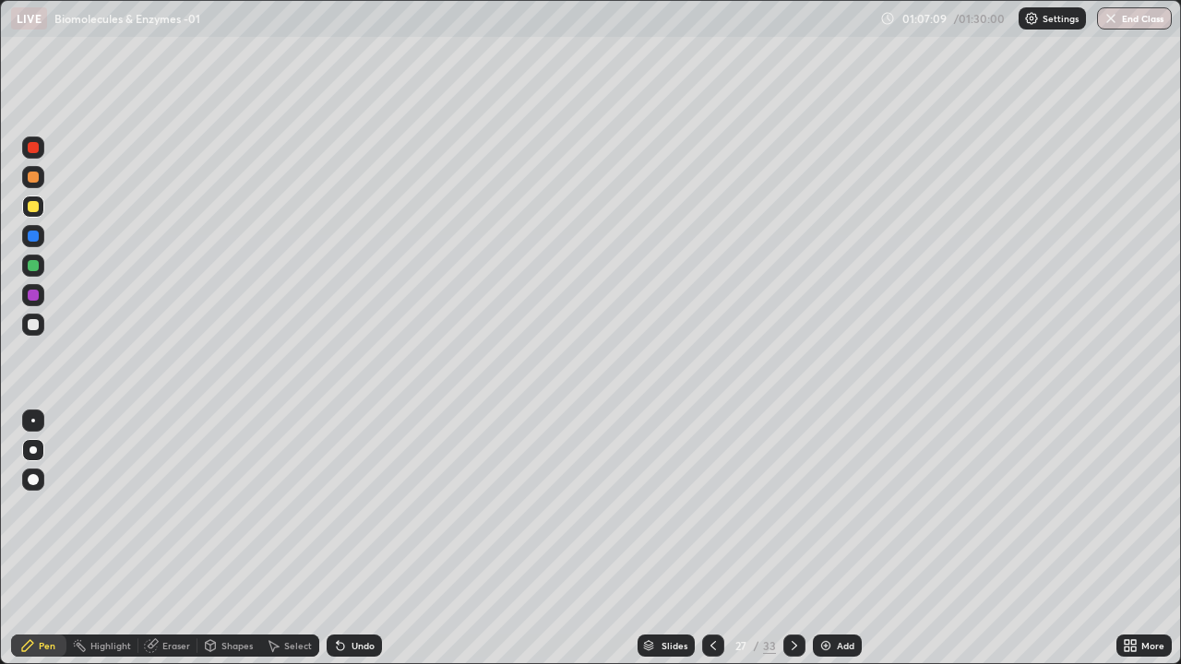
click at [35, 176] on div at bounding box center [33, 177] width 11 height 11
click at [32, 178] on div at bounding box center [33, 177] width 11 height 11
click at [37, 206] on div at bounding box center [33, 206] width 11 height 11
click at [34, 239] on div at bounding box center [33, 236] width 11 height 11
click at [28, 324] on div at bounding box center [33, 324] width 11 height 11
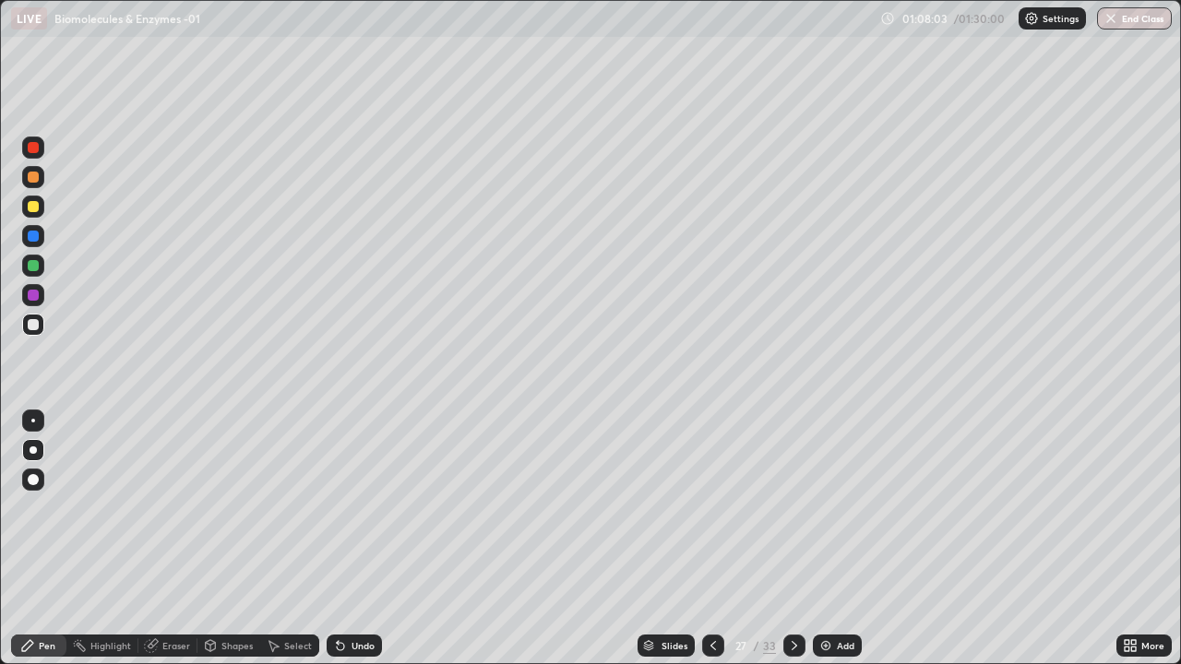
click at [31, 269] on div at bounding box center [33, 265] width 11 height 11
click at [34, 236] on div at bounding box center [33, 236] width 11 height 11
click at [37, 328] on div at bounding box center [33, 324] width 11 height 11
click at [30, 209] on div at bounding box center [33, 206] width 11 height 11
click at [33, 203] on div at bounding box center [33, 206] width 11 height 11
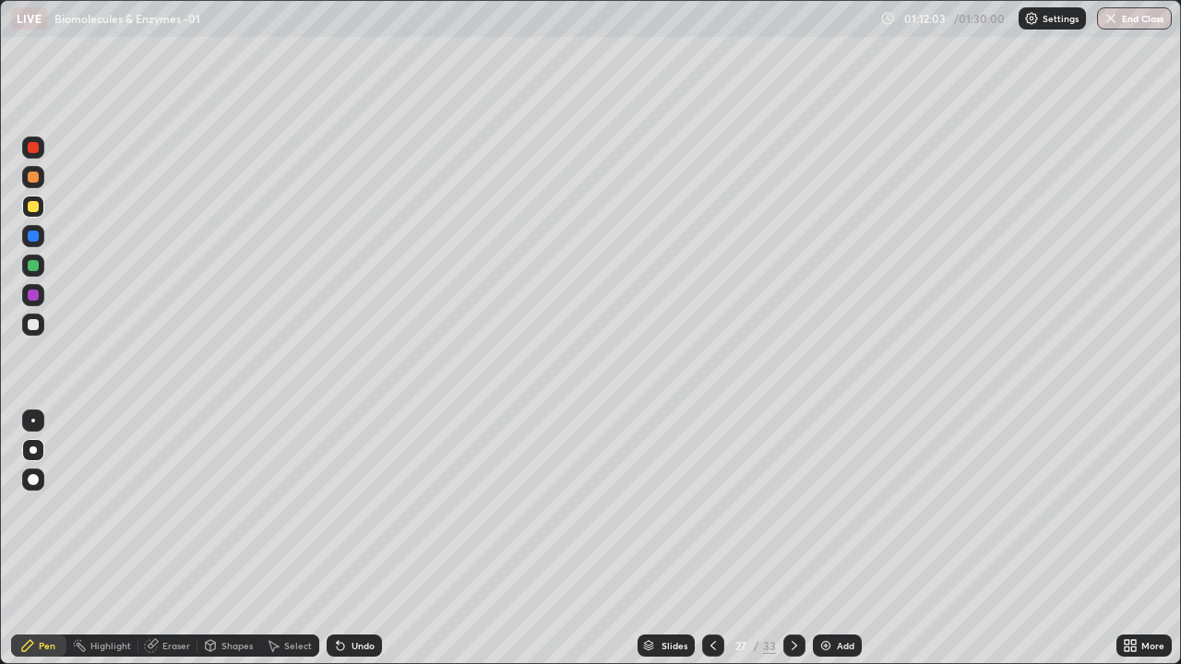
click at [35, 294] on div at bounding box center [33, 295] width 11 height 11
click at [32, 326] on div at bounding box center [33, 324] width 11 height 11
click at [827, 539] on img at bounding box center [825, 645] width 15 height 15
click at [33, 147] on div at bounding box center [33, 147] width 11 height 11
click at [33, 176] on div at bounding box center [33, 177] width 11 height 11
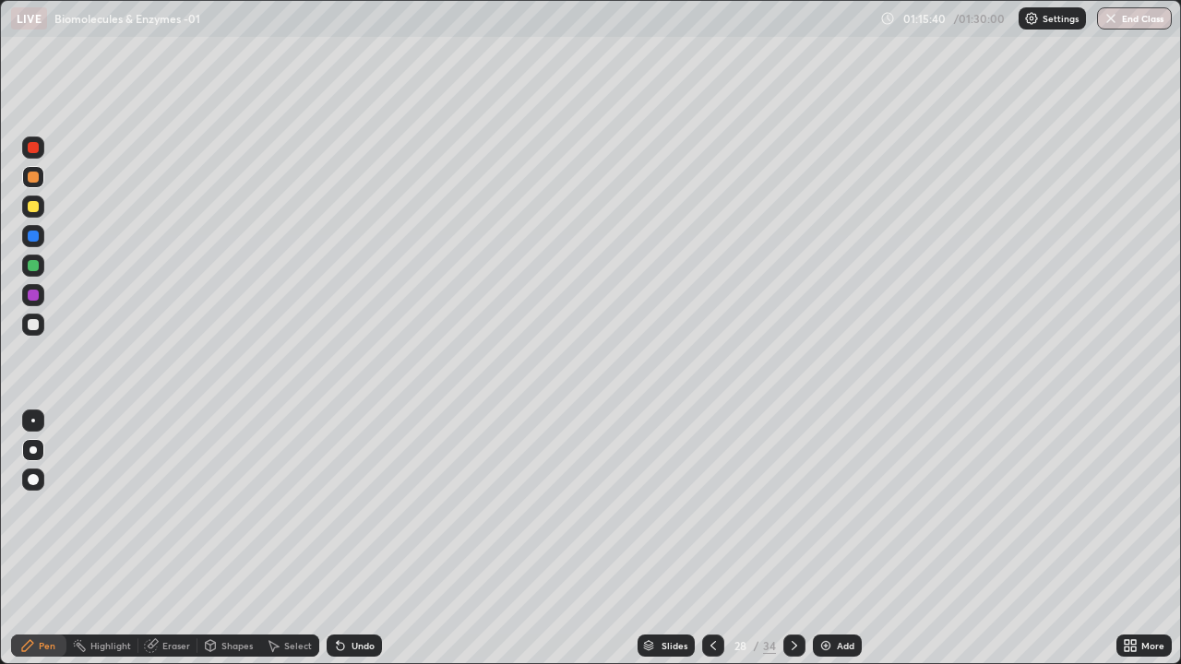
click at [35, 236] on div at bounding box center [33, 236] width 11 height 11
click at [35, 204] on div at bounding box center [33, 206] width 11 height 11
click at [36, 265] on div at bounding box center [33, 265] width 11 height 11
click at [37, 328] on div at bounding box center [33, 324] width 11 height 11
click at [361, 539] on div "Undo" at bounding box center [362, 645] width 23 height 9
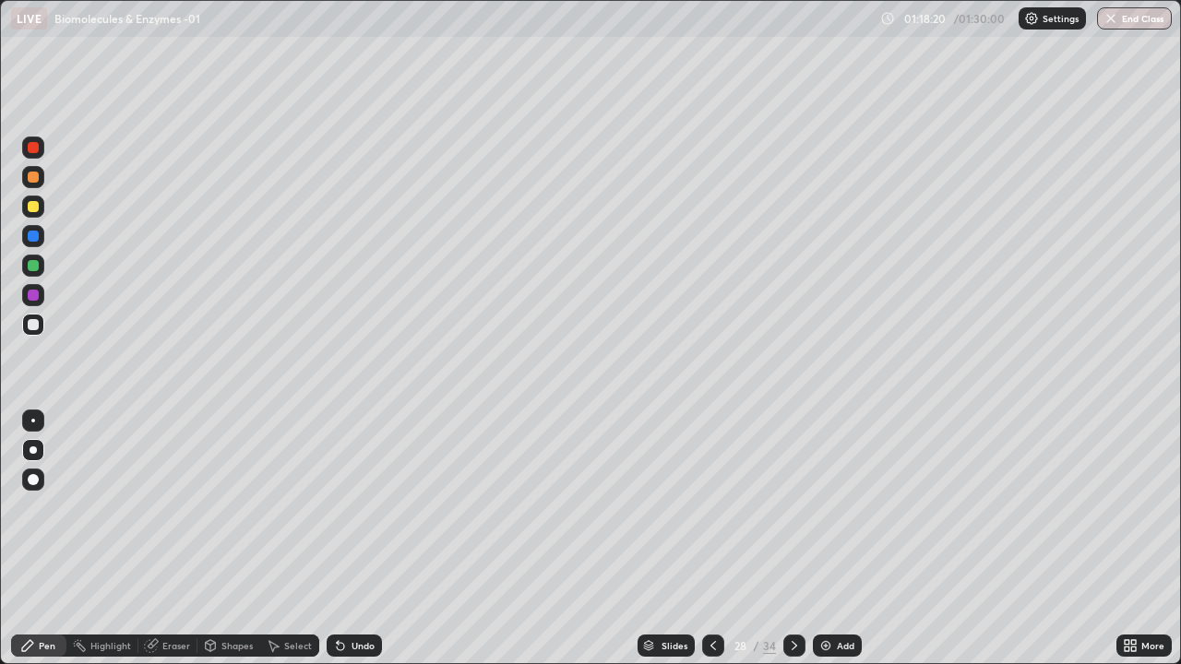
click at [354, 539] on div "Undo" at bounding box center [362, 645] width 23 height 9
click at [363, 539] on div "Undo" at bounding box center [362, 645] width 23 height 9
click at [31, 267] on div at bounding box center [33, 265] width 11 height 11
click at [824, 539] on div "Add" at bounding box center [837, 646] width 49 height 22
click at [801, 539] on div at bounding box center [794, 646] width 22 height 22
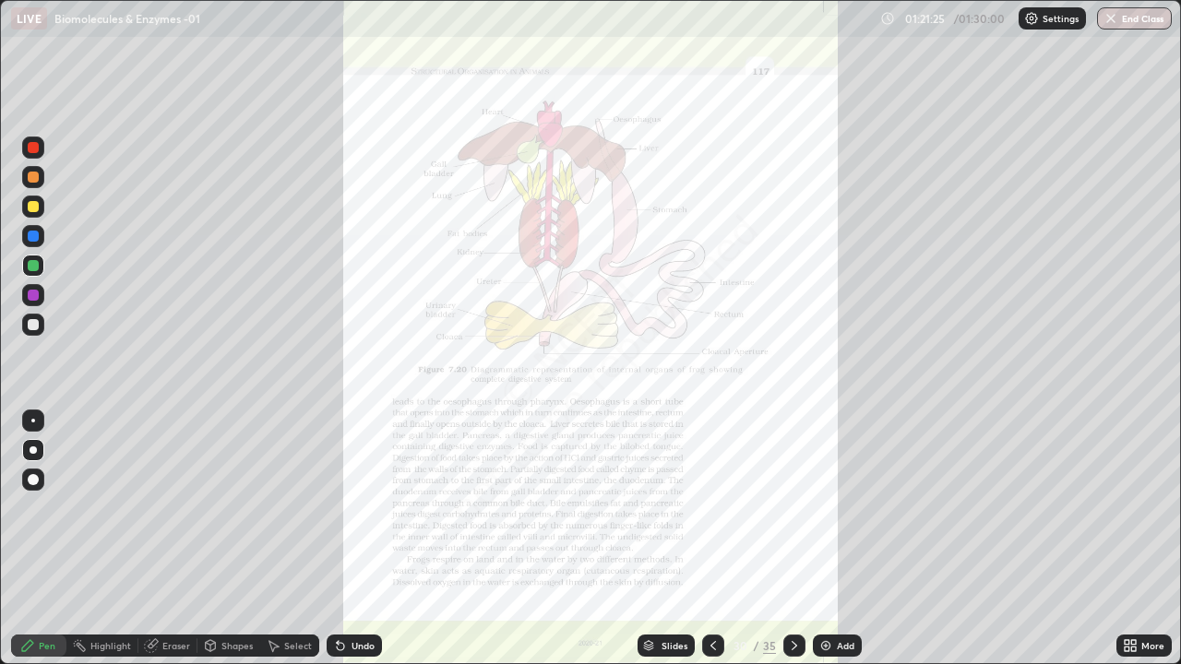
click at [1129, 539] on icon at bounding box center [1126, 642] width 5 height 5
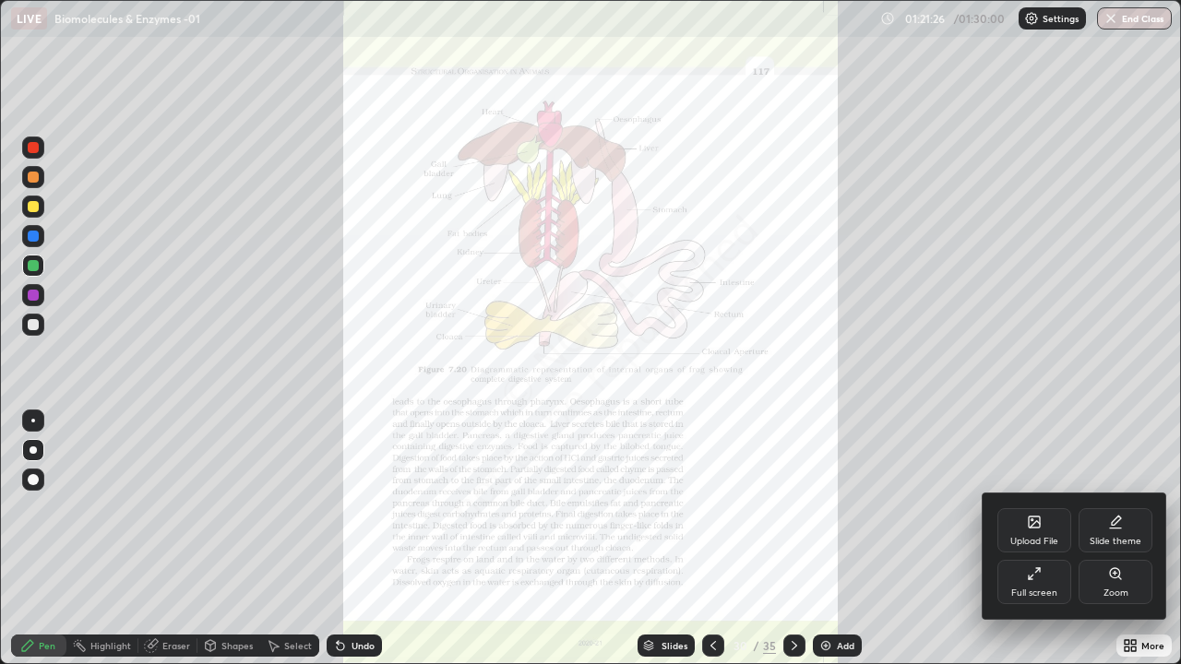
click at [1118, 539] on icon at bounding box center [1115, 573] width 15 height 15
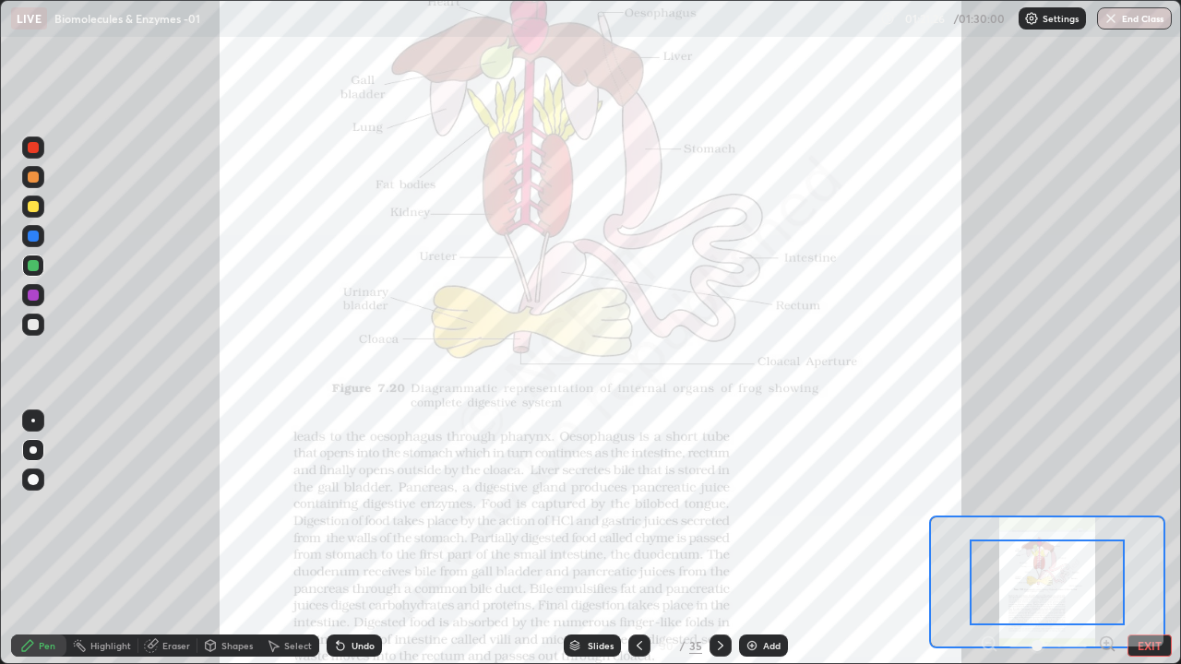
click at [1106, 539] on icon at bounding box center [1106, 643] width 5 height 0
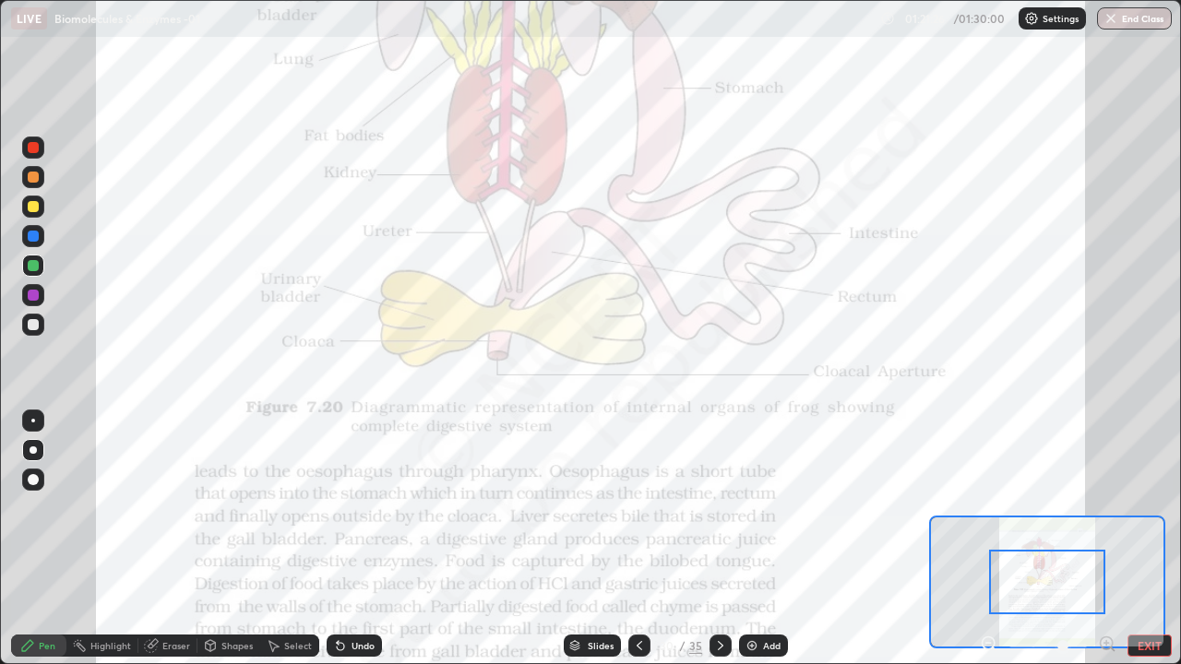
click at [1109, 539] on icon at bounding box center [1106, 643] width 5 height 0
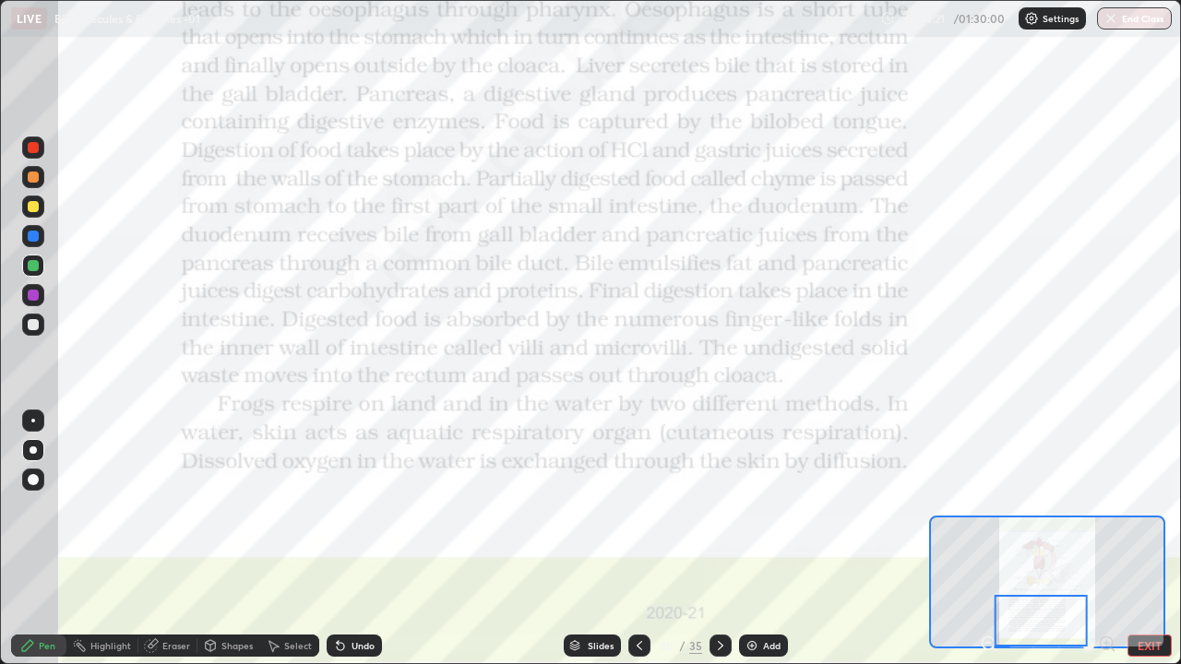
click at [718, 539] on icon at bounding box center [720, 645] width 15 height 15
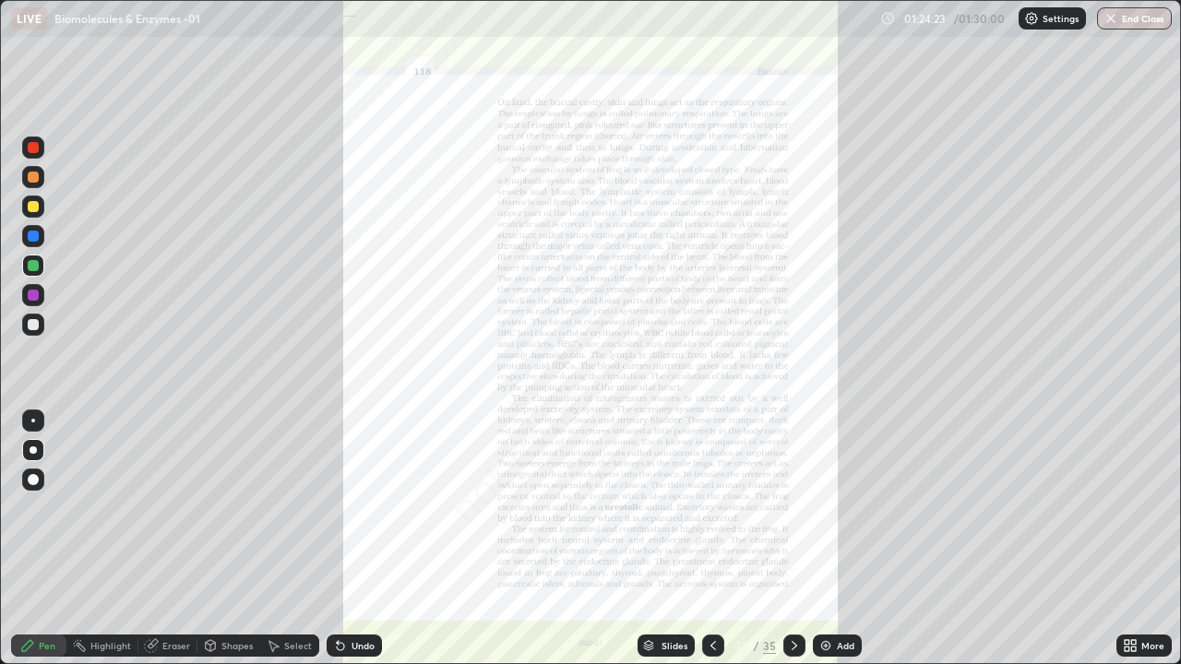
click at [1133, 539] on icon at bounding box center [1133, 649] width 5 height 5
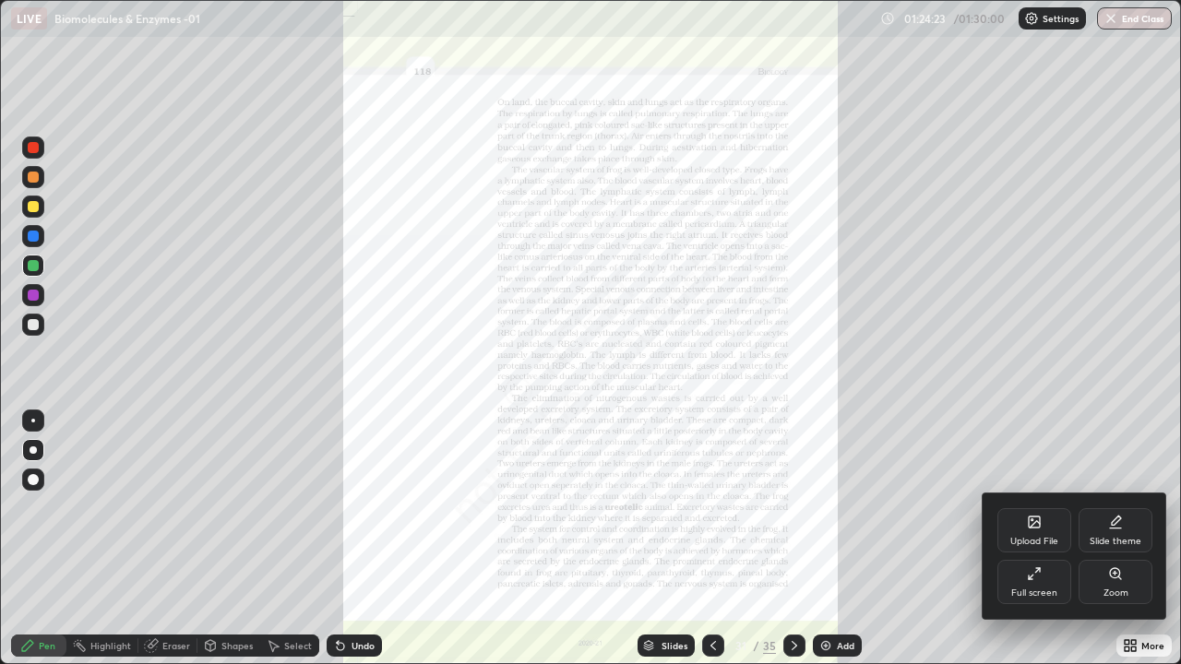
click at [1104, 539] on div "Zoom" at bounding box center [1115, 582] width 74 height 44
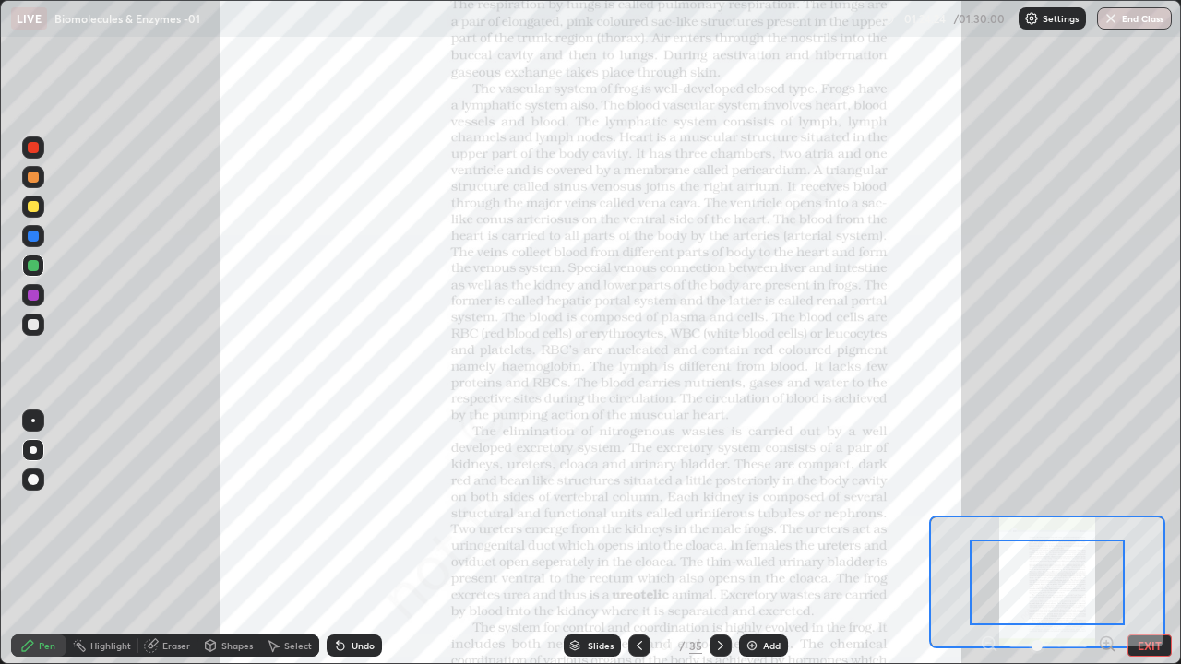
click at [1109, 539] on div at bounding box center [1046, 583] width 155 height 86
click at [1113, 539] on div at bounding box center [1046, 583] width 155 height 86
click at [1110, 539] on div "Pen Highlight Eraser Shapes Select Undo Slides 31 / 35 Add EXIT" at bounding box center [590, 645] width 1181 height 37
click at [1109, 539] on icon at bounding box center [1107, 644] width 18 height 18
click at [1106, 539] on icon at bounding box center [1106, 643] width 5 height 0
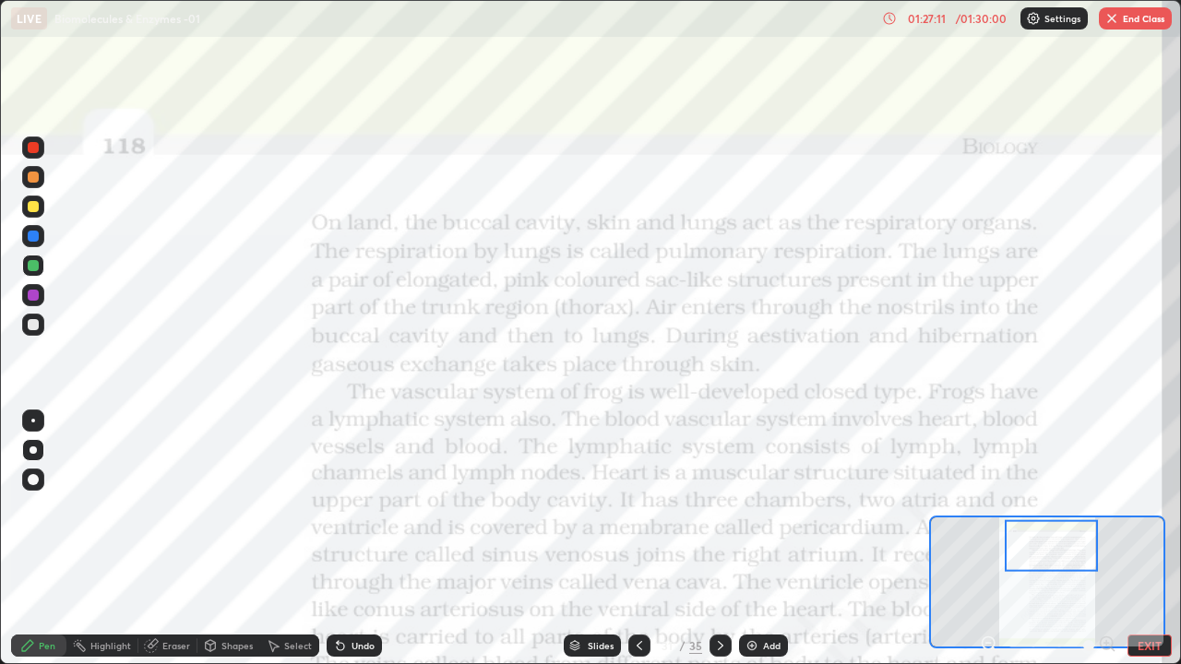
click at [1133, 14] on button "End Class" at bounding box center [1134, 18] width 73 height 22
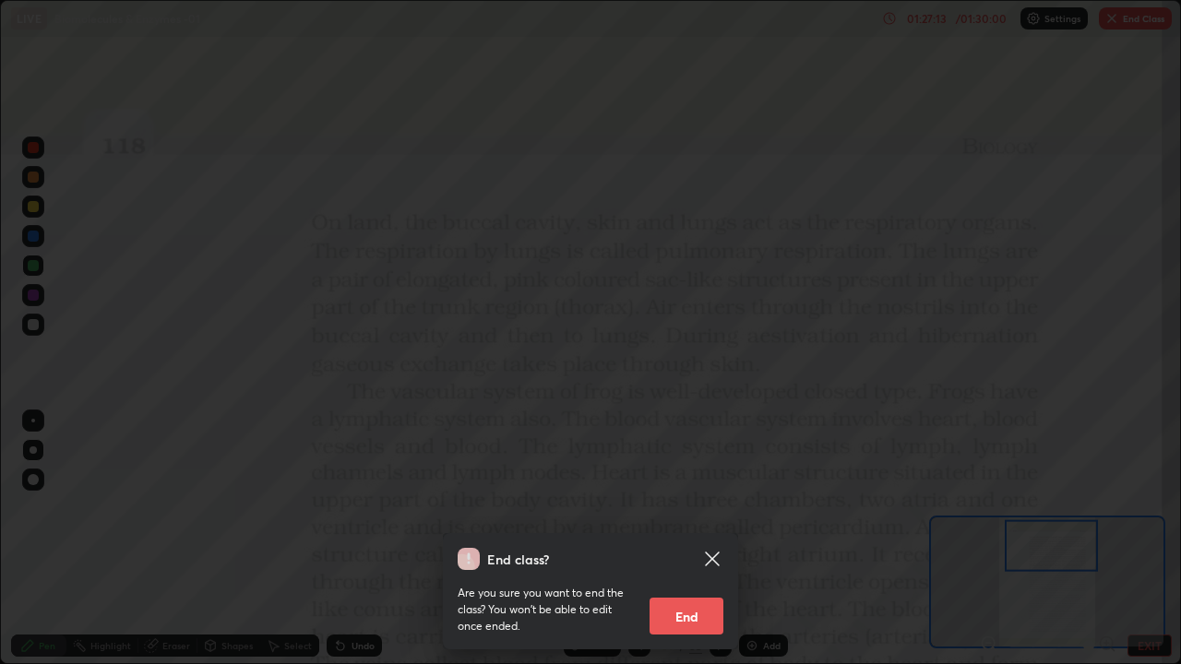
click at [697, 539] on button "End" at bounding box center [686, 616] width 74 height 37
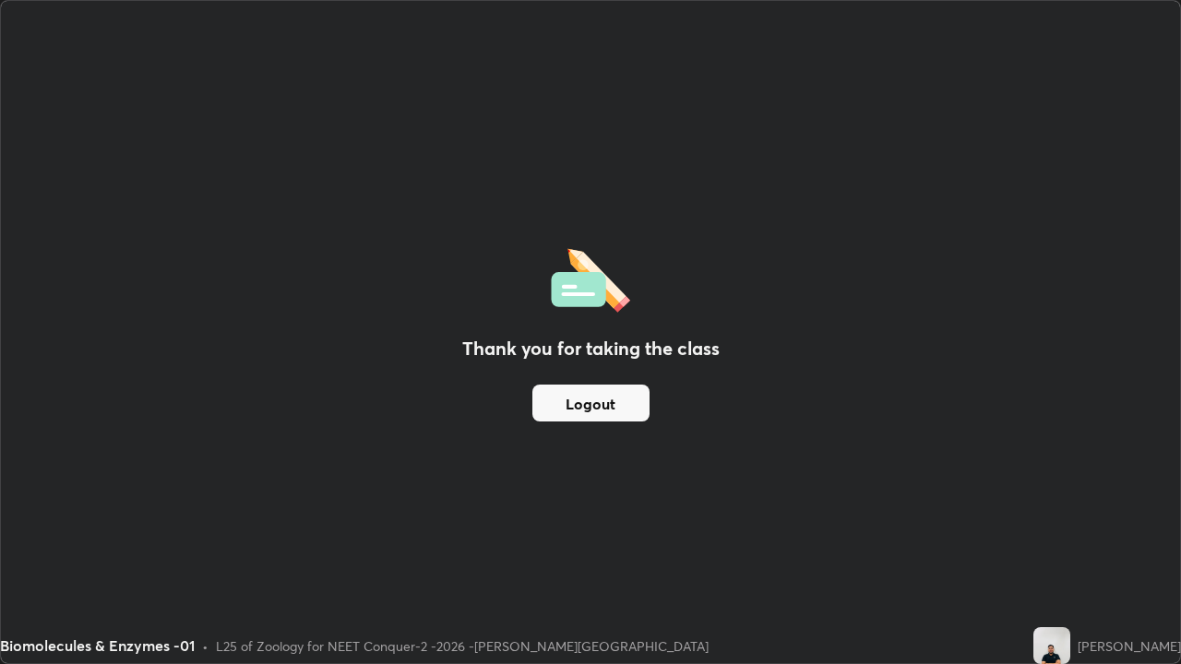
click at [587, 407] on button "Logout" at bounding box center [590, 403] width 117 height 37
click at [590, 402] on button "Logout" at bounding box center [590, 403] width 117 height 37
click at [598, 402] on button "Logout" at bounding box center [590, 403] width 117 height 37
click at [604, 403] on button "Logout" at bounding box center [590, 403] width 117 height 37
click at [602, 398] on button "Logout" at bounding box center [590, 403] width 117 height 37
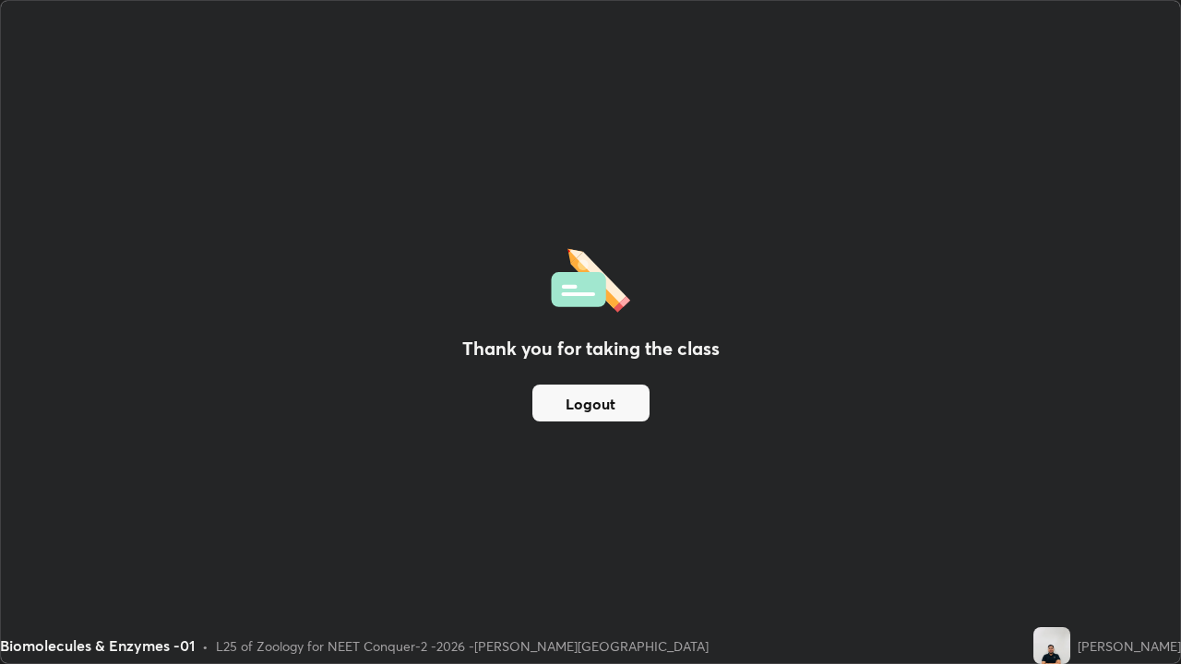
click at [600, 397] on button "Logout" at bounding box center [590, 403] width 117 height 37
click at [601, 392] on button "Logout" at bounding box center [590, 403] width 117 height 37
click at [598, 392] on button "Logout" at bounding box center [590, 403] width 117 height 37
click at [592, 402] on button "Logout" at bounding box center [590, 403] width 117 height 37
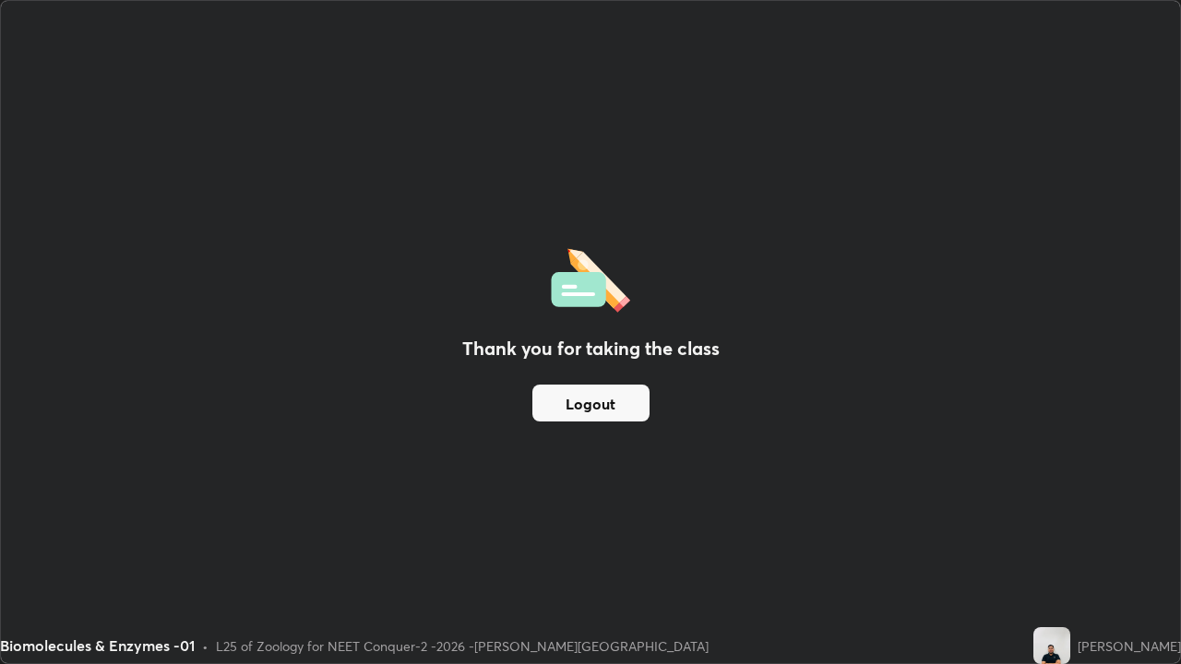
click at [552, 142] on div "Thank you for taking the class Logout" at bounding box center [590, 332] width 1179 height 662
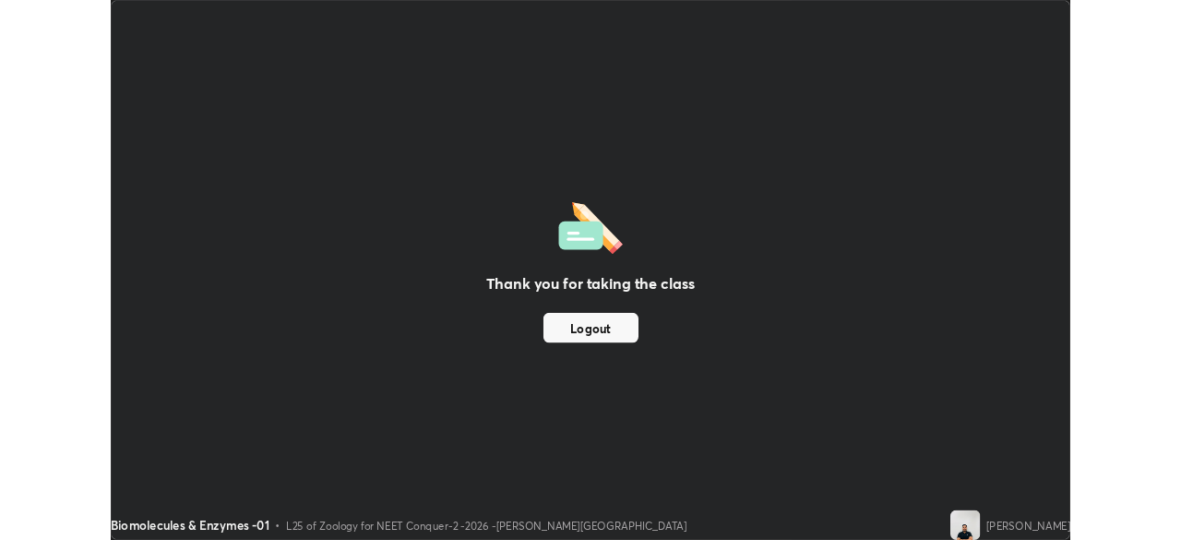
scroll to position [91691, 91050]
